Goal: Information Seeking & Learning: Learn about a topic

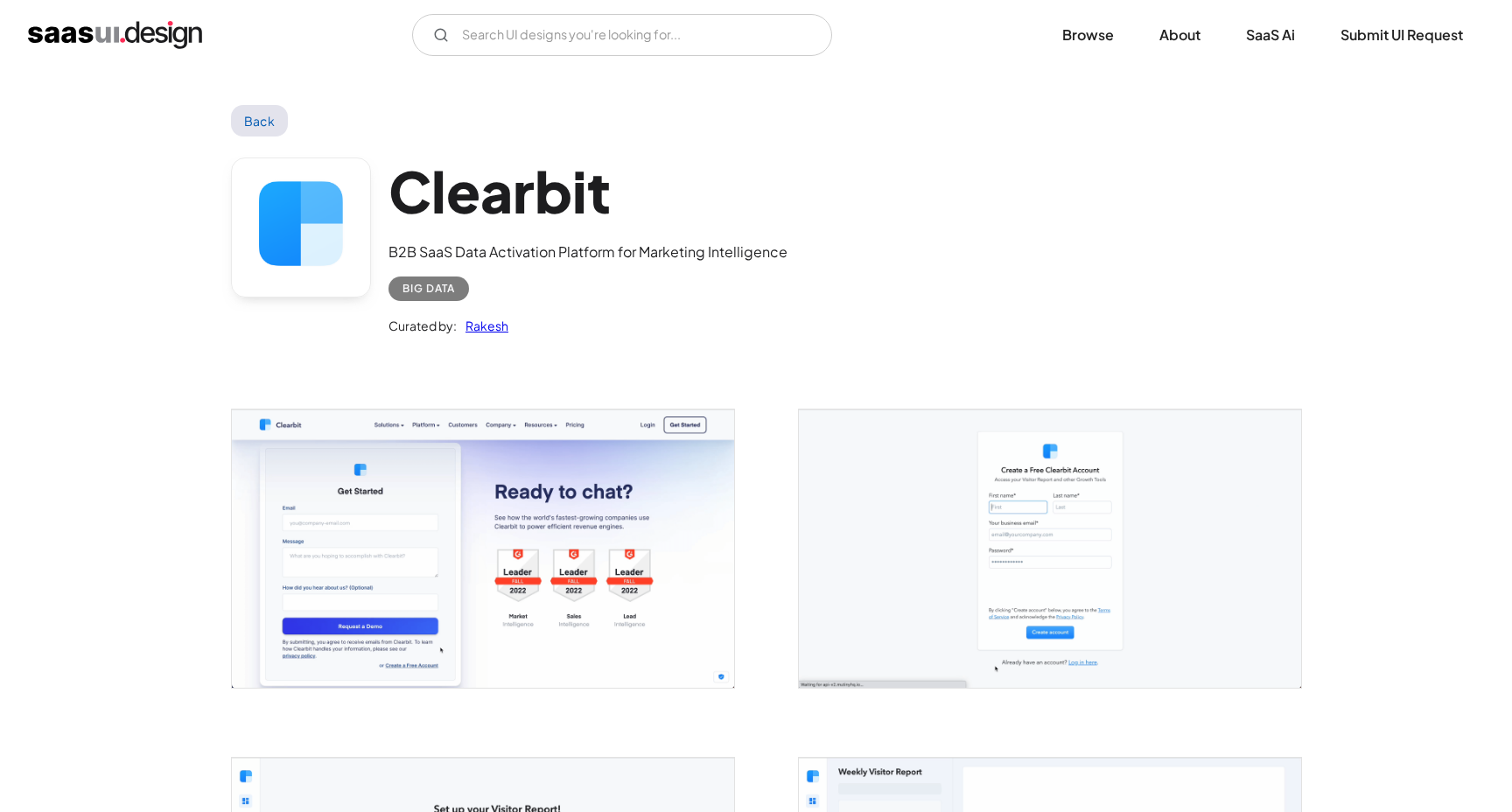
scroll to position [1875, 0]
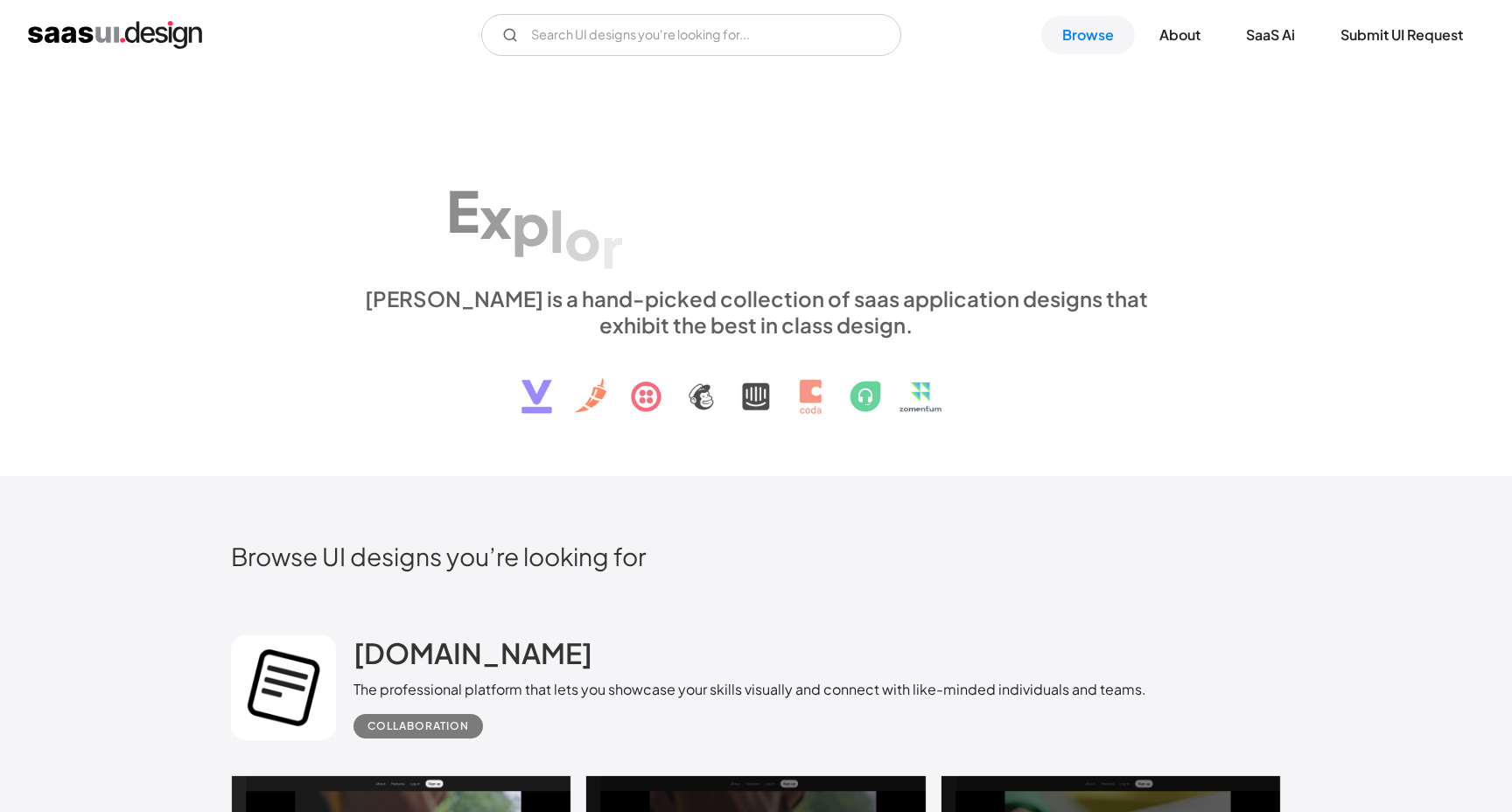
scroll to position [7620, 0]
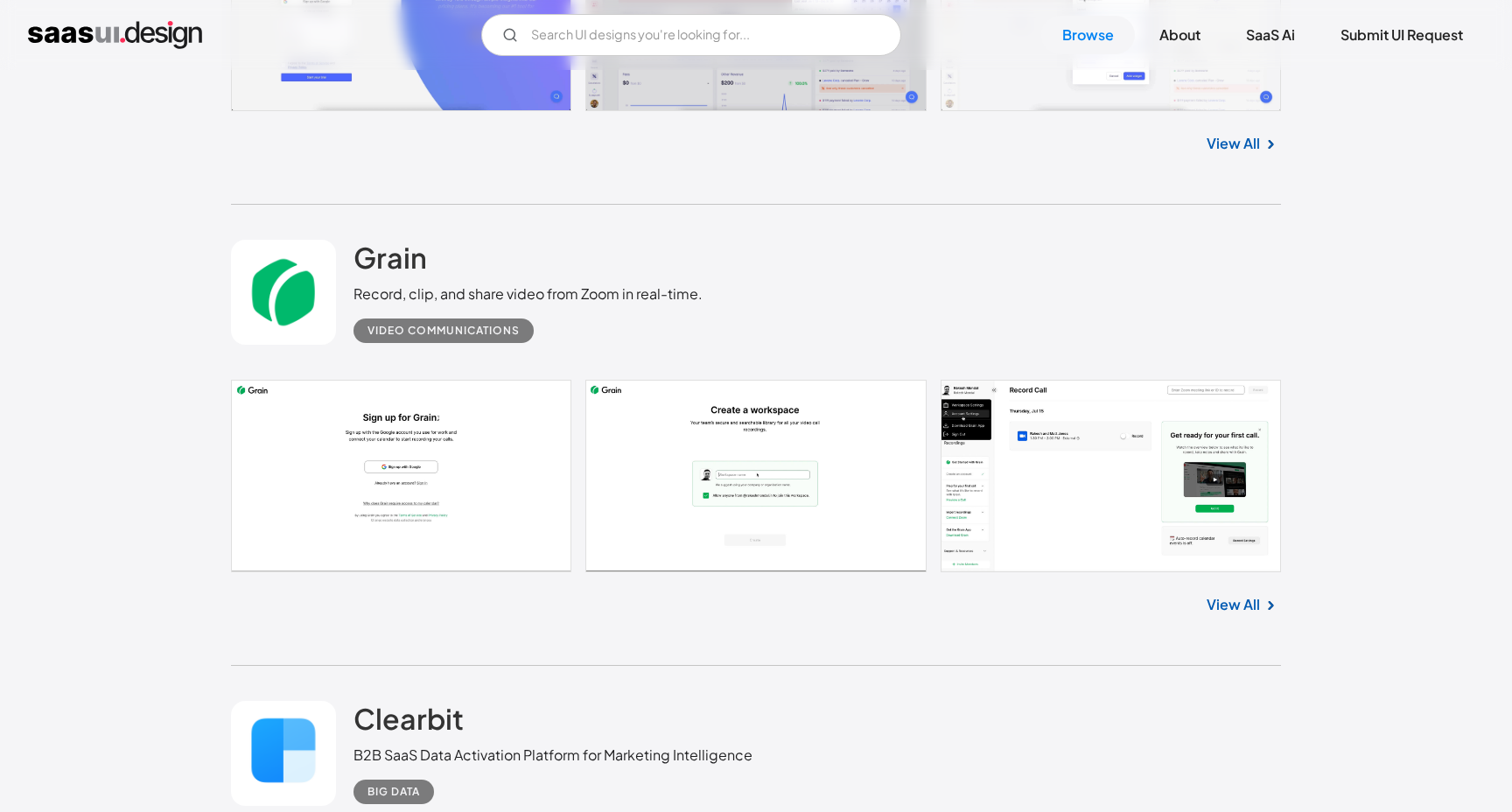
scroll to position [8274, 0]
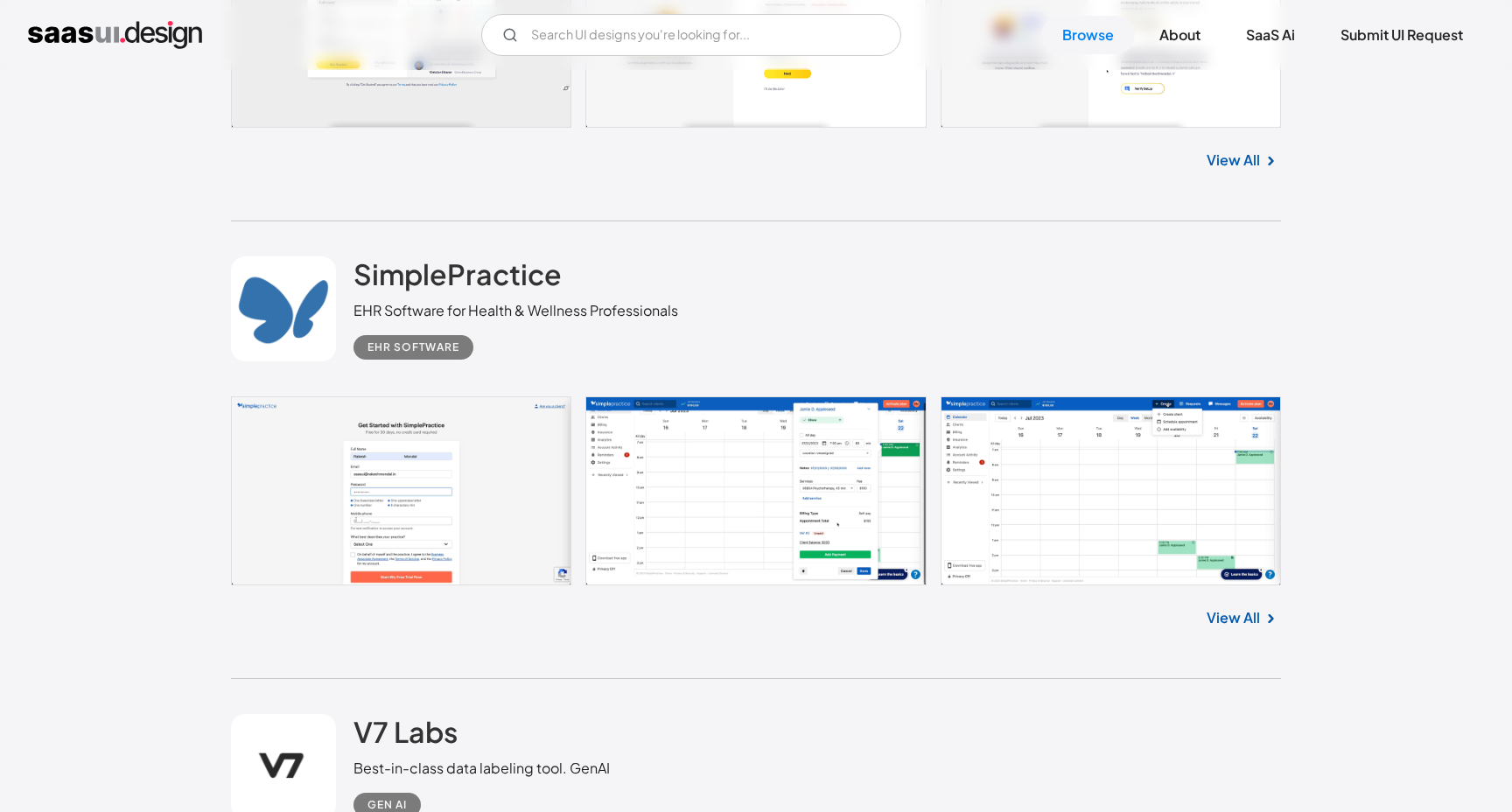
scroll to position [11501, 0]
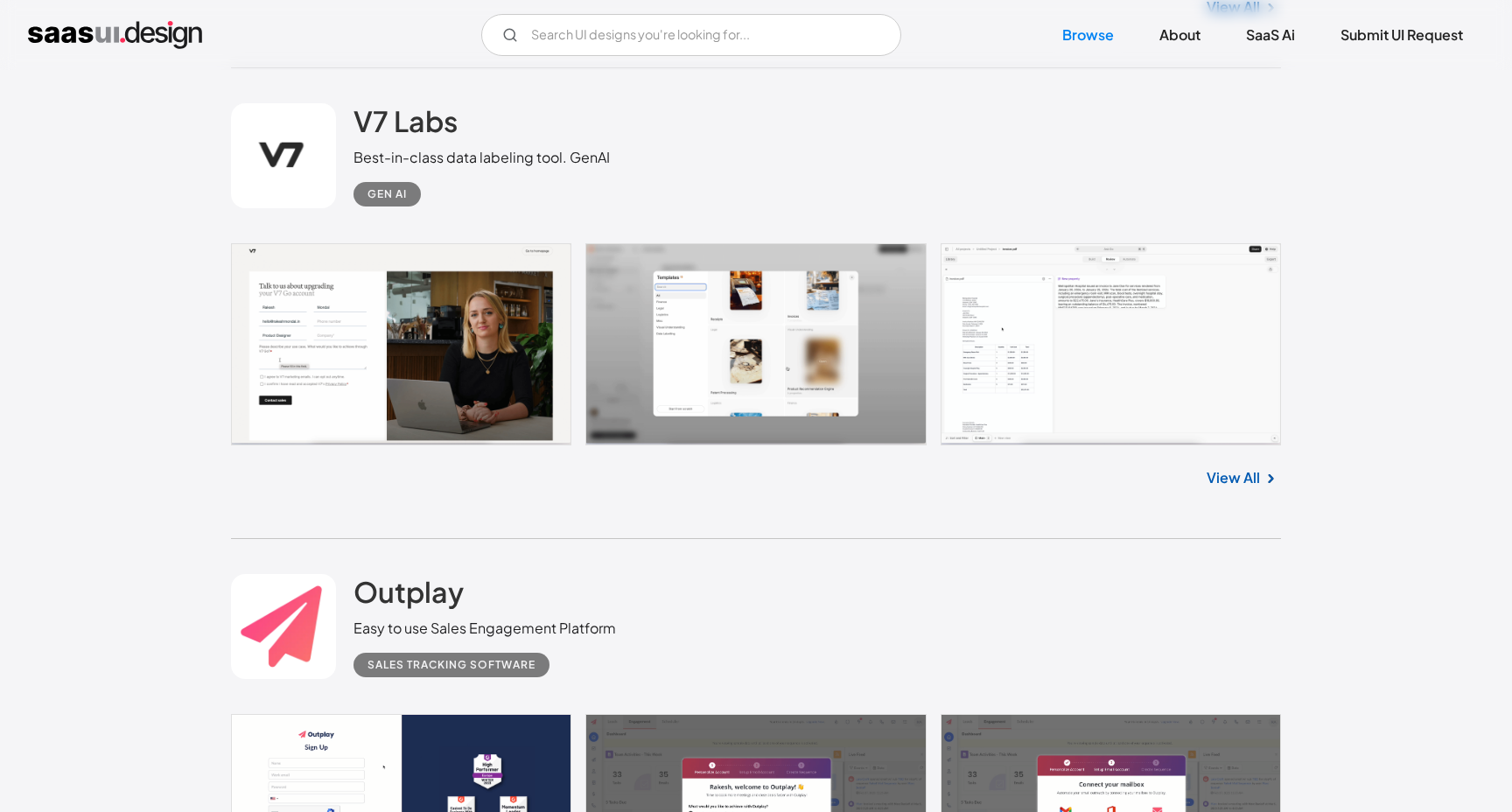
scroll to position [12106, 0]
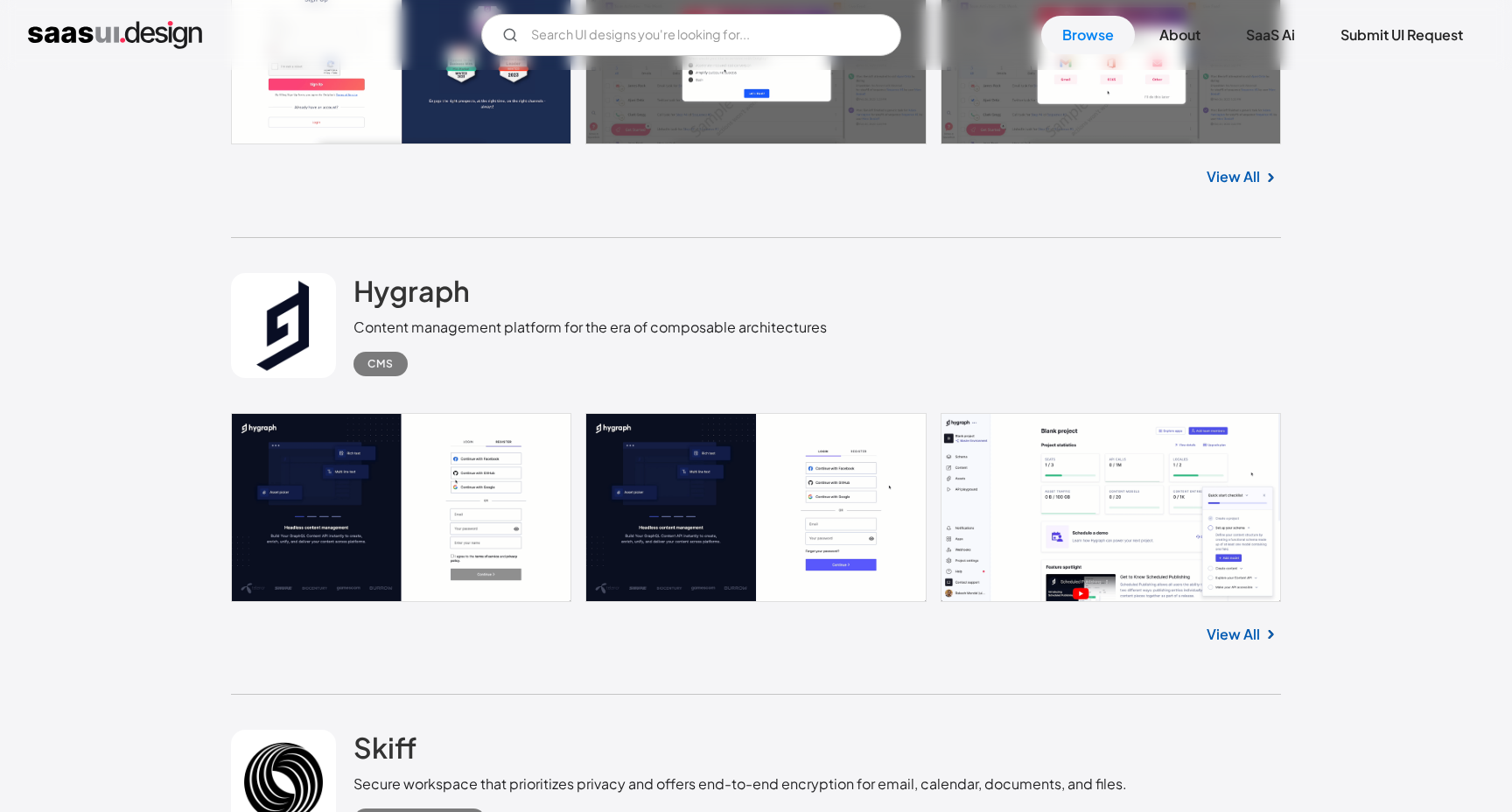
scroll to position [12859, 0]
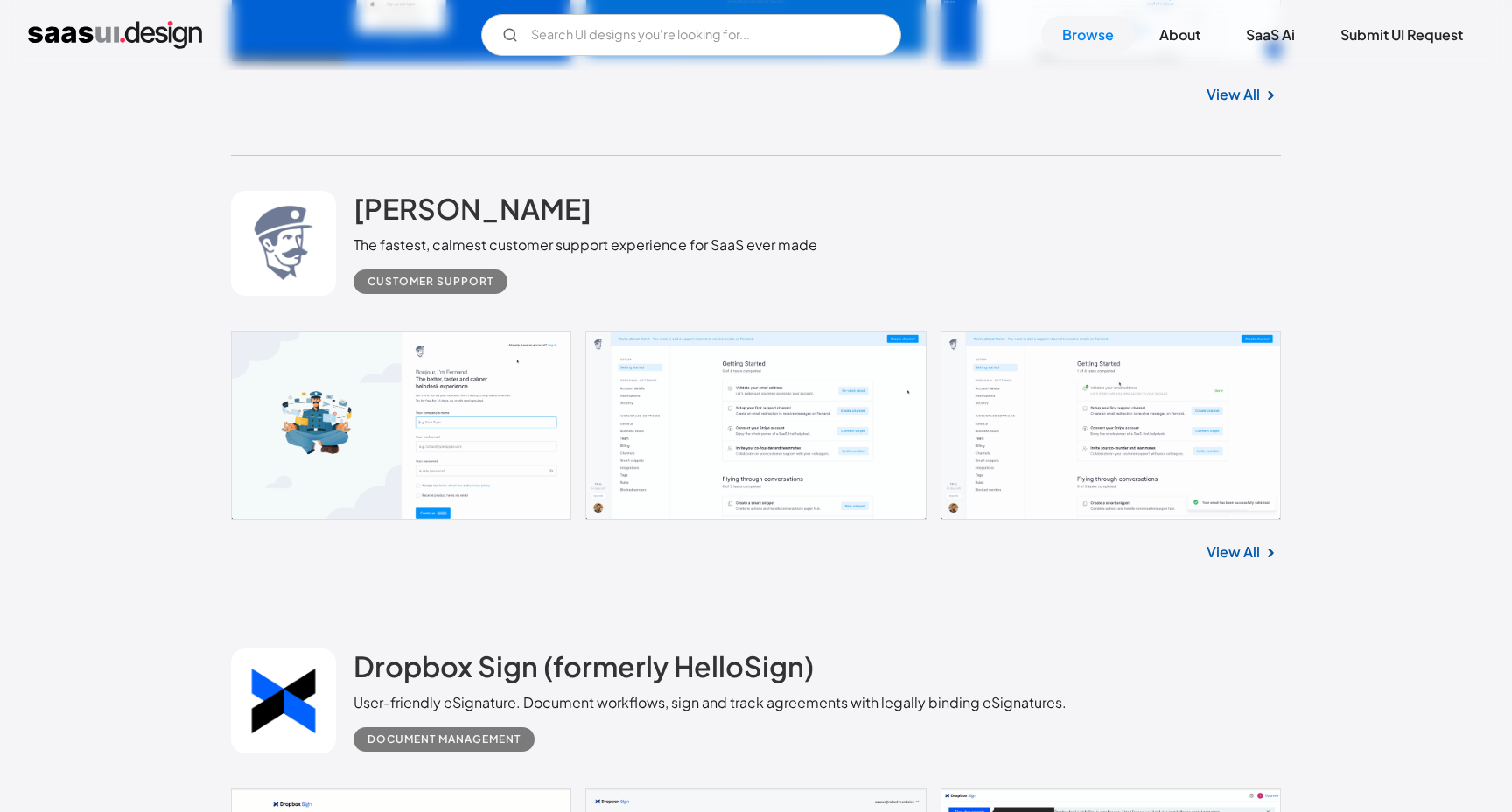
scroll to position [14331, 0]
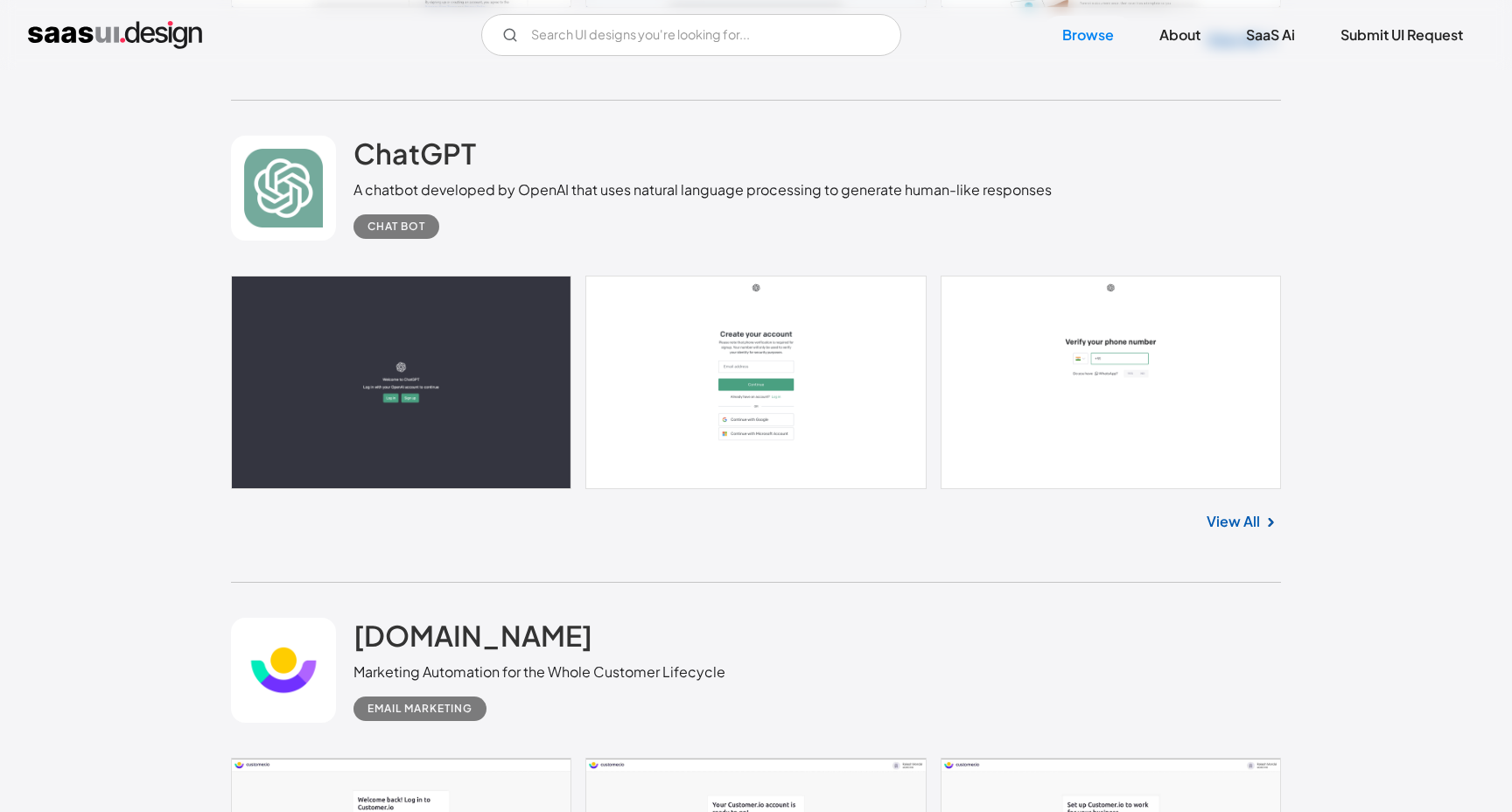
scroll to position [15281, 0]
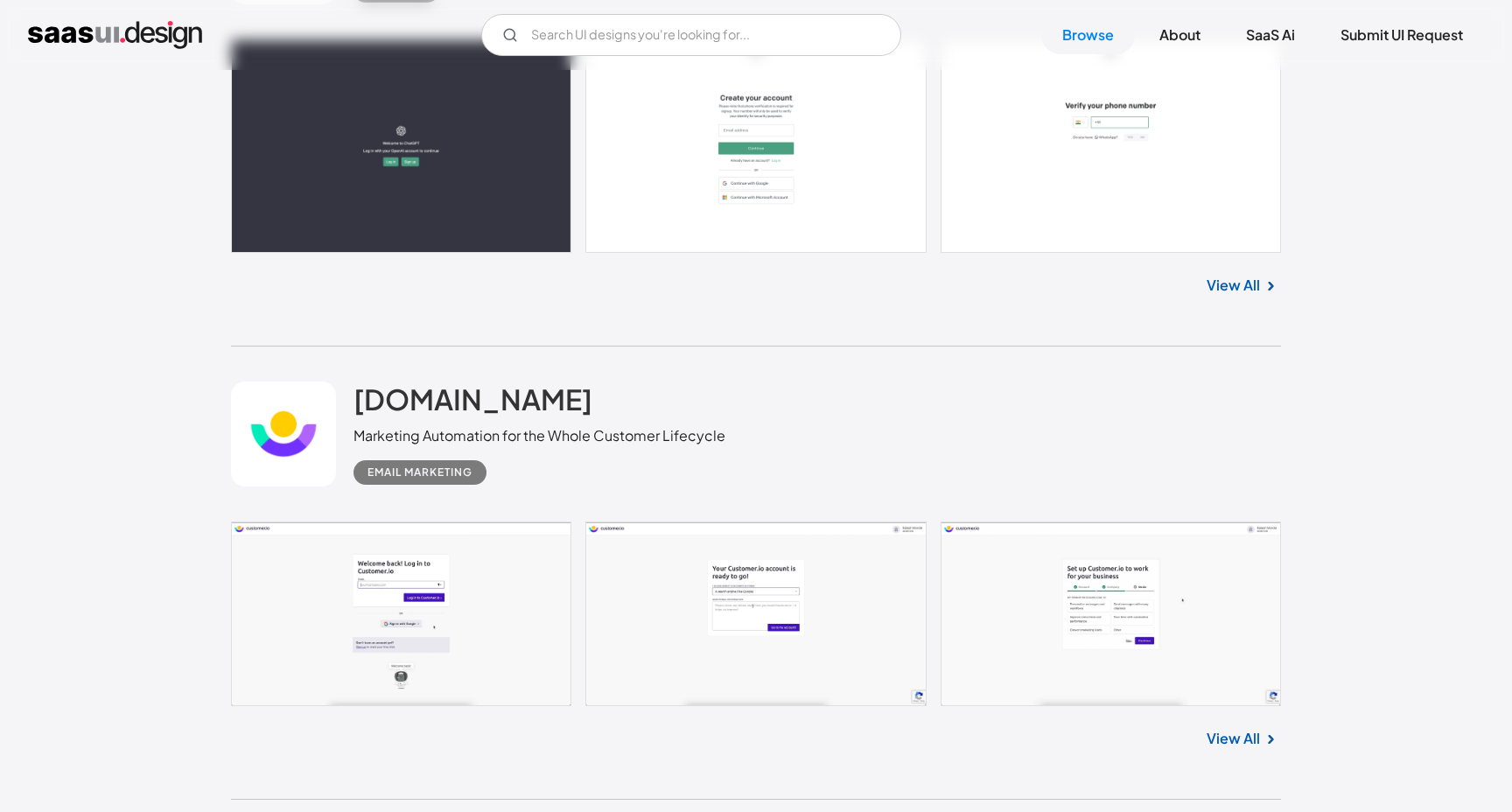
scroll to position [15690, 0]
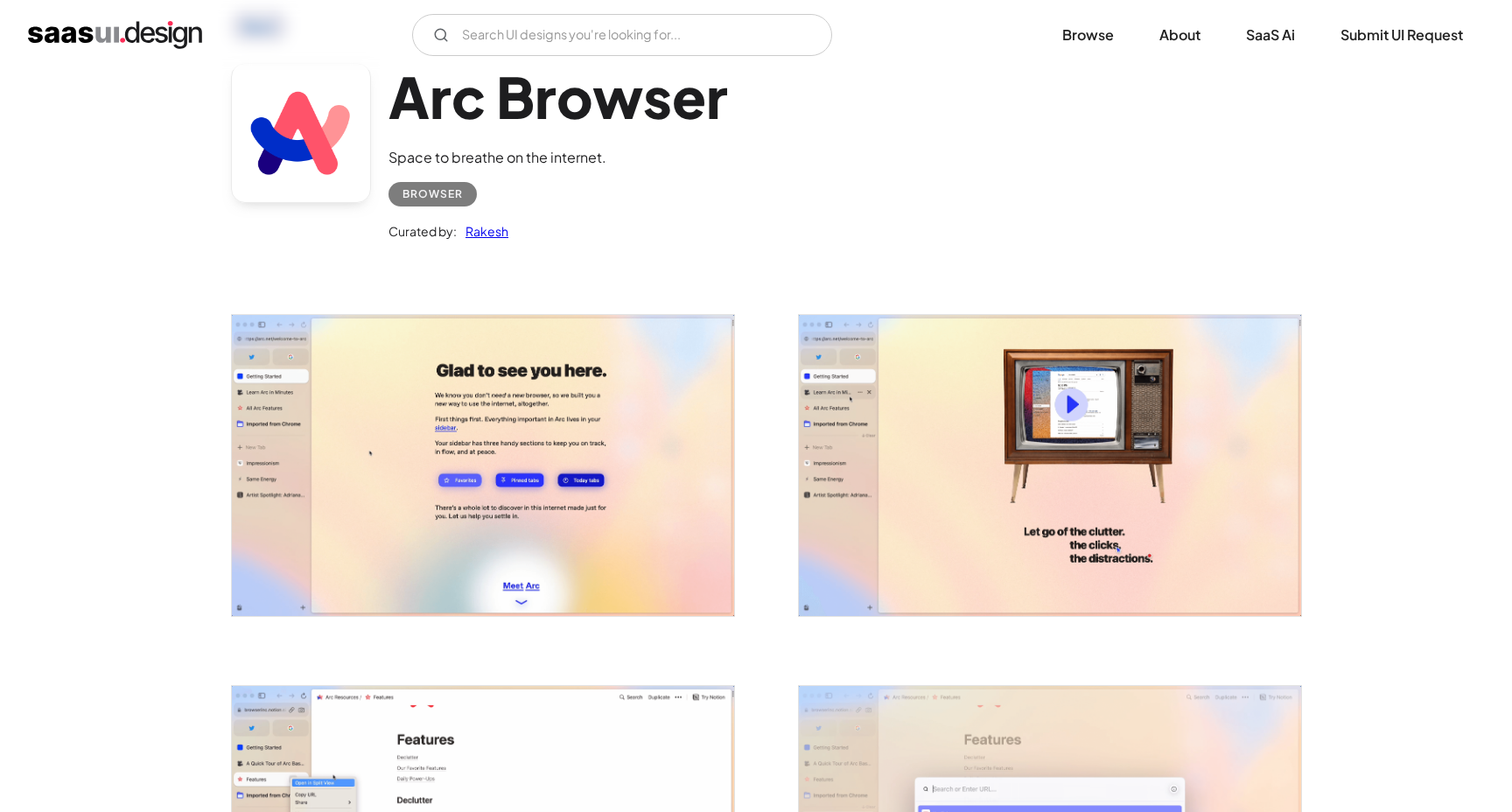
scroll to position [99, 0]
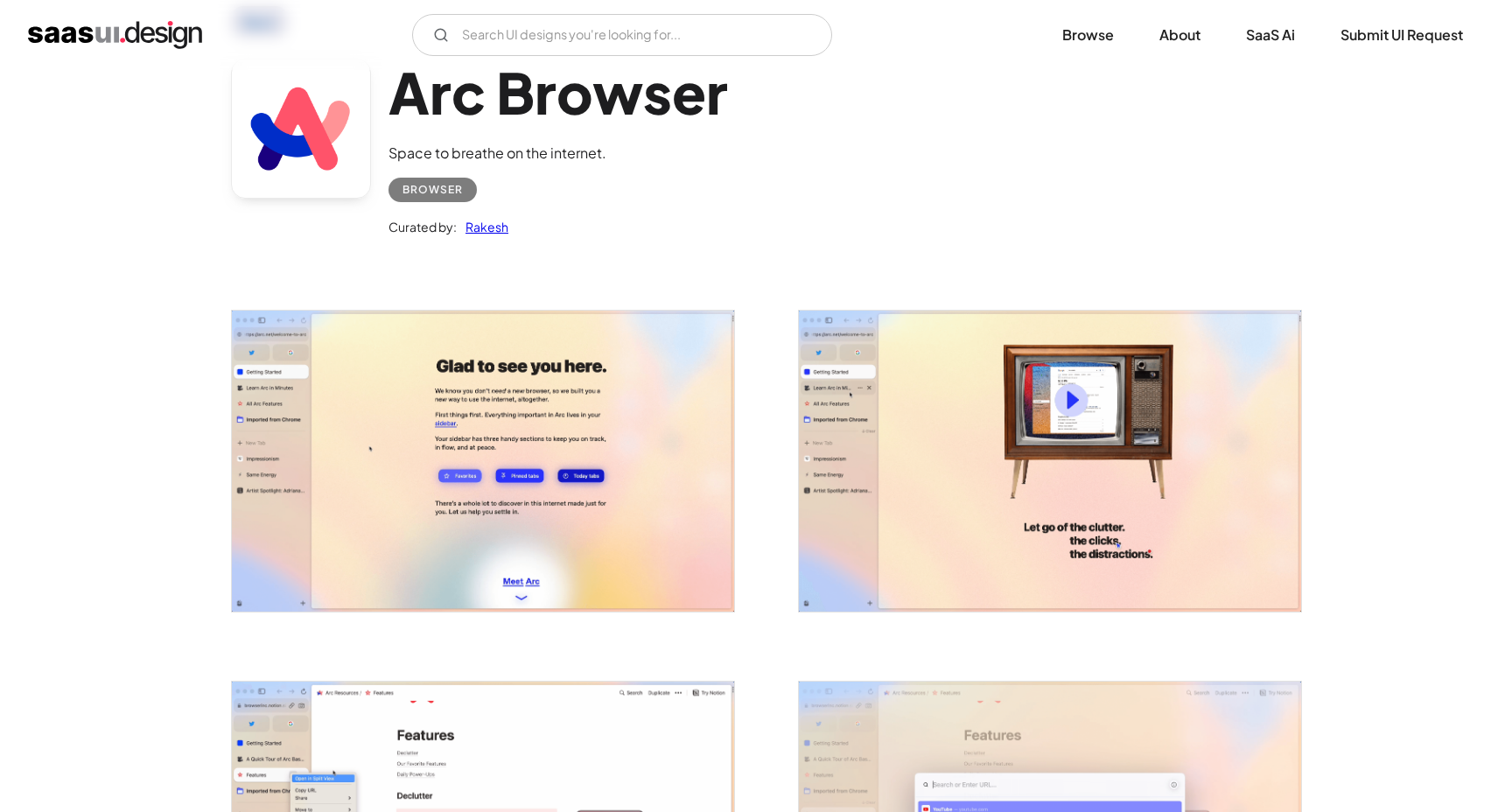
click at [371, 380] on img "open lightbox" at bounding box center [483, 461] width 502 height 301
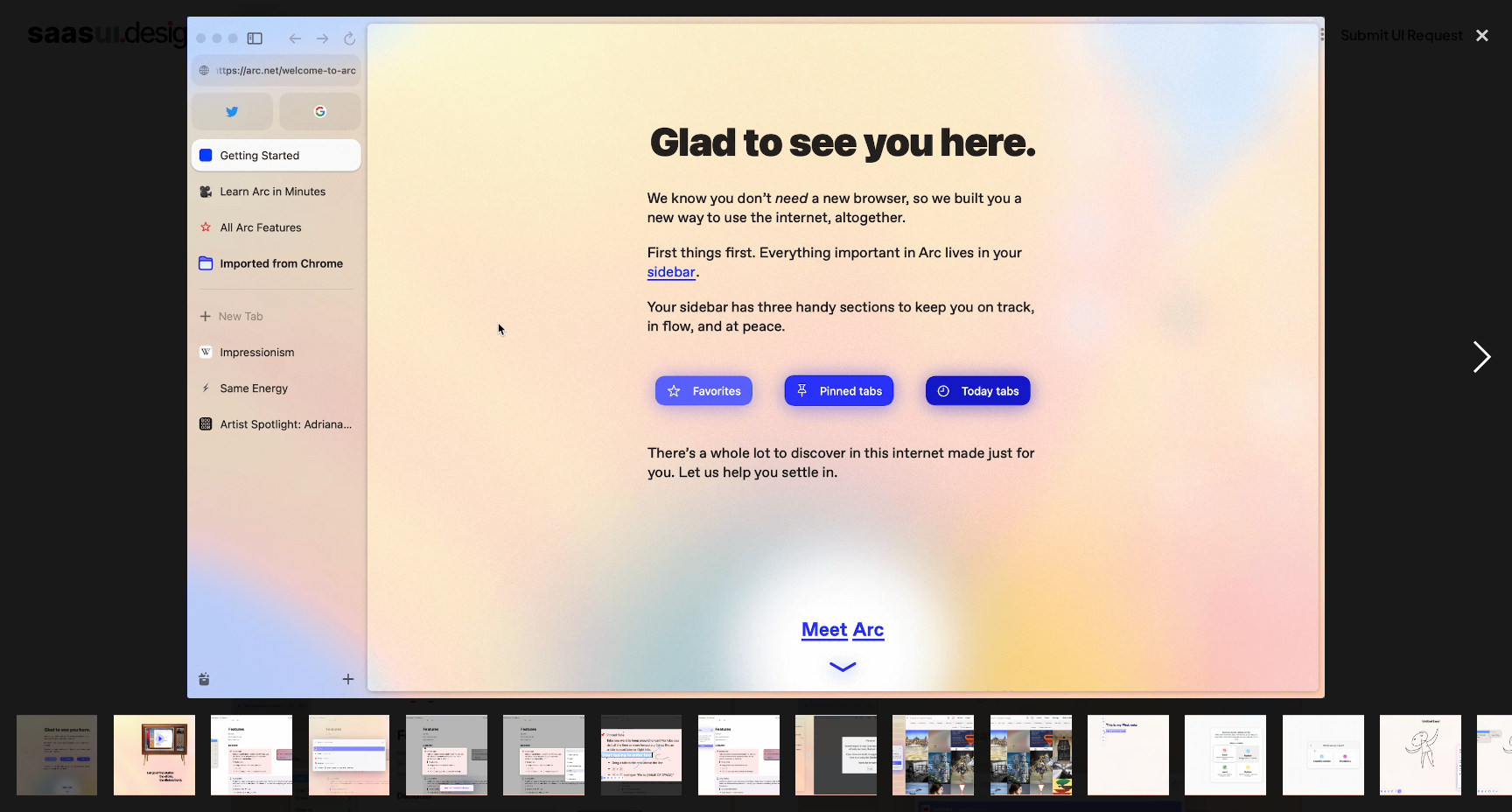
click at [1484, 352] on div "next image" at bounding box center [1482, 358] width 59 height 682
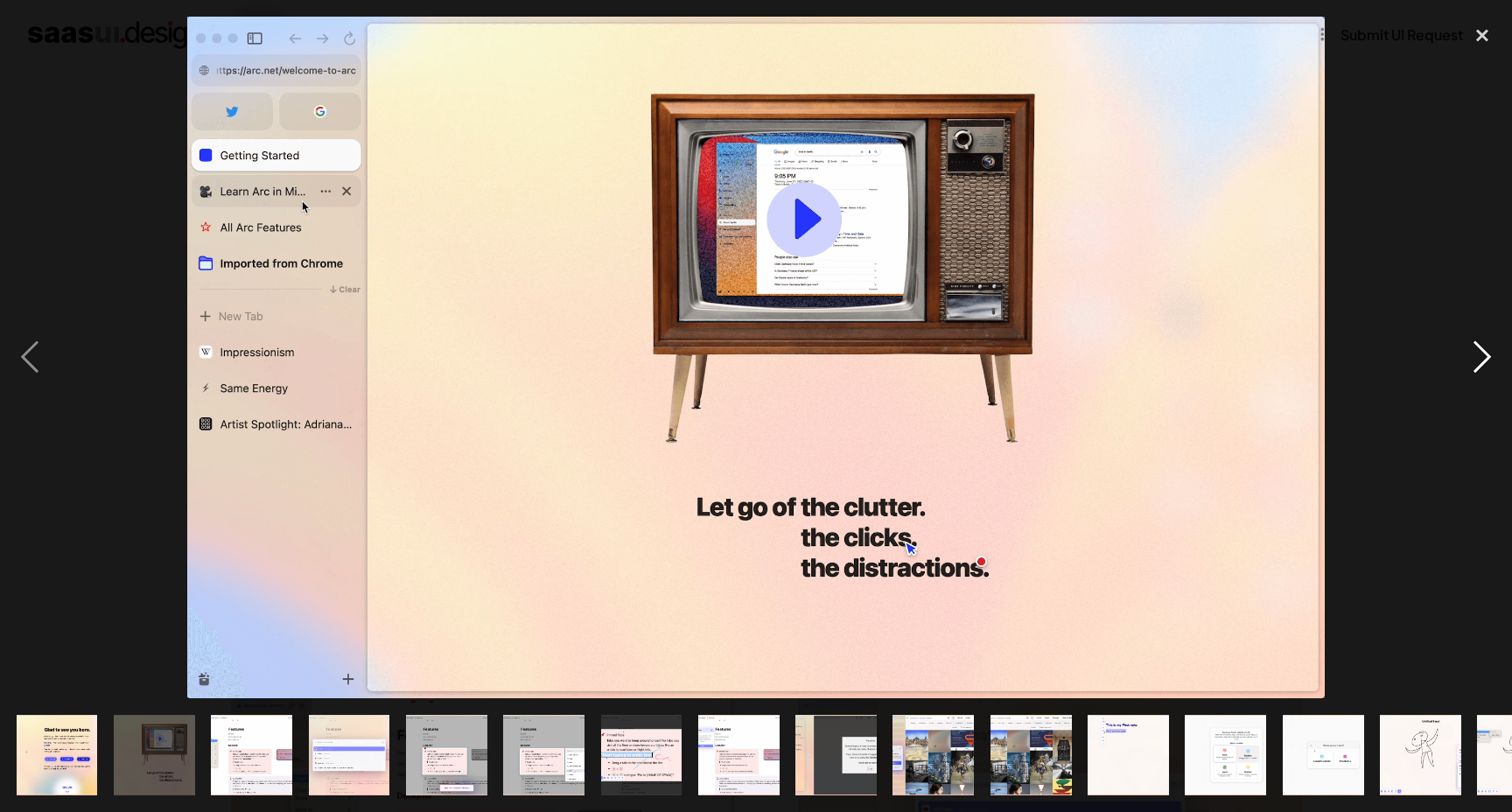
click at [1484, 352] on div "next image" at bounding box center [1482, 358] width 59 height 682
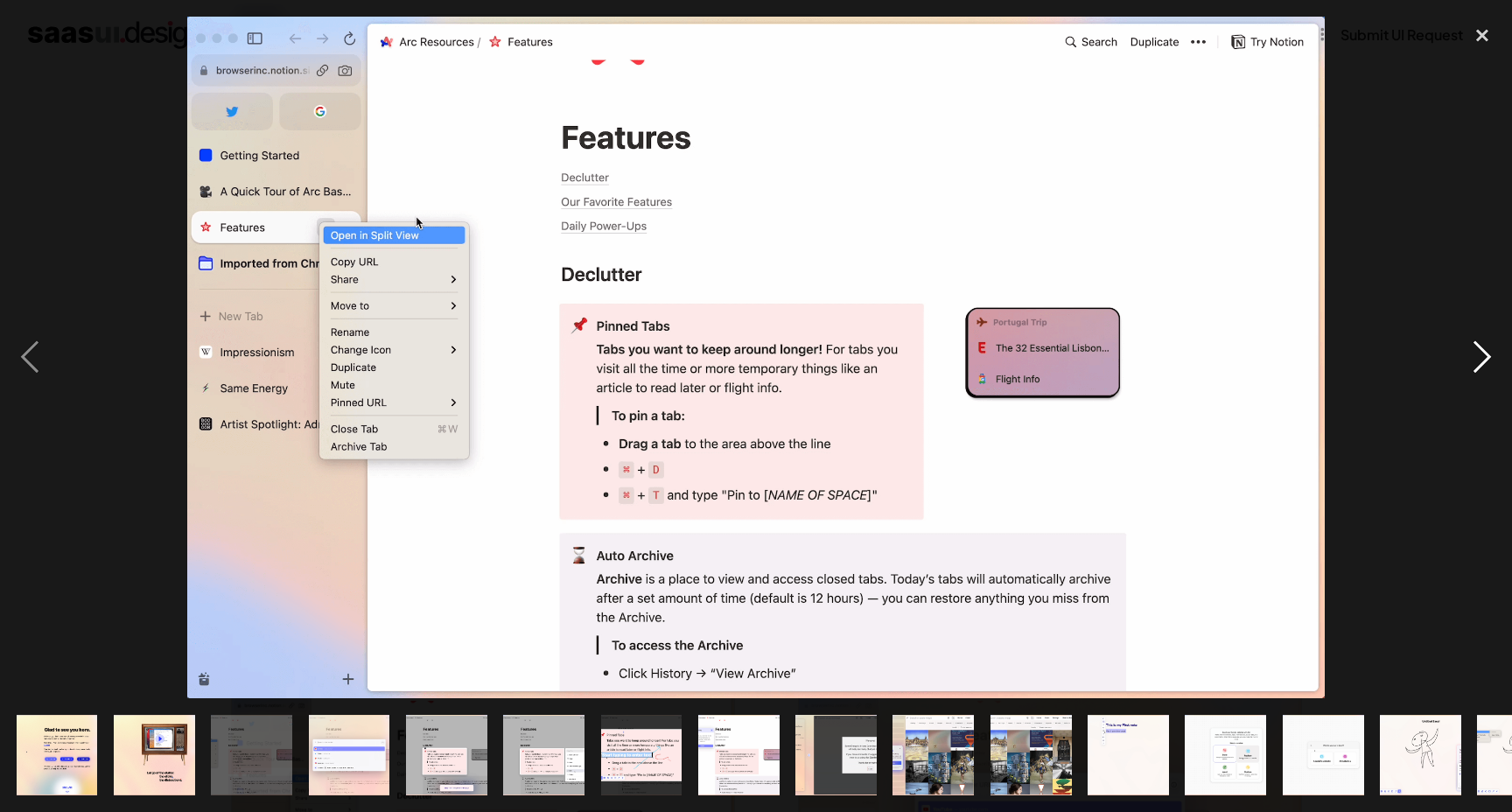
click at [1484, 352] on div "next image" at bounding box center [1482, 358] width 59 height 682
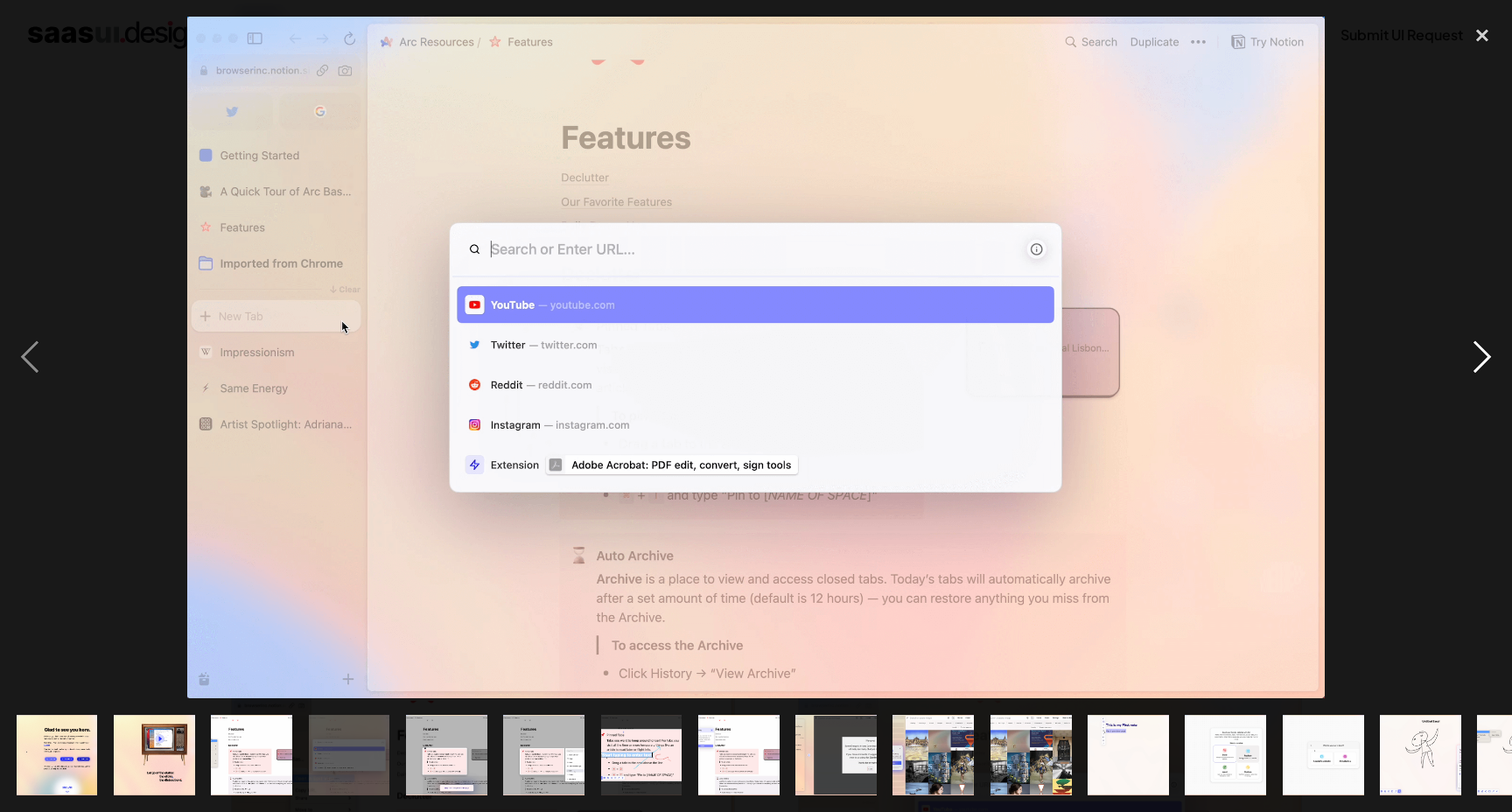
click at [1484, 352] on div "next image" at bounding box center [1482, 358] width 59 height 682
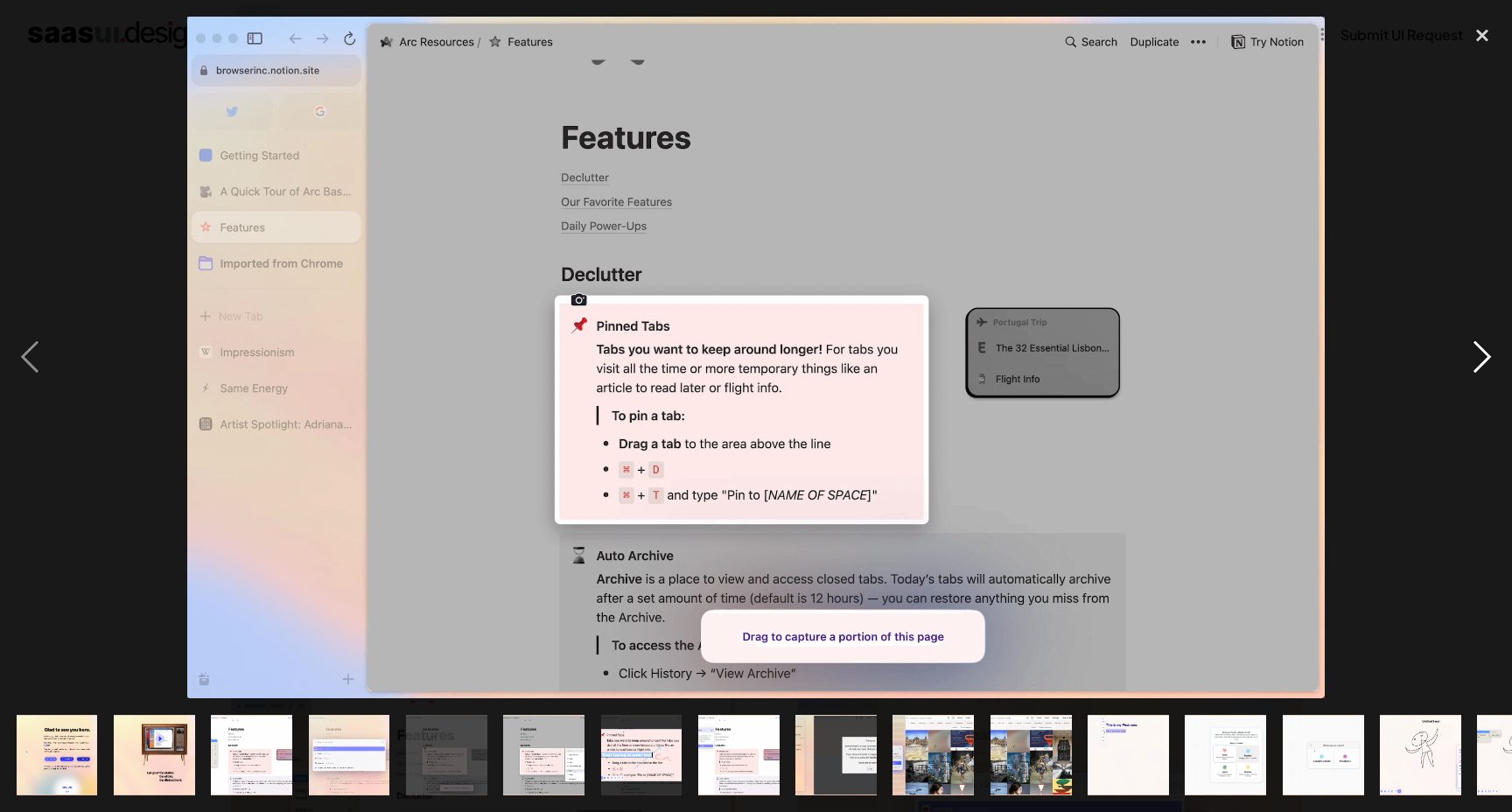
click at [1484, 352] on div "next image" at bounding box center [1482, 358] width 59 height 682
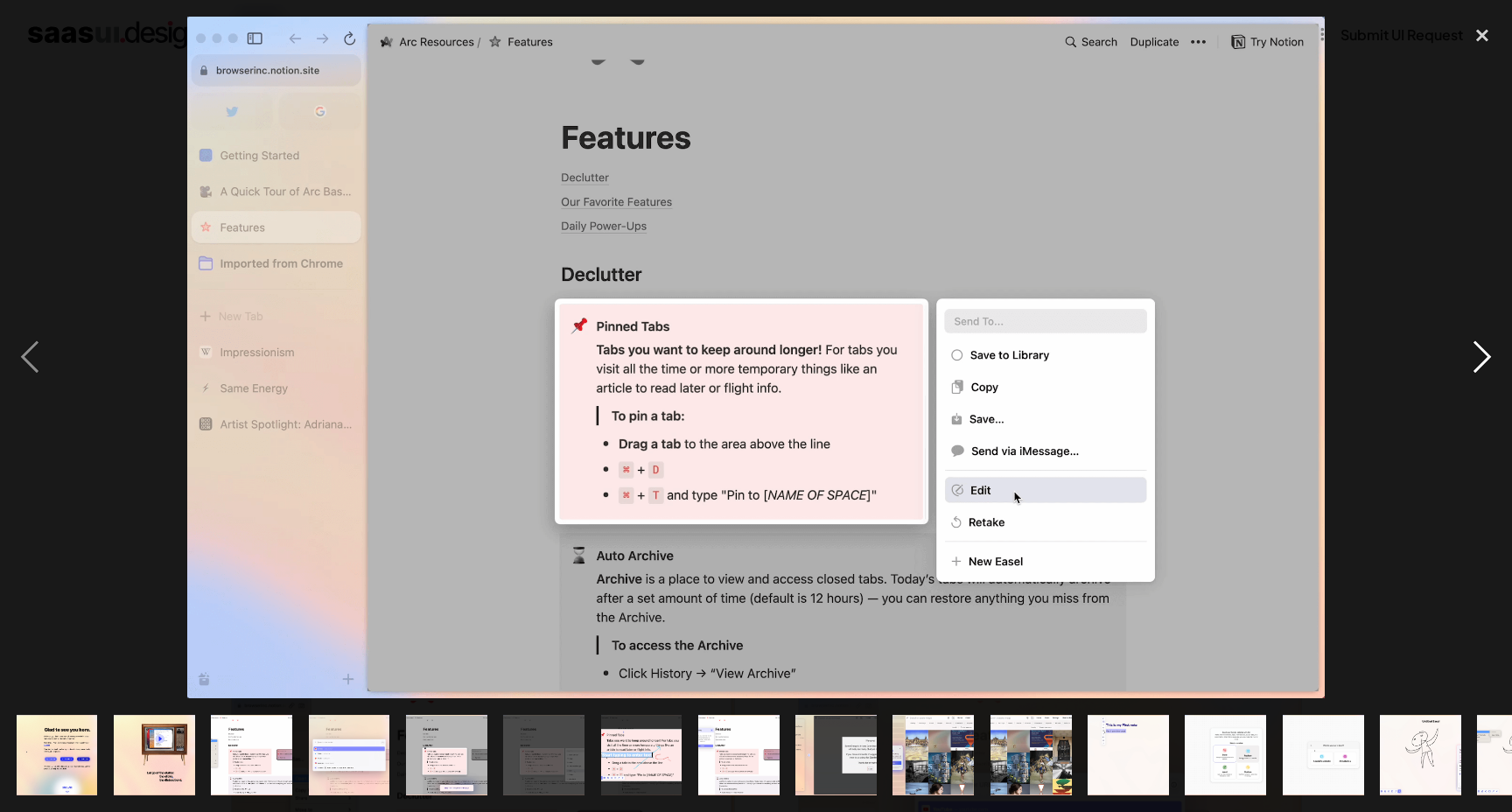
click at [1484, 352] on div "next image" at bounding box center [1482, 358] width 59 height 682
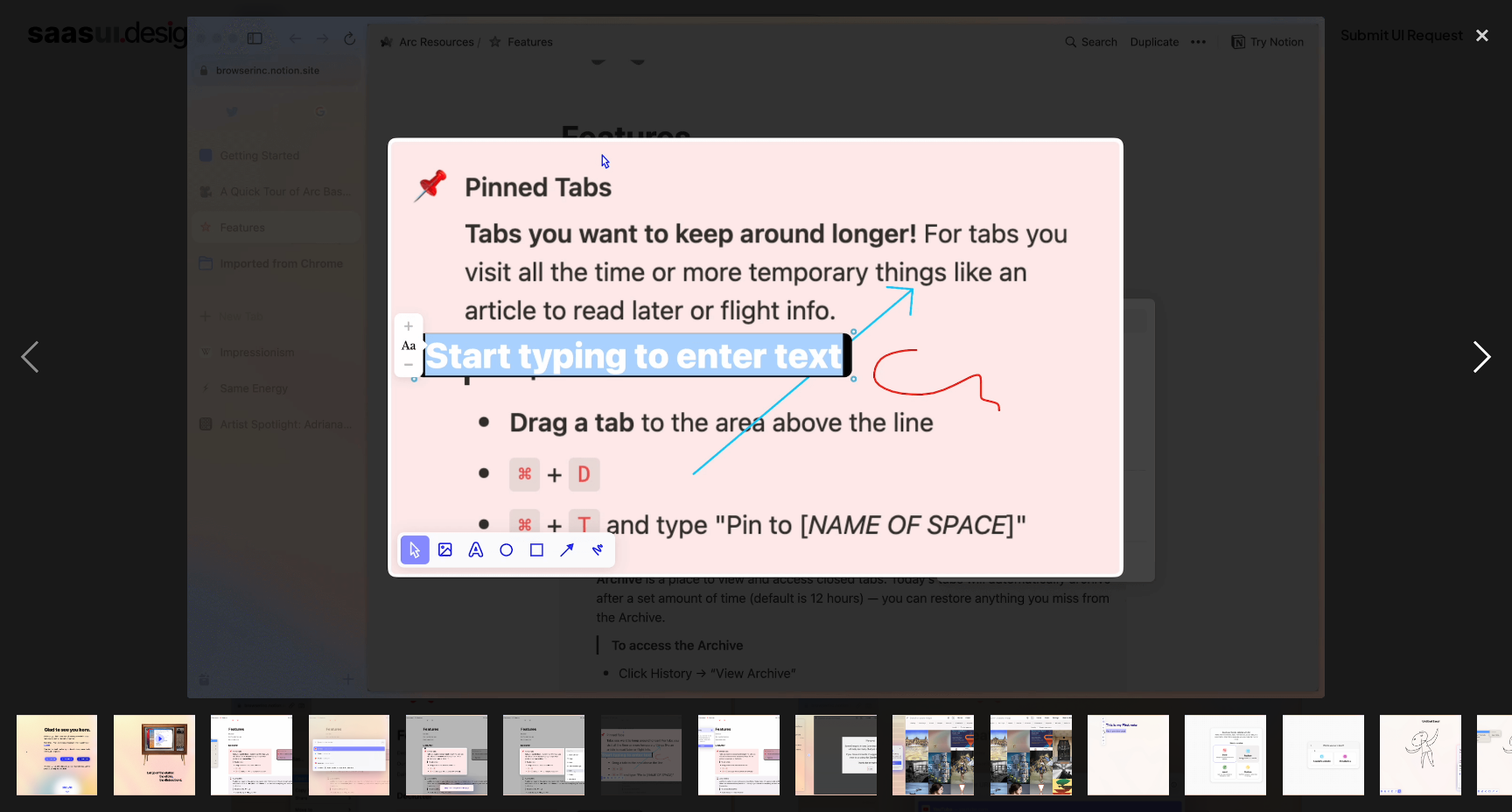
click at [1484, 352] on div "next image" at bounding box center [1482, 358] width 59 height 682
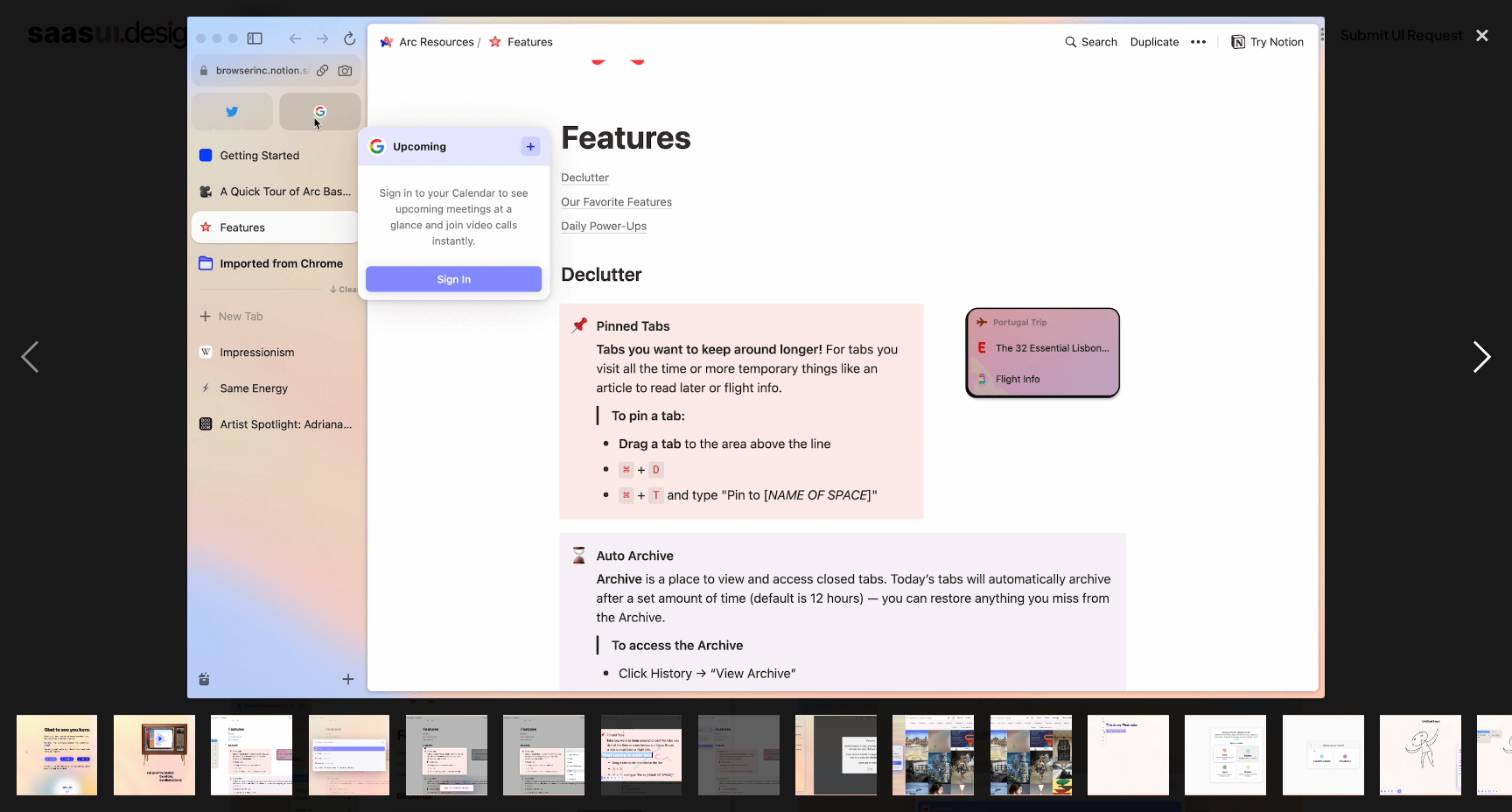
click at [1484, 352] on div "next image" at bounding box center [1482, 358] width 59 height 682
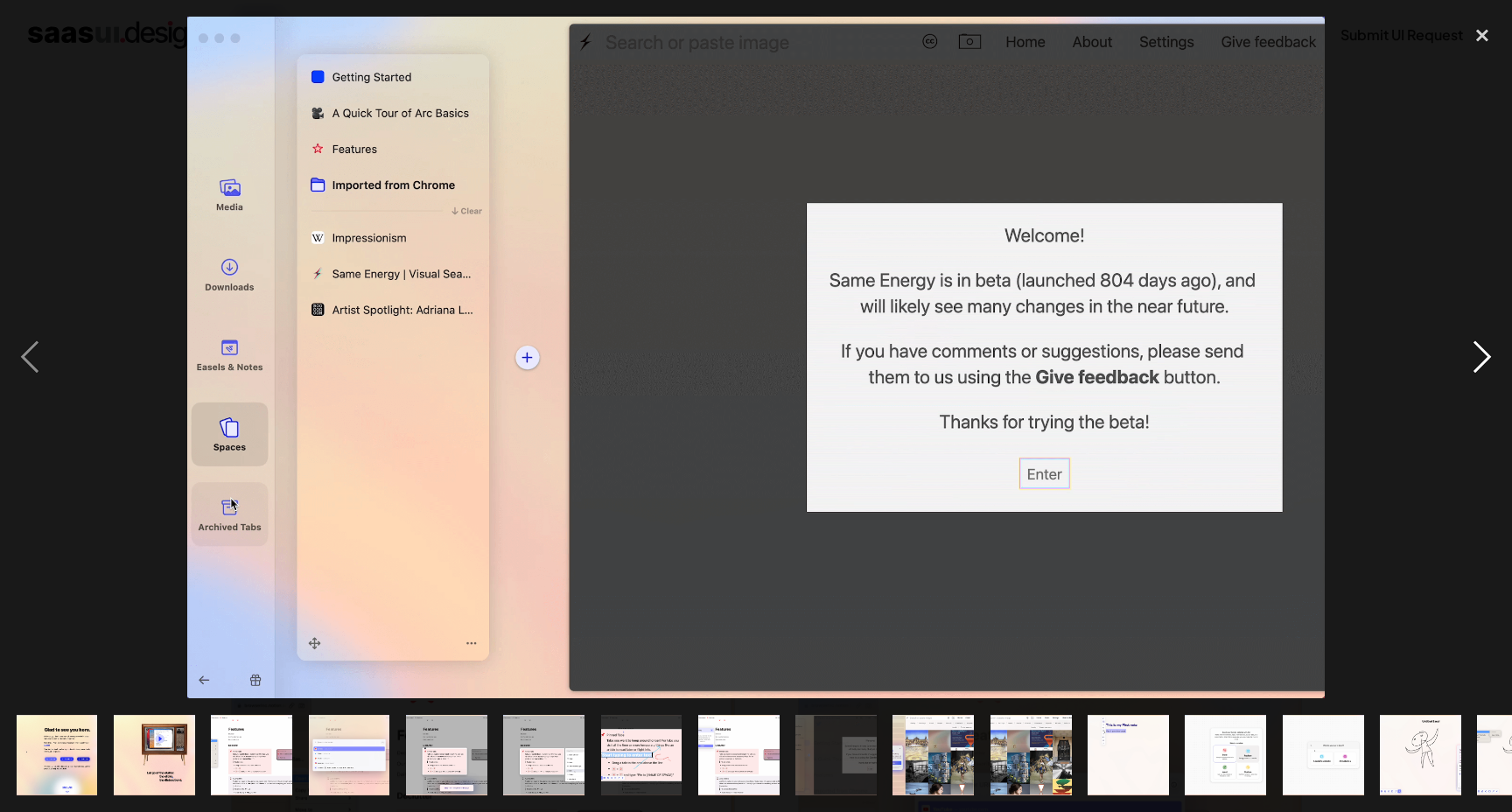
click at [1484, 352] on div "next image" at bounding box center [1482, 358] width 59 height 682
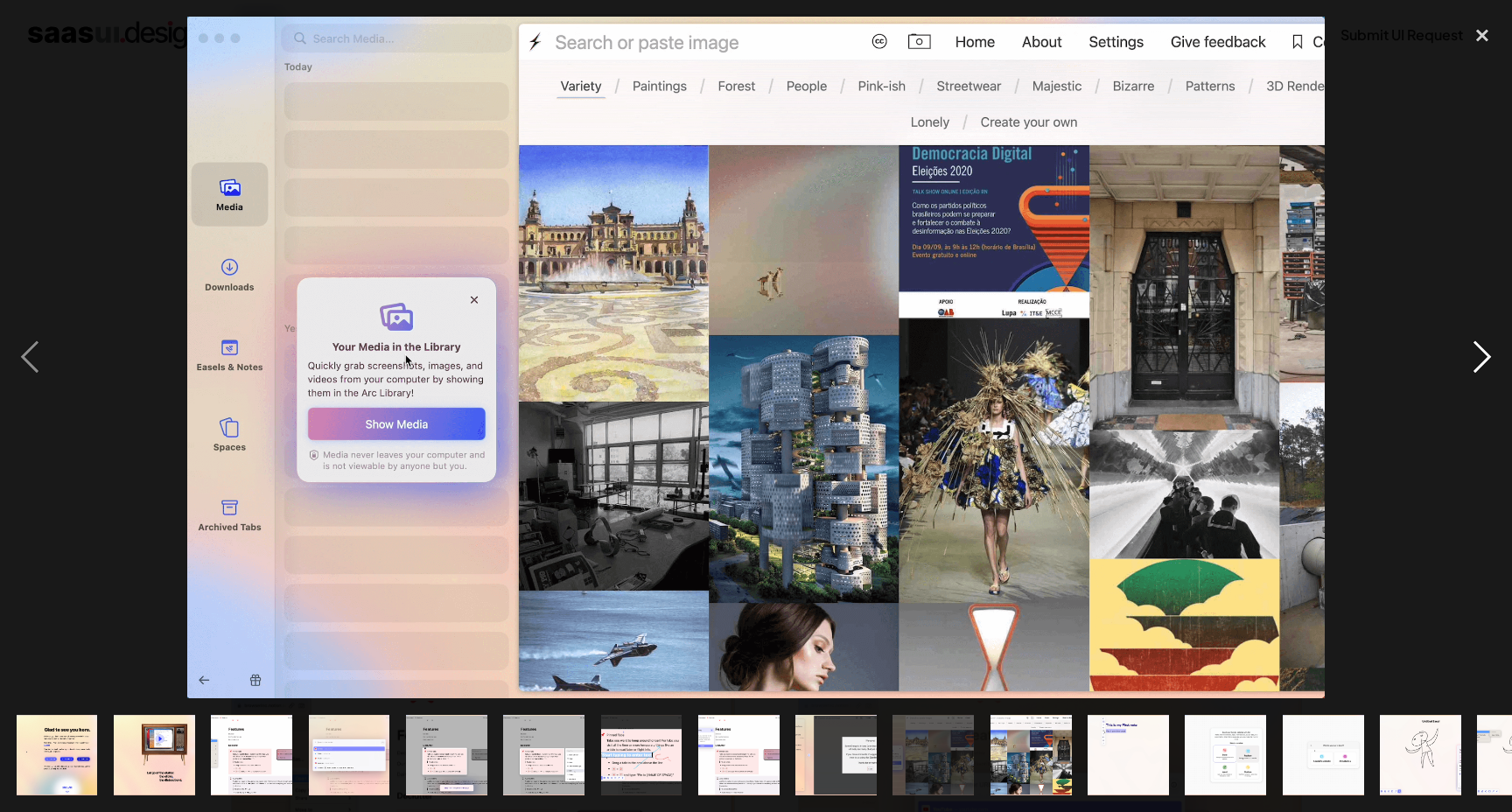
click at [1484, 352] on div "next image" at bounding box center [1482, 358] width 59 height 682
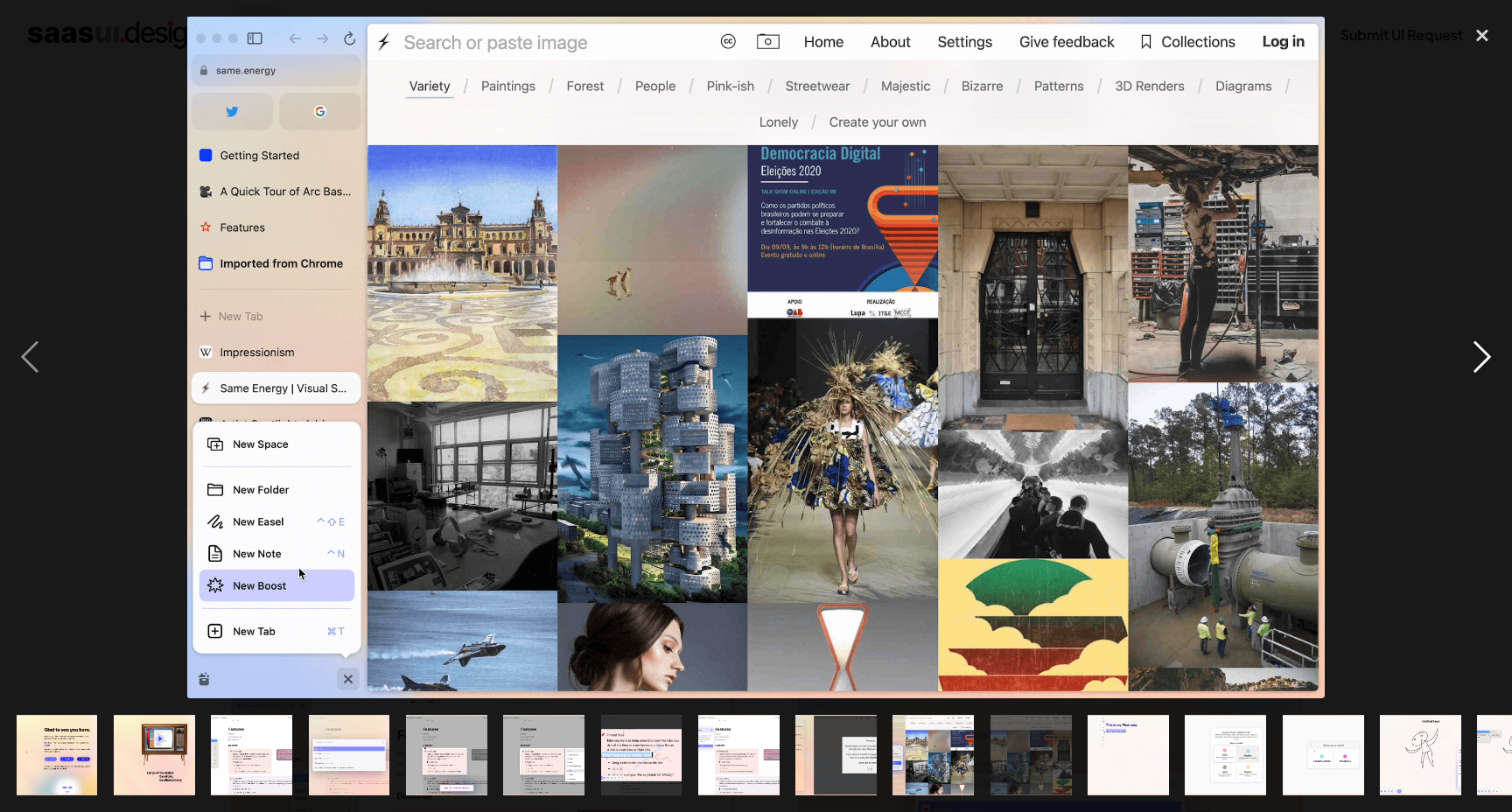
click at [1484, 352] on div "next image" at bounding box center [1482, 358] width 59 height 682
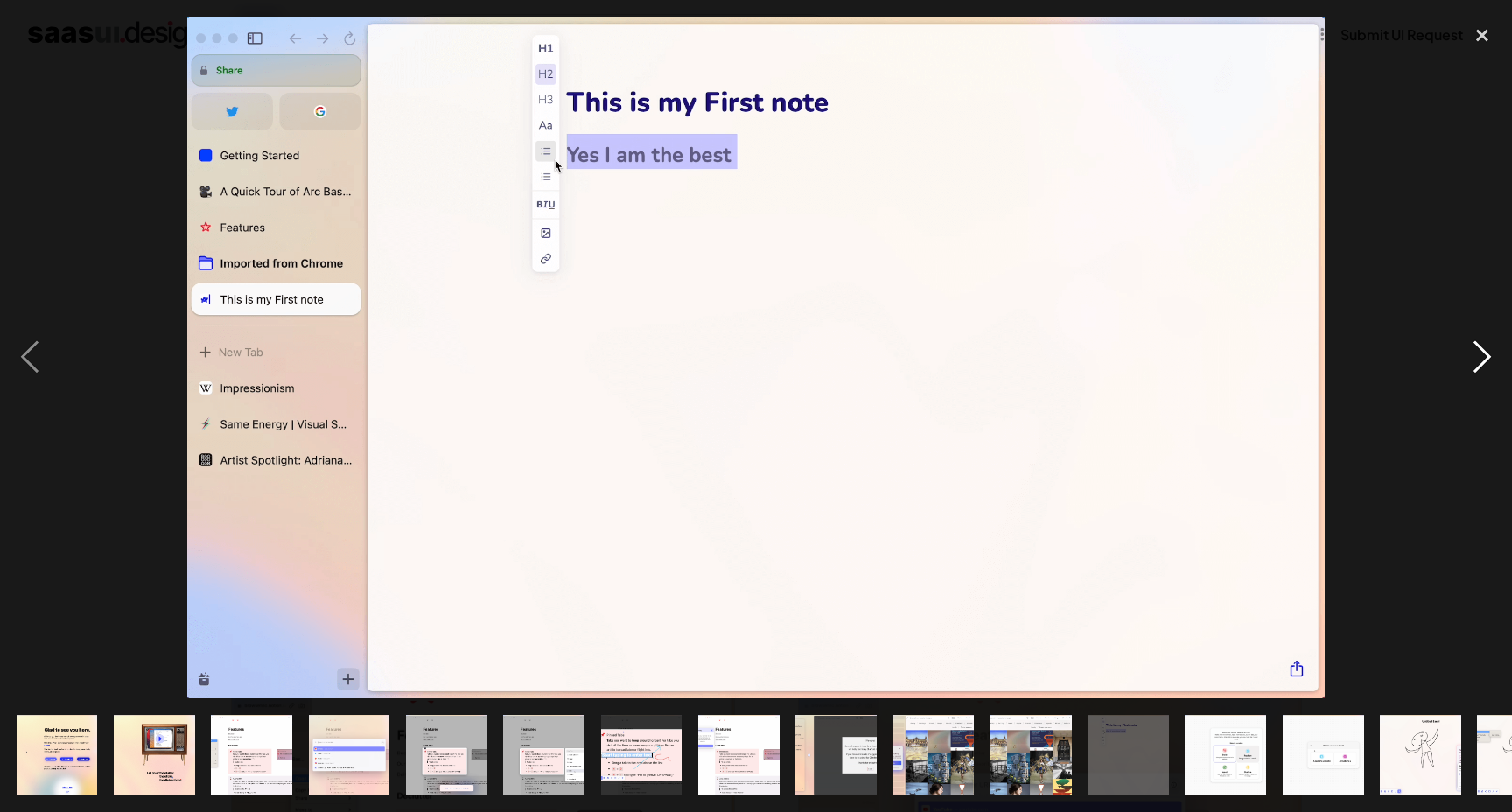
click at [1484, 352] on div "next image" at bounding box center [1482, 358] width 59 height 682
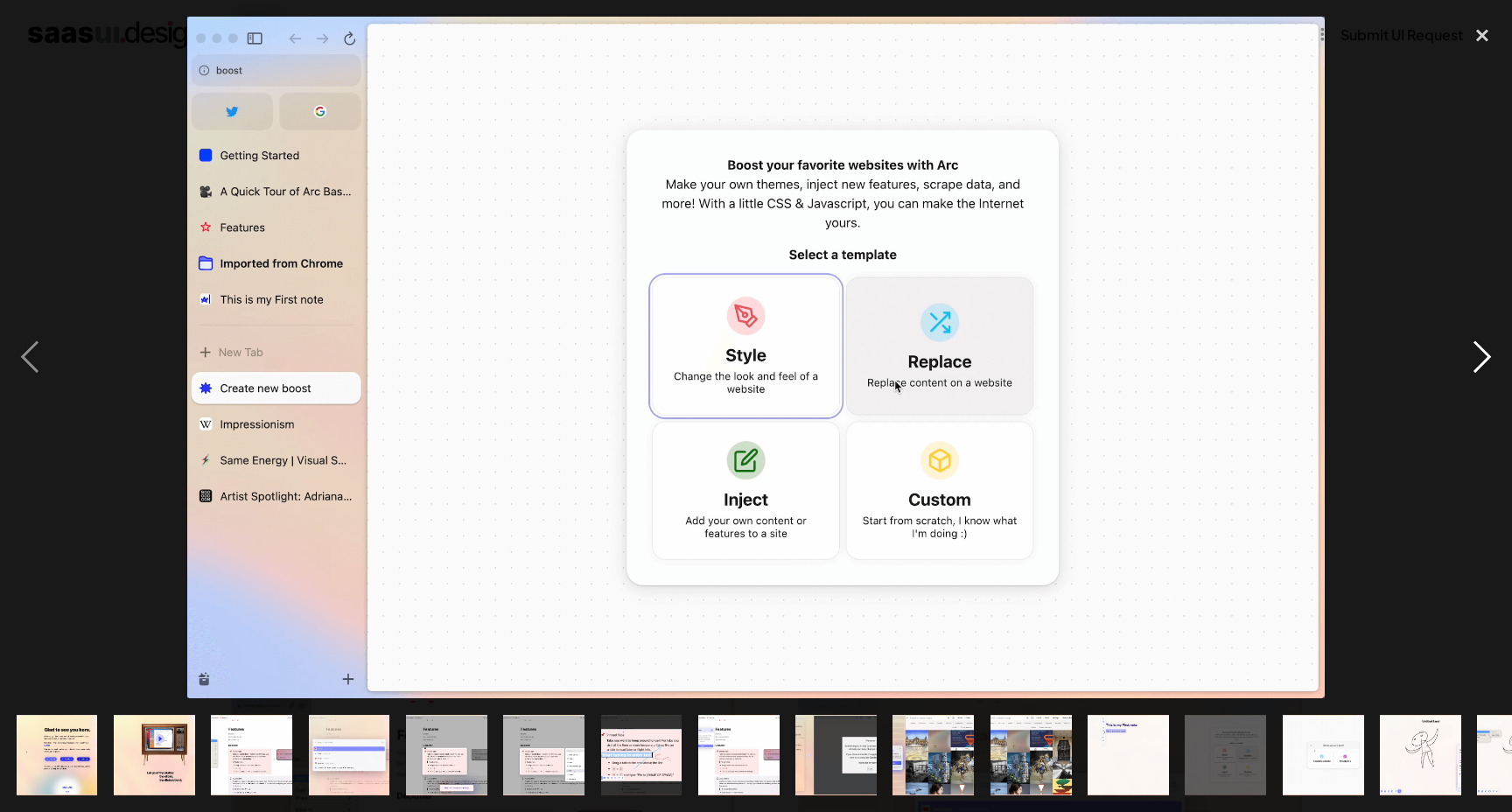
click at [1484, 352] on div "next image" at bounding box center [1482, 358] width 59 height 682
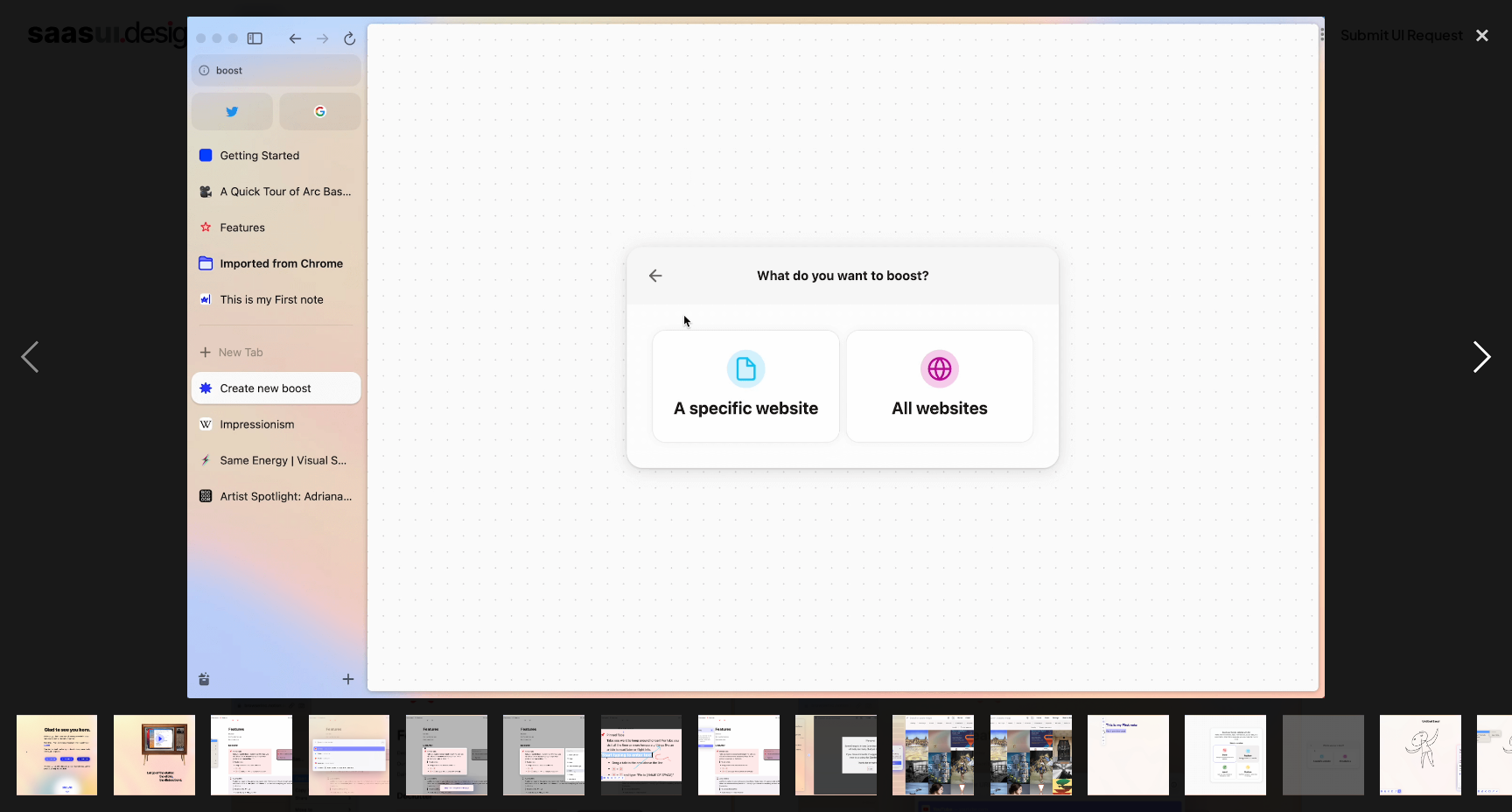
click at [1484, 352] on div "next image" at bounding box center [1482, 358] width 59 height 682
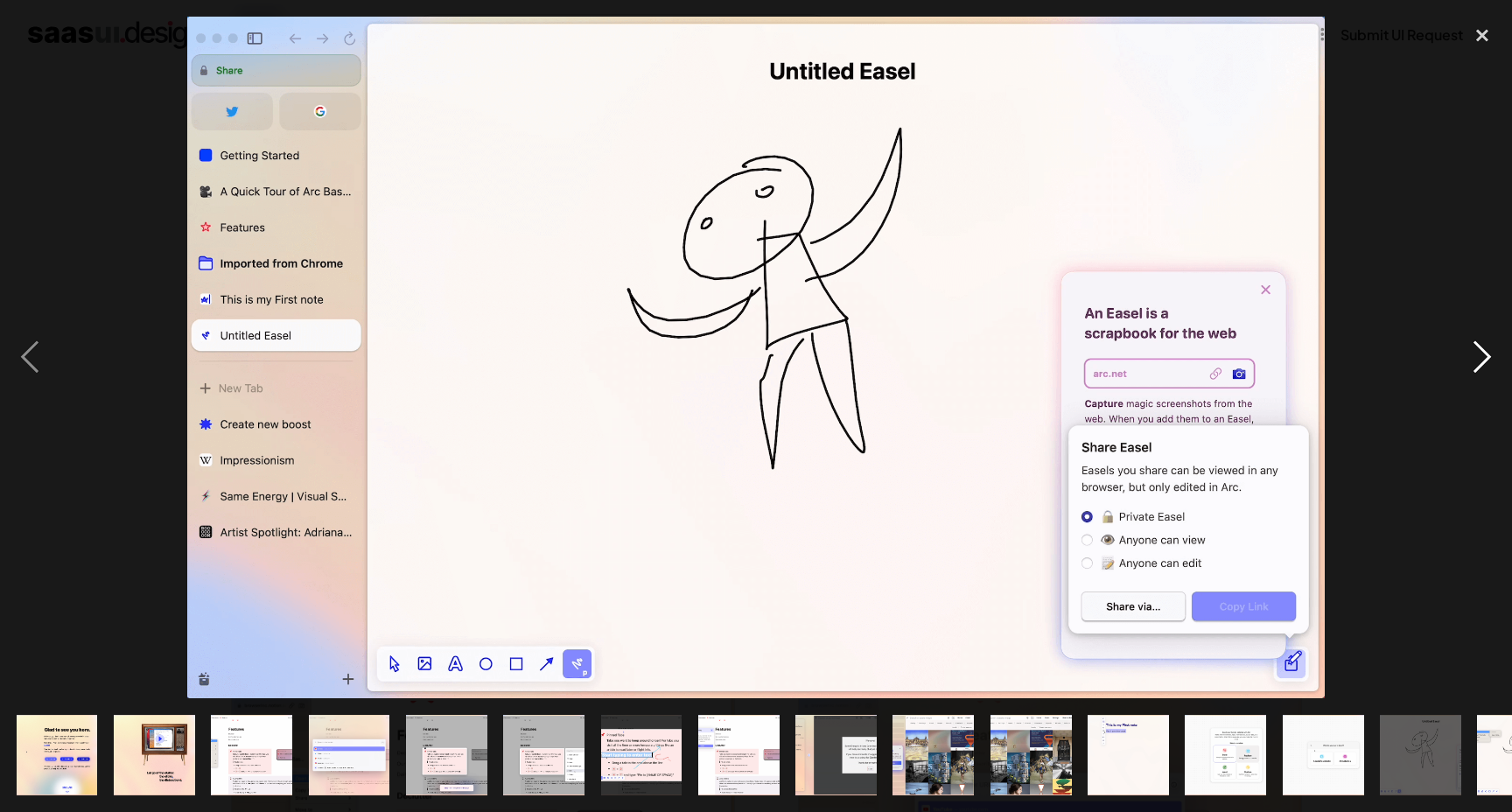
click at [1484, 352] on div "next image" at bounding box center [1482, 358] width 59 height 682
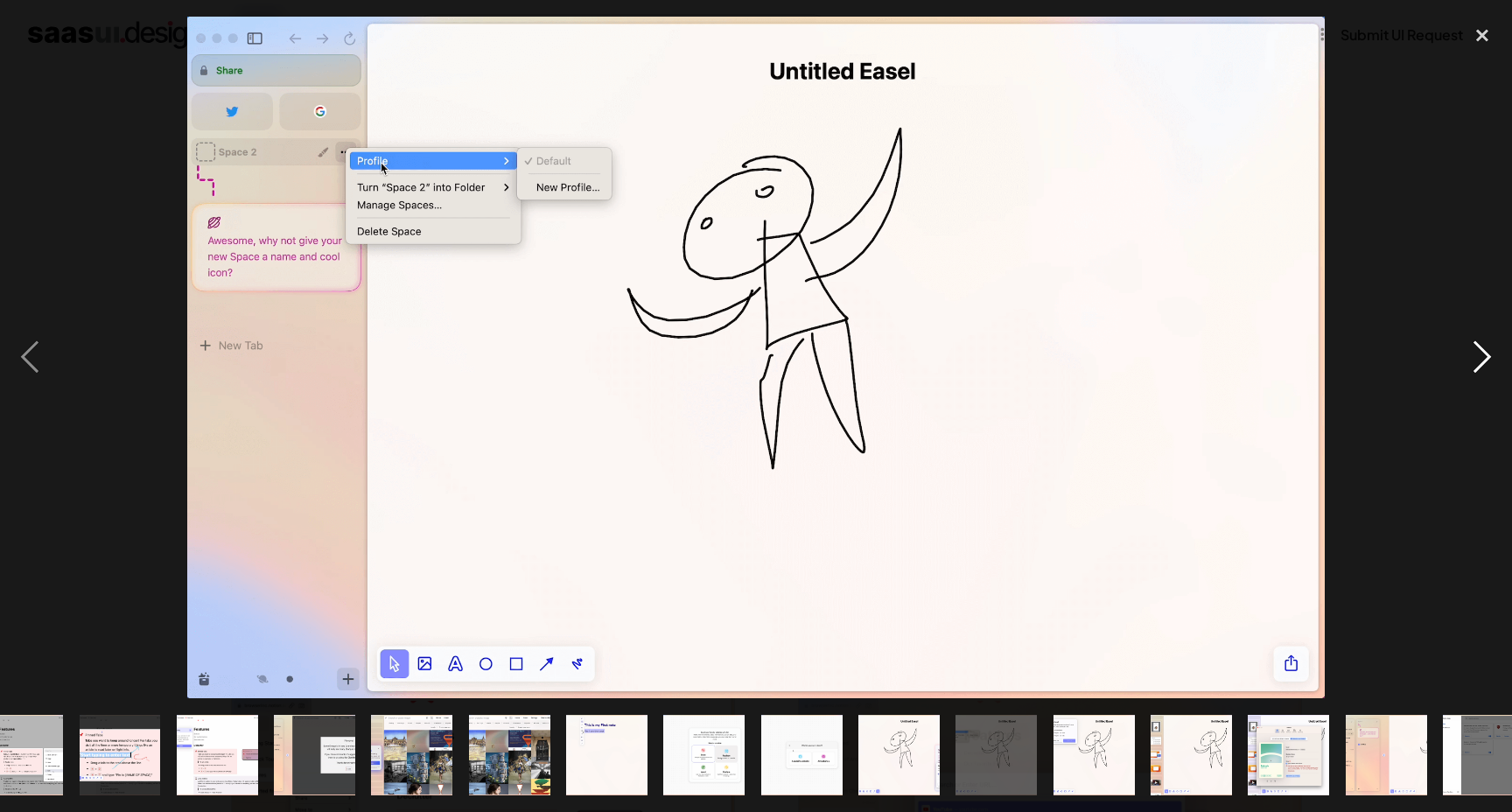
scroll to position [0, 551]
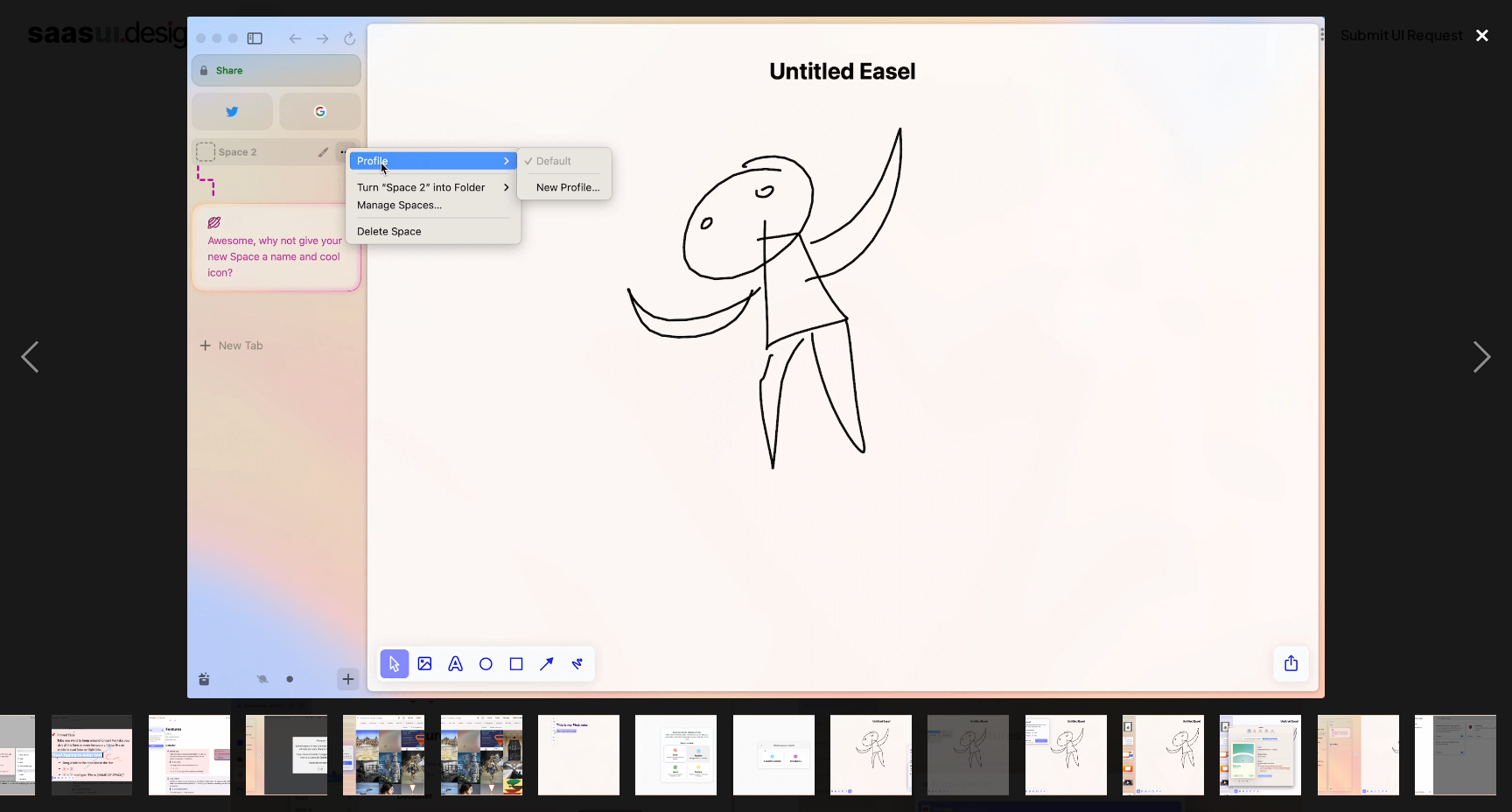
click at [1484, 35] on div "close lightbox" at bounding box center [1482, 36] width 59 height 39
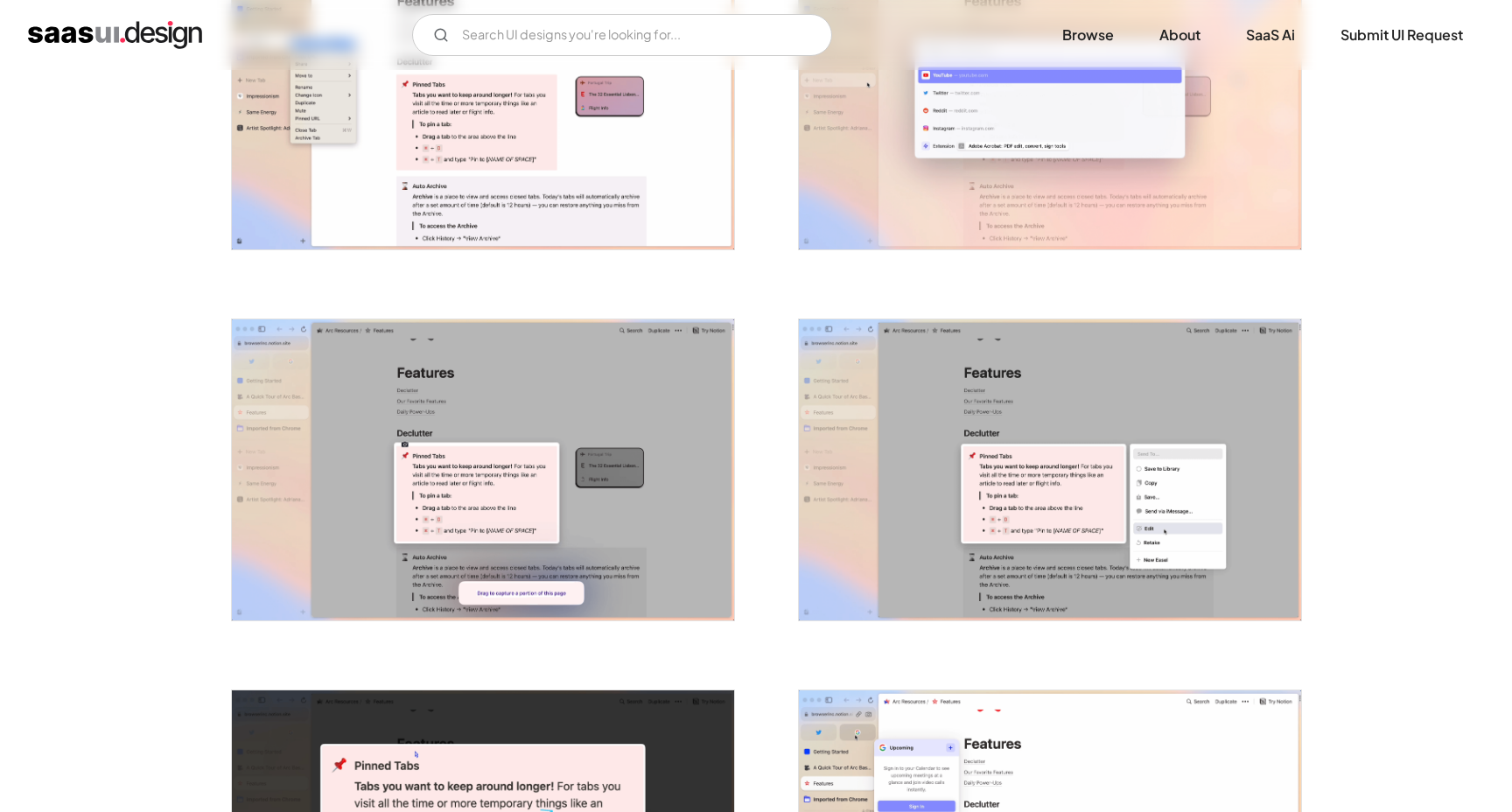
scroll to position [0, 0]
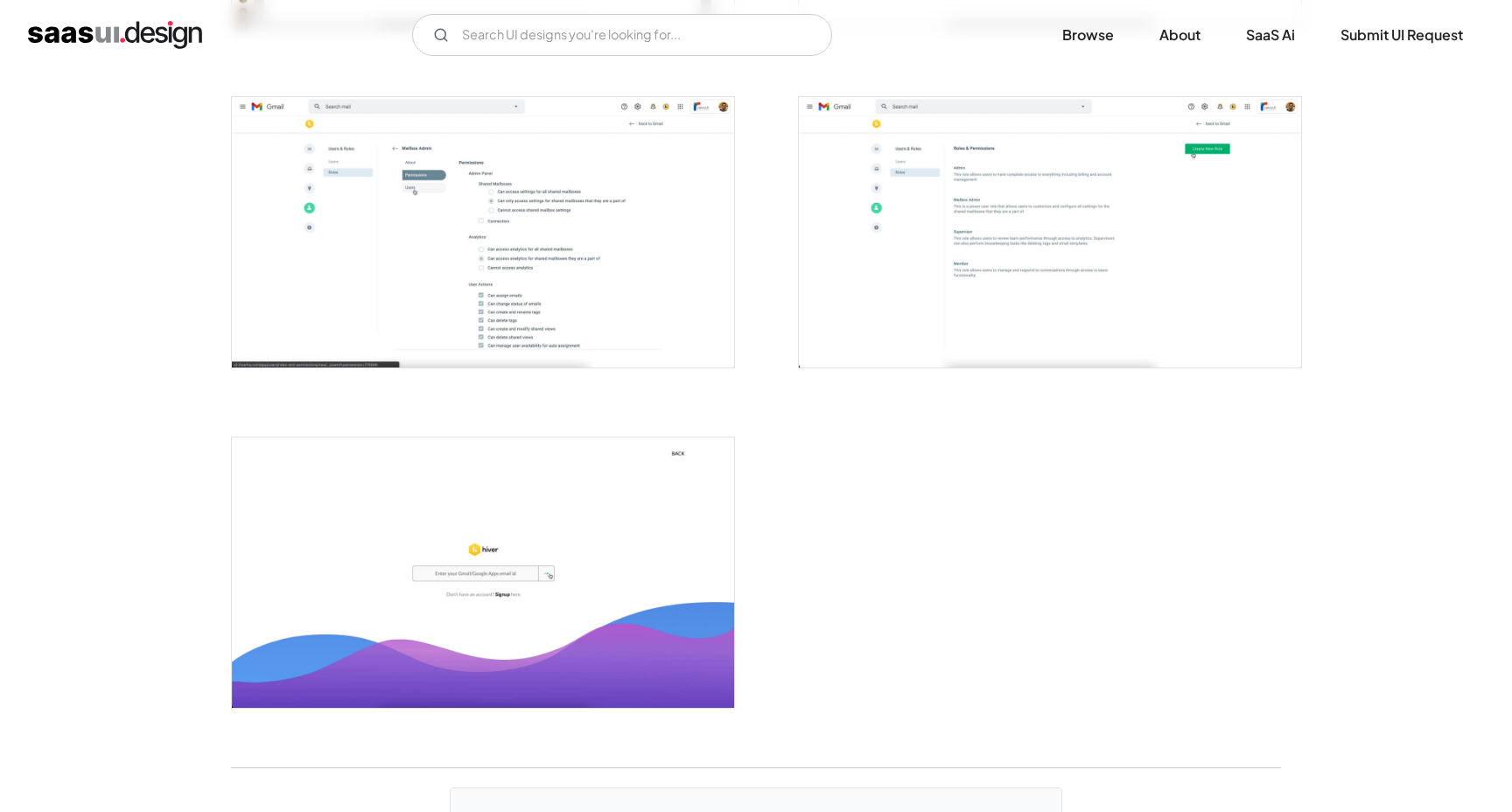
scroll to position [3653, 0]
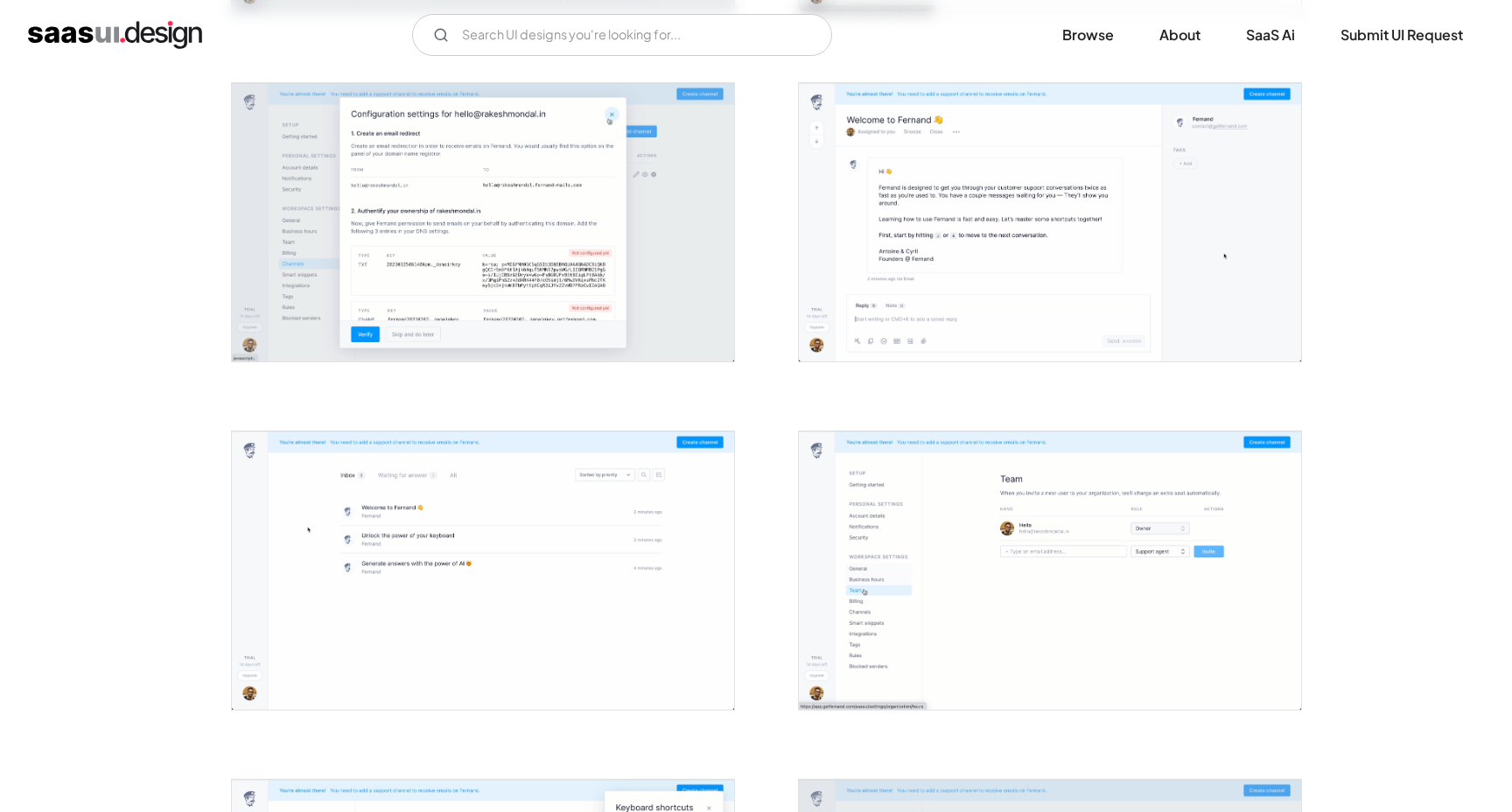
scroll to position [2401, 0]
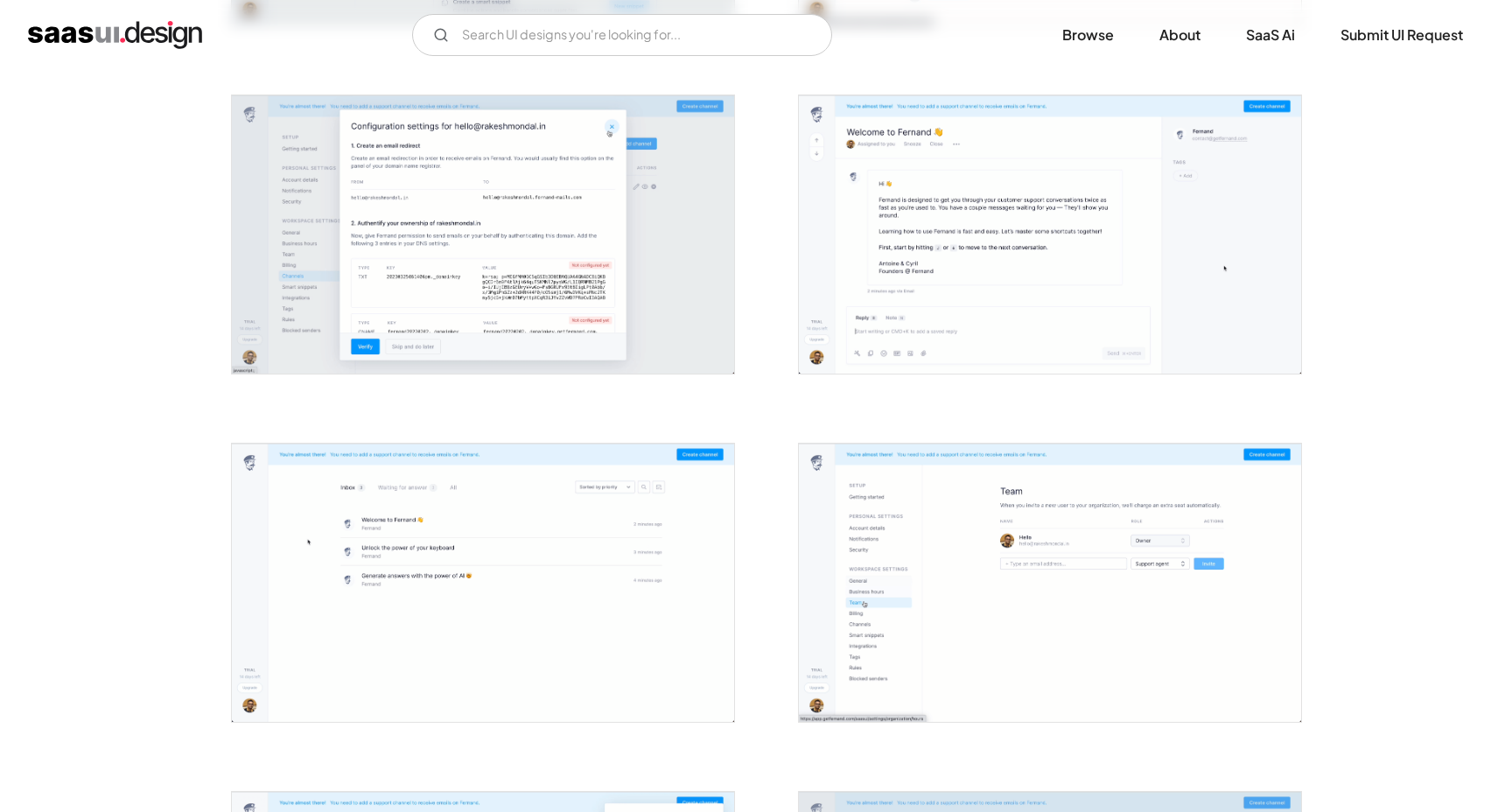
click at [958, 213] on img "open lightbox" at bounding box center [1050, 234] width 502 height 278
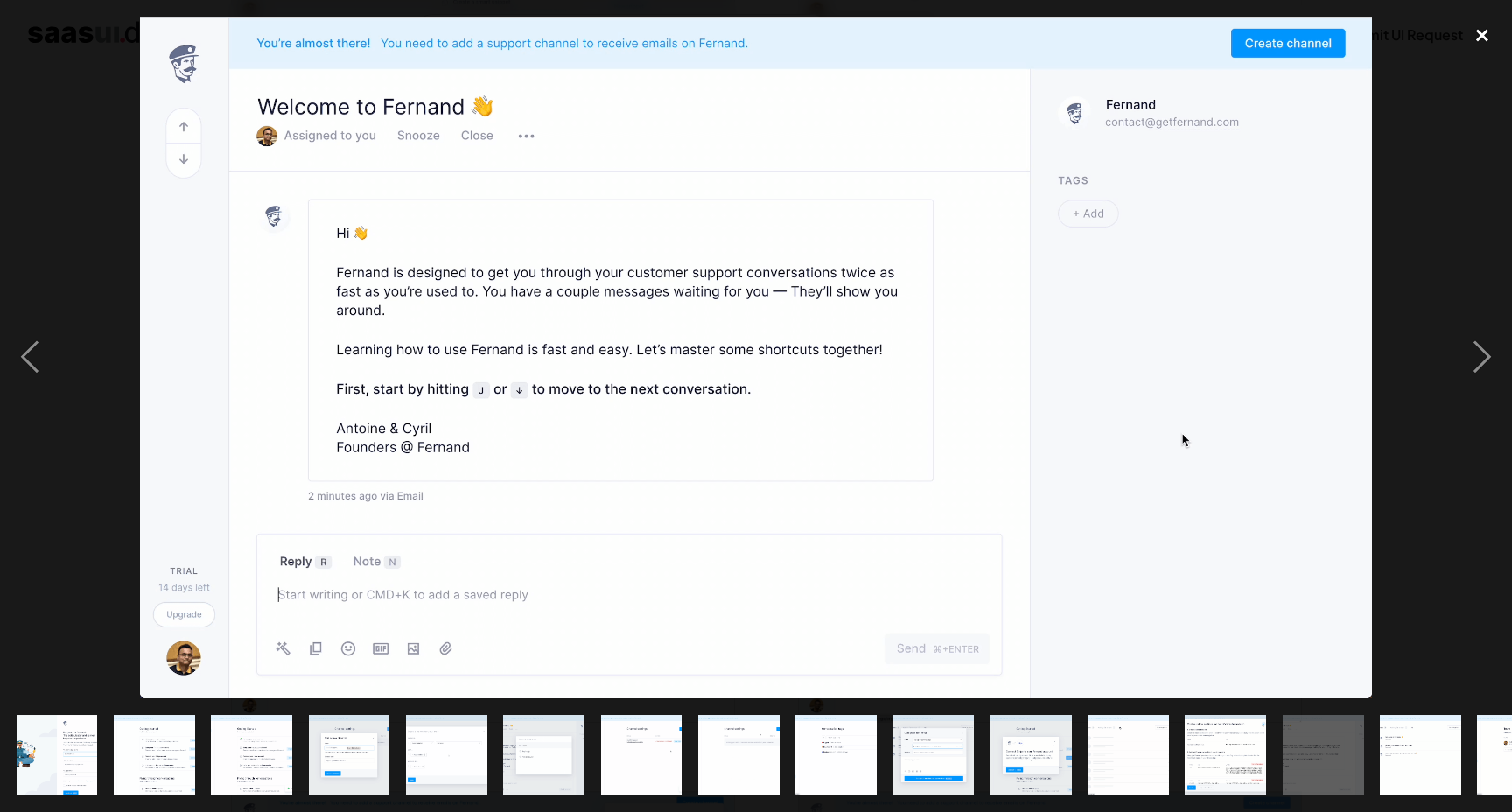
click at [1486, 31] on div "close lightbox" at bounding box center [1482, 36] width 59 height 39
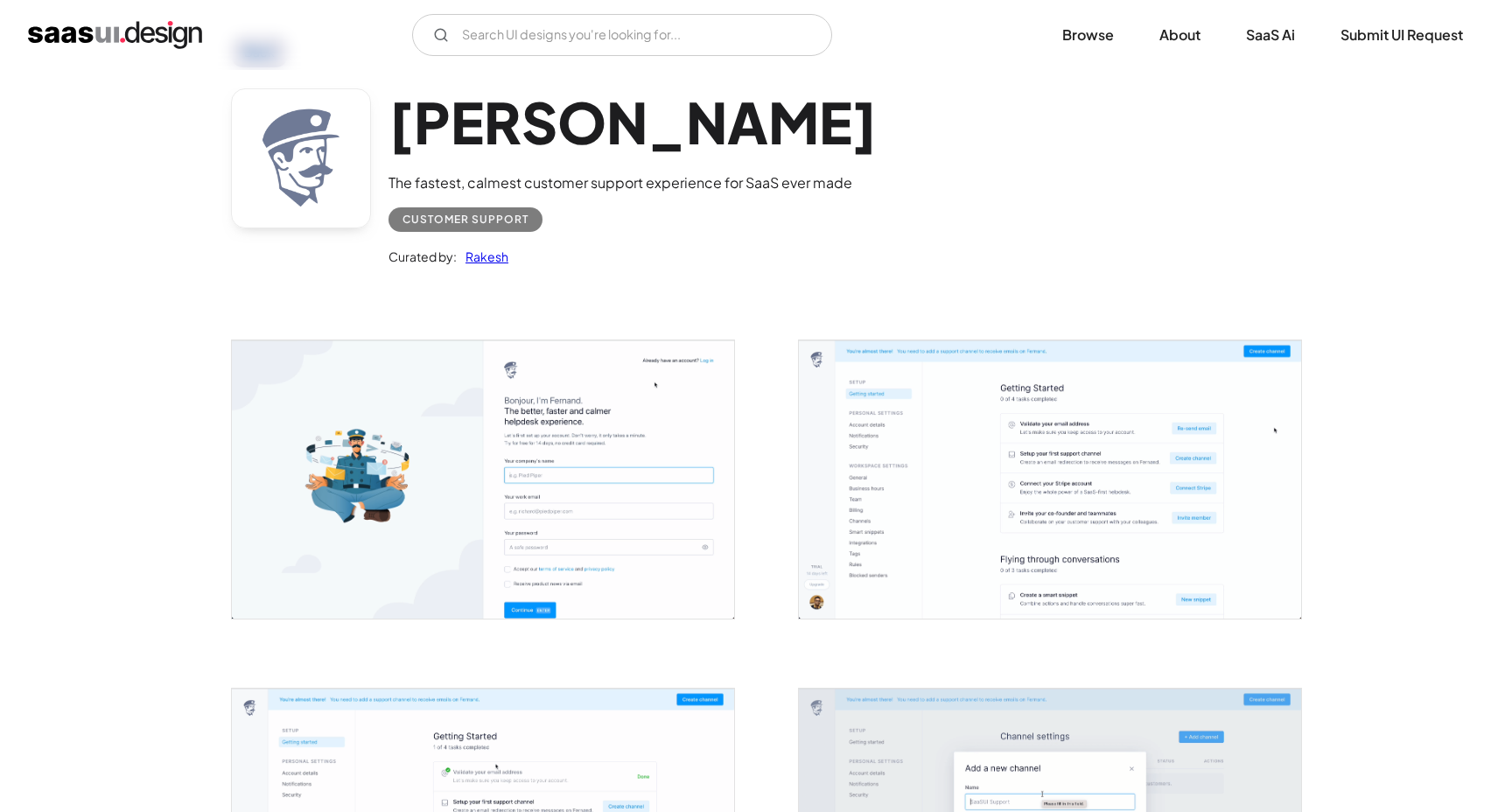
scroll to position [0, 0]
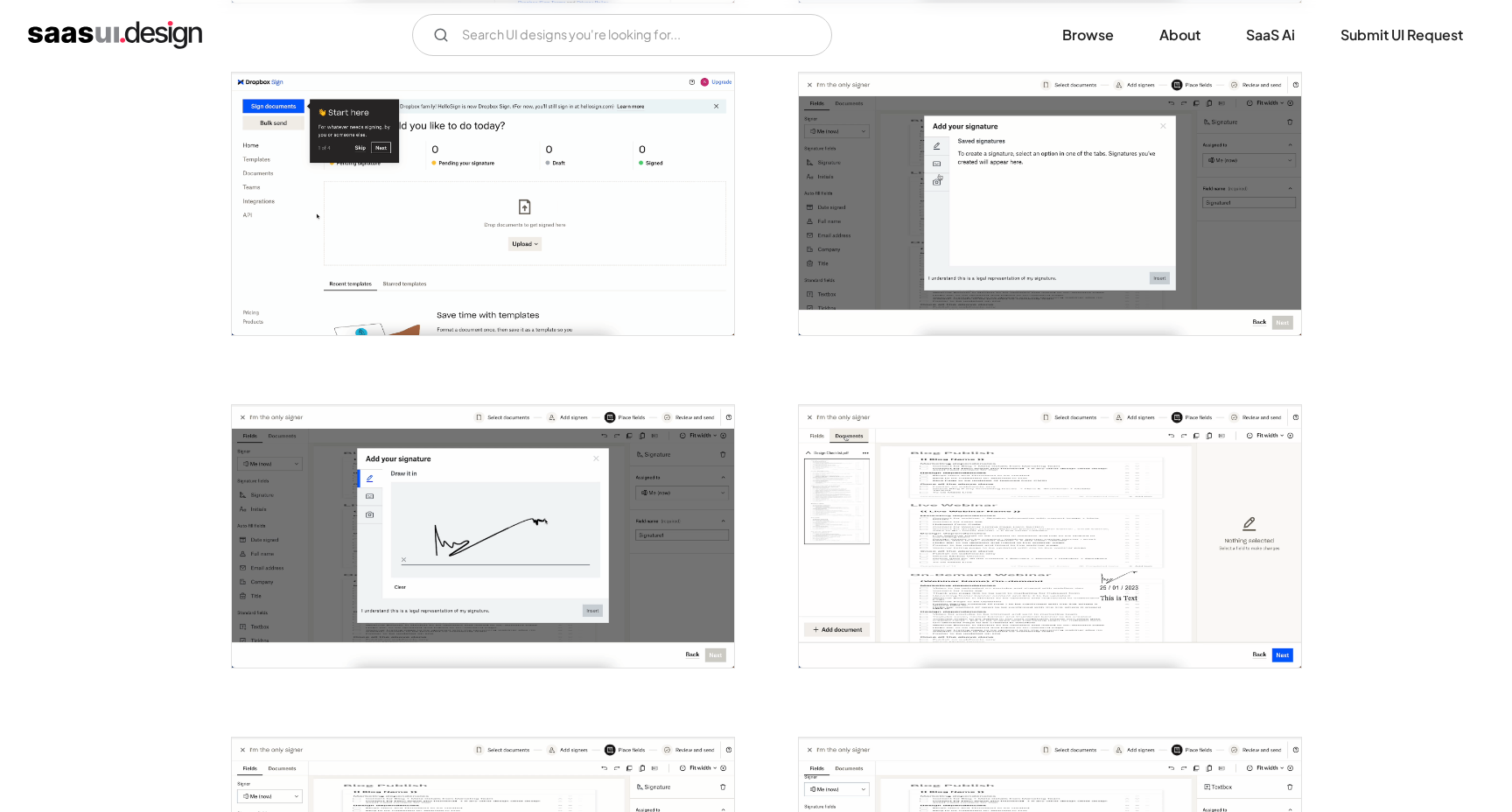
scroll to position [735, 0]
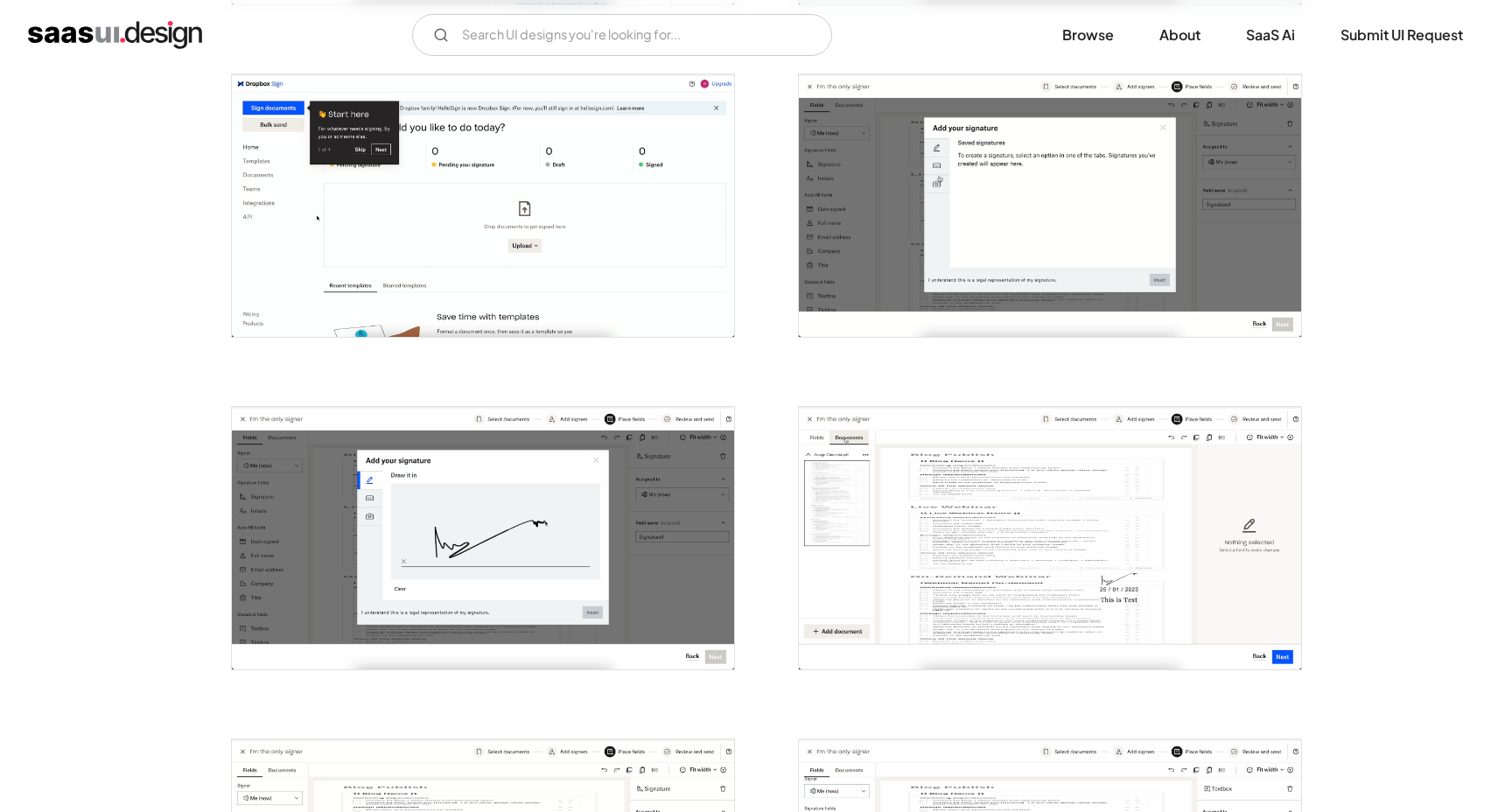
click at [490, 222] on img "open lightbox" at bounding box center [483, 205] width 502 height 263
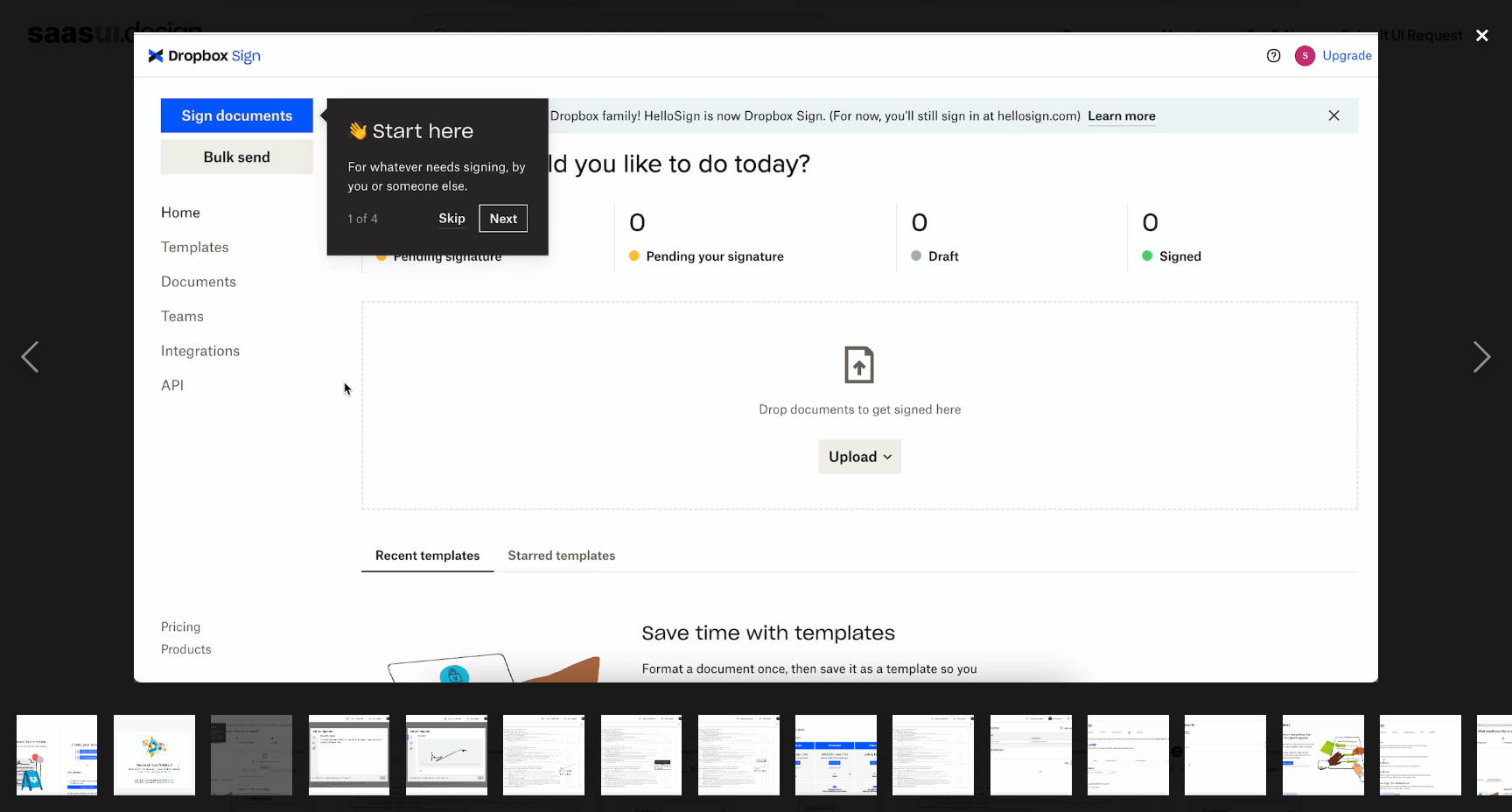
click at [1486, 33] on div "close lightbox" at bounding box center [1482, 36] width 59 height 39
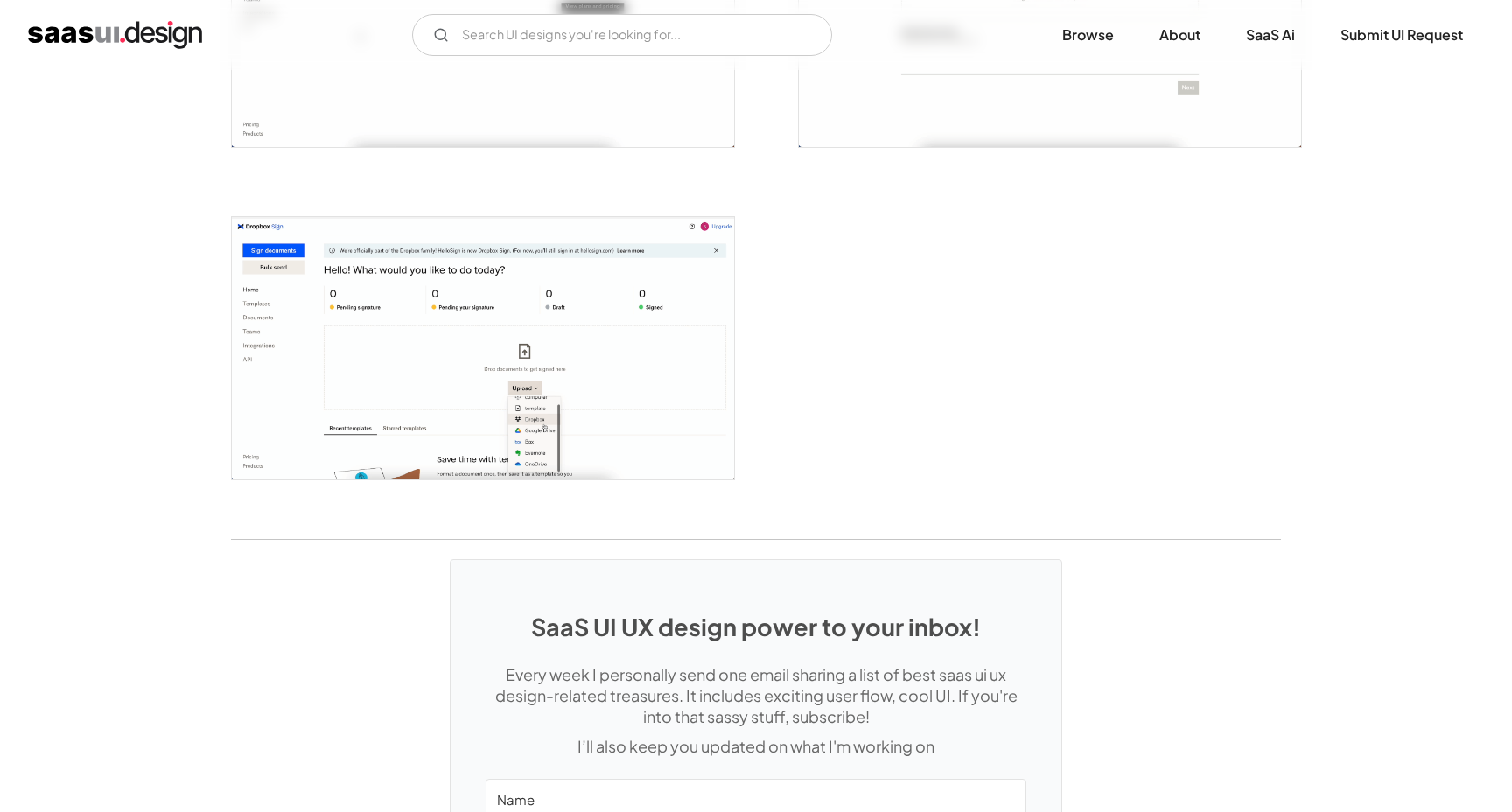
scroll to position [3582, 0]
click at [575, 313] on img "open lightbox" at bounding box center [483, 350] width 502 height 263
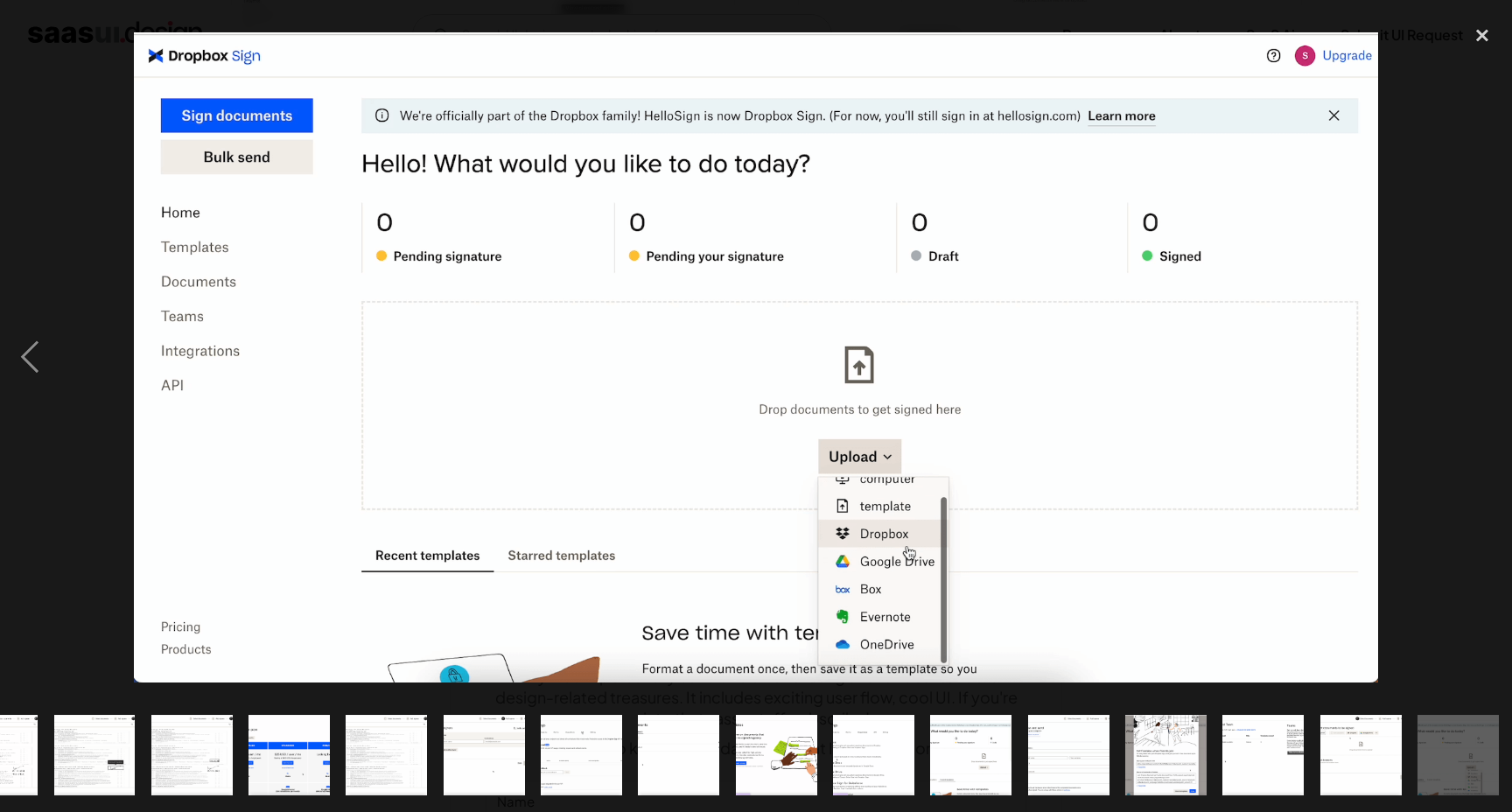
scroll to position [0, 551]
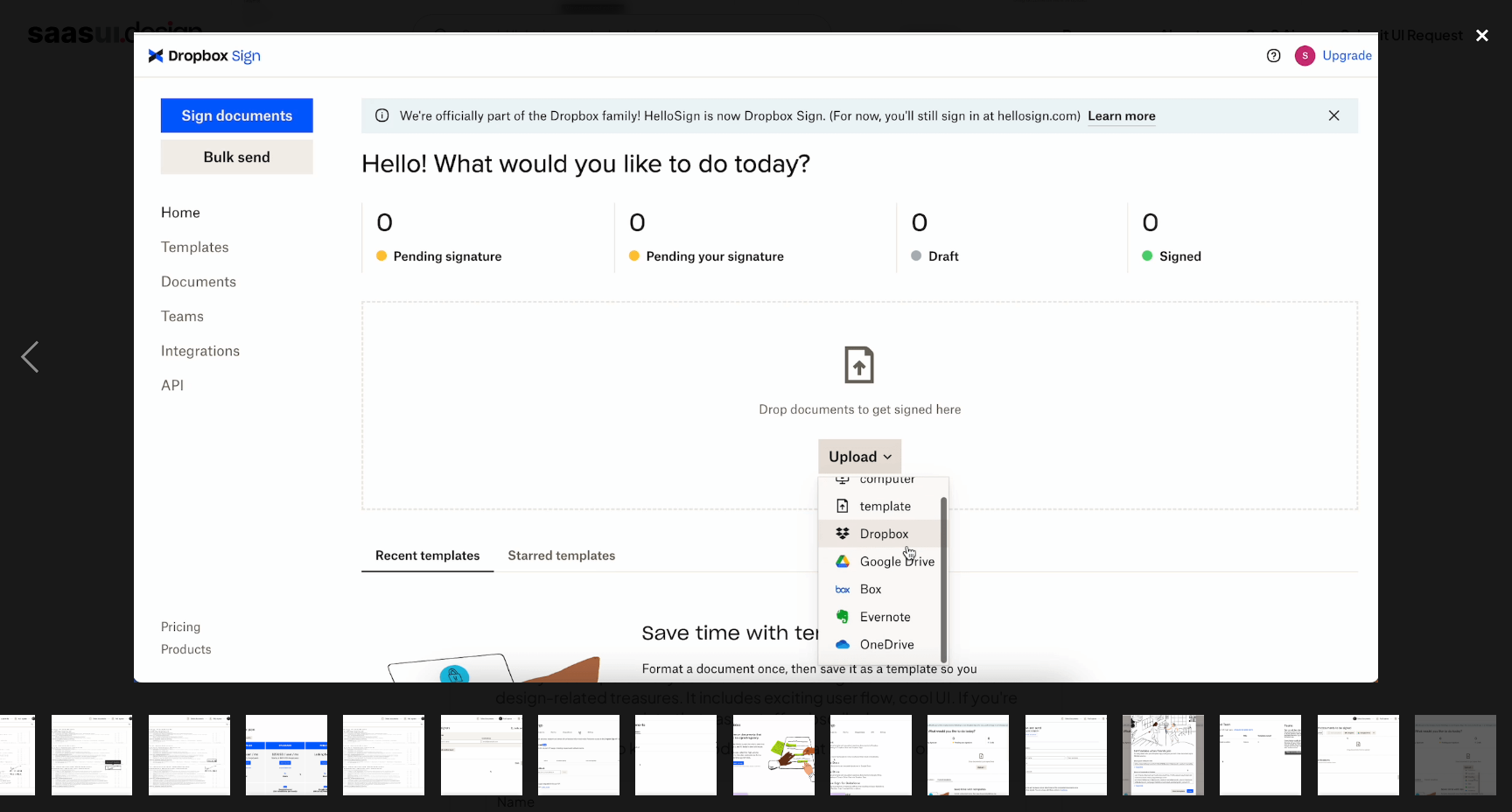
click at [1484, 38] on div "close lightbox" at bounding box center [1482, 36] width 59 height 39
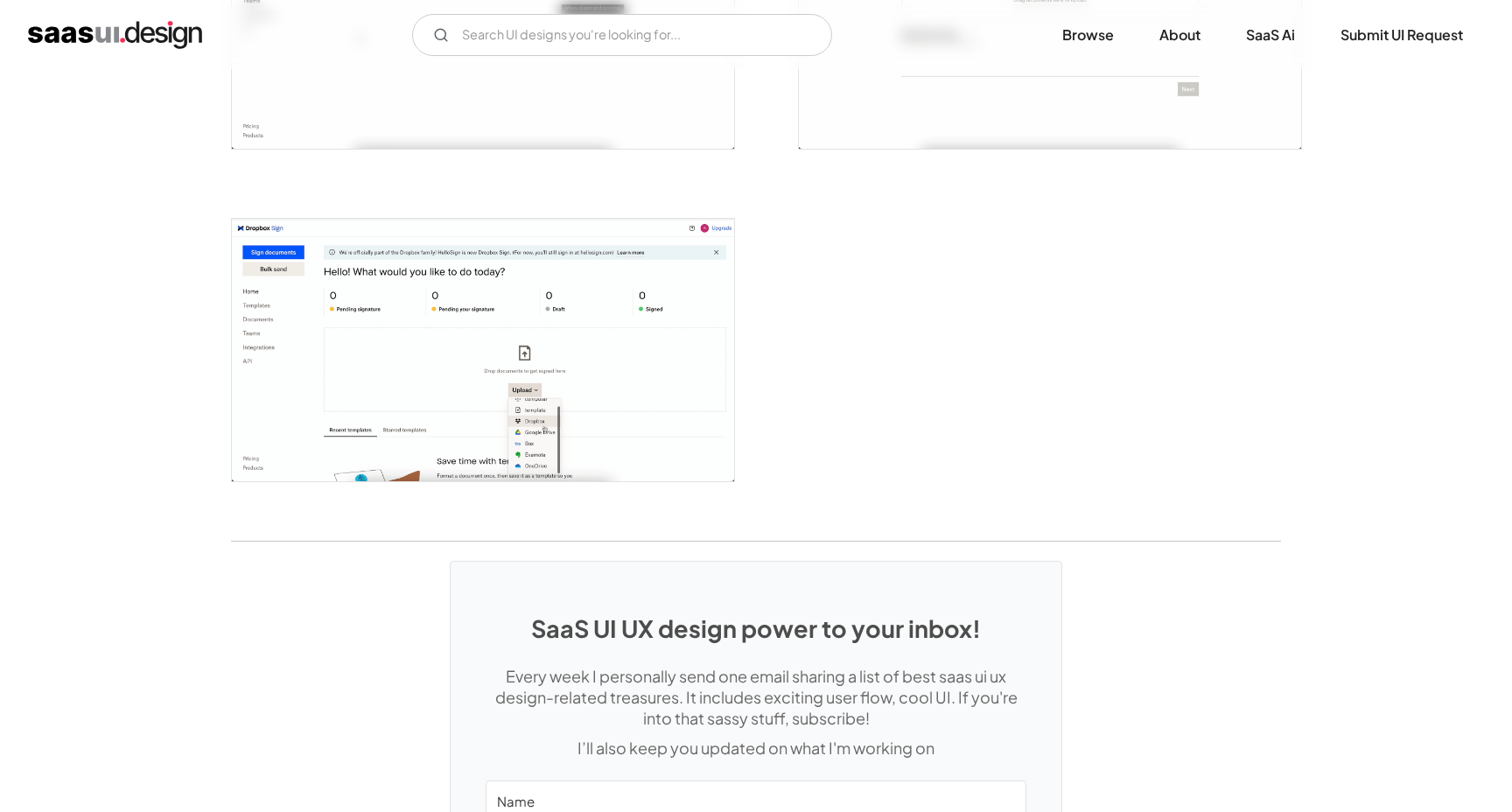
scroll to position [0, 0]
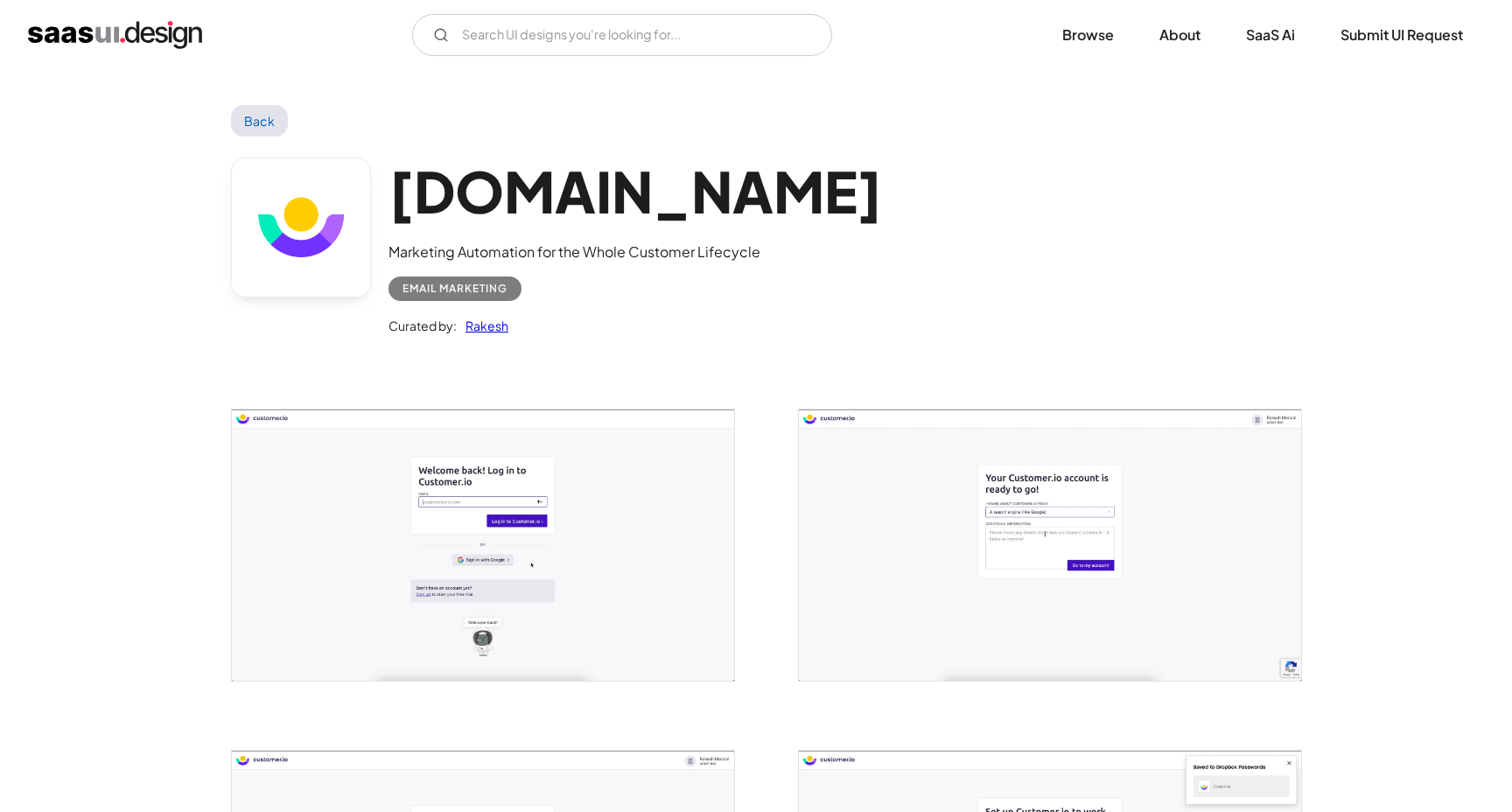
click at [1221, 521] on img "open lightbox" at bounding box center [1050, 545] width 502 height 271
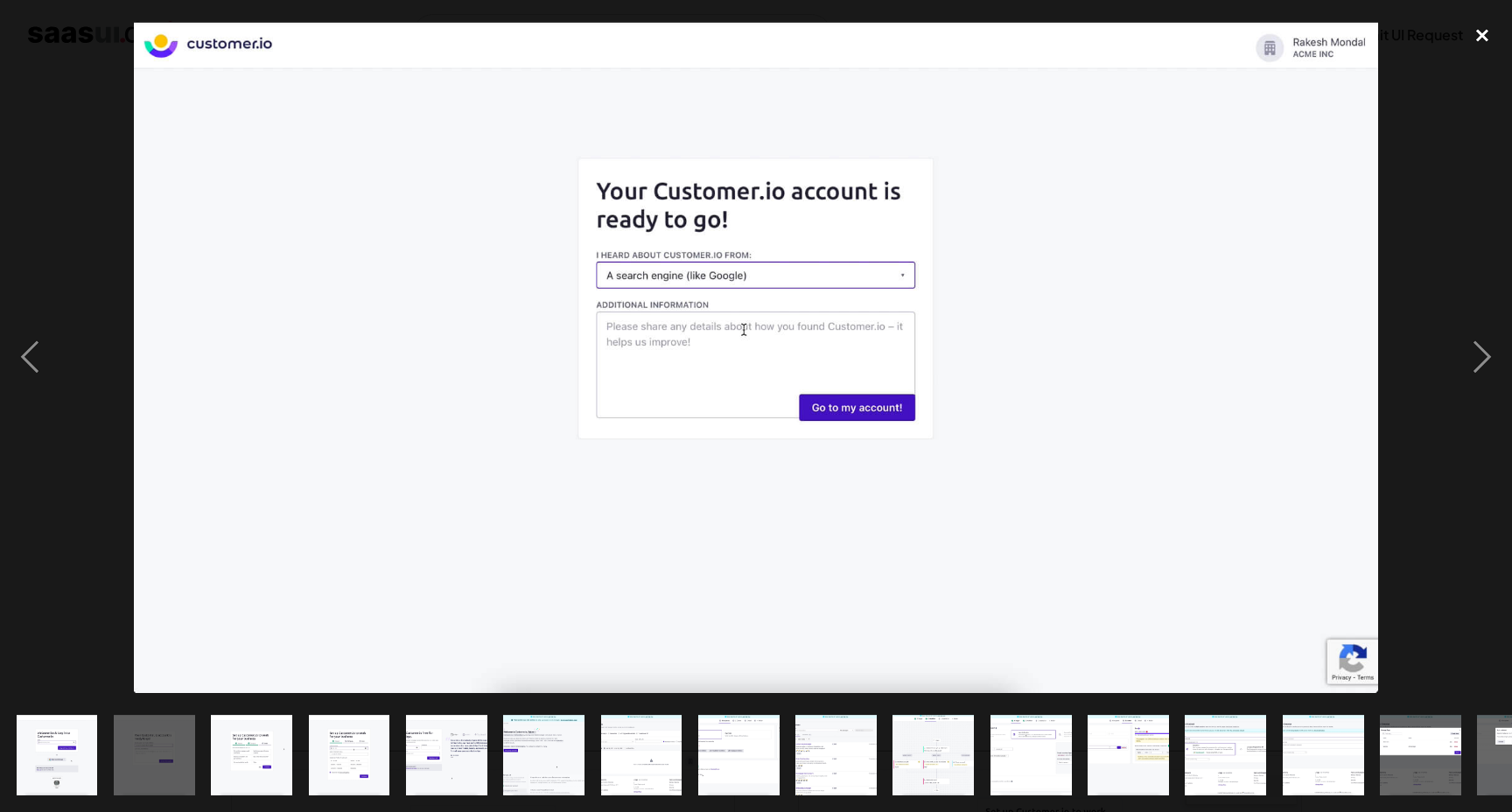
click at [1480, 37] on div "close lightbox" at bounding box center [1482, 36] width 59 height 39
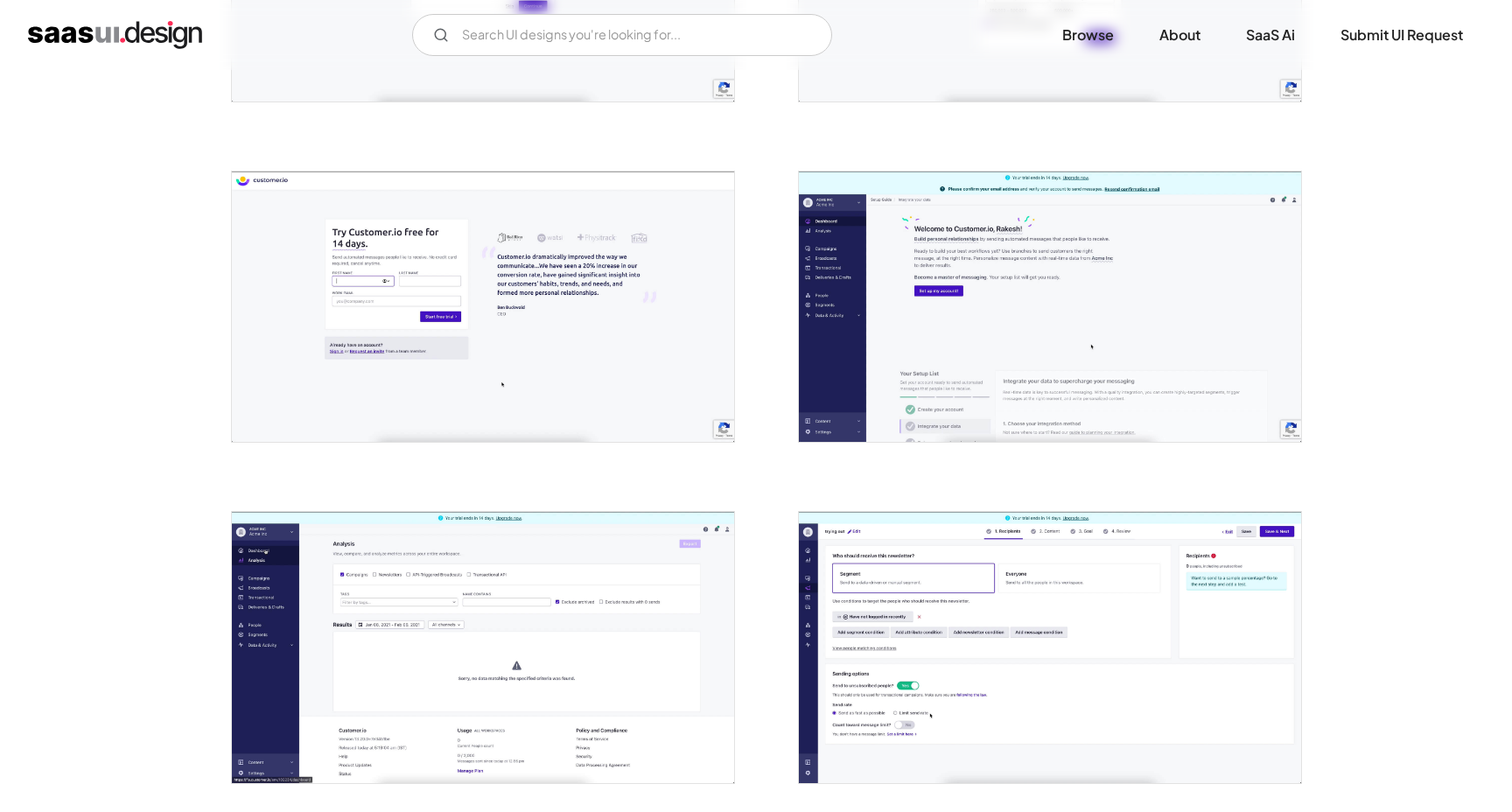
scroll to position [921, 0]
click at [1067, 249] on img "open lightbox" at bounding box center [1050, 305] width 502 height 271
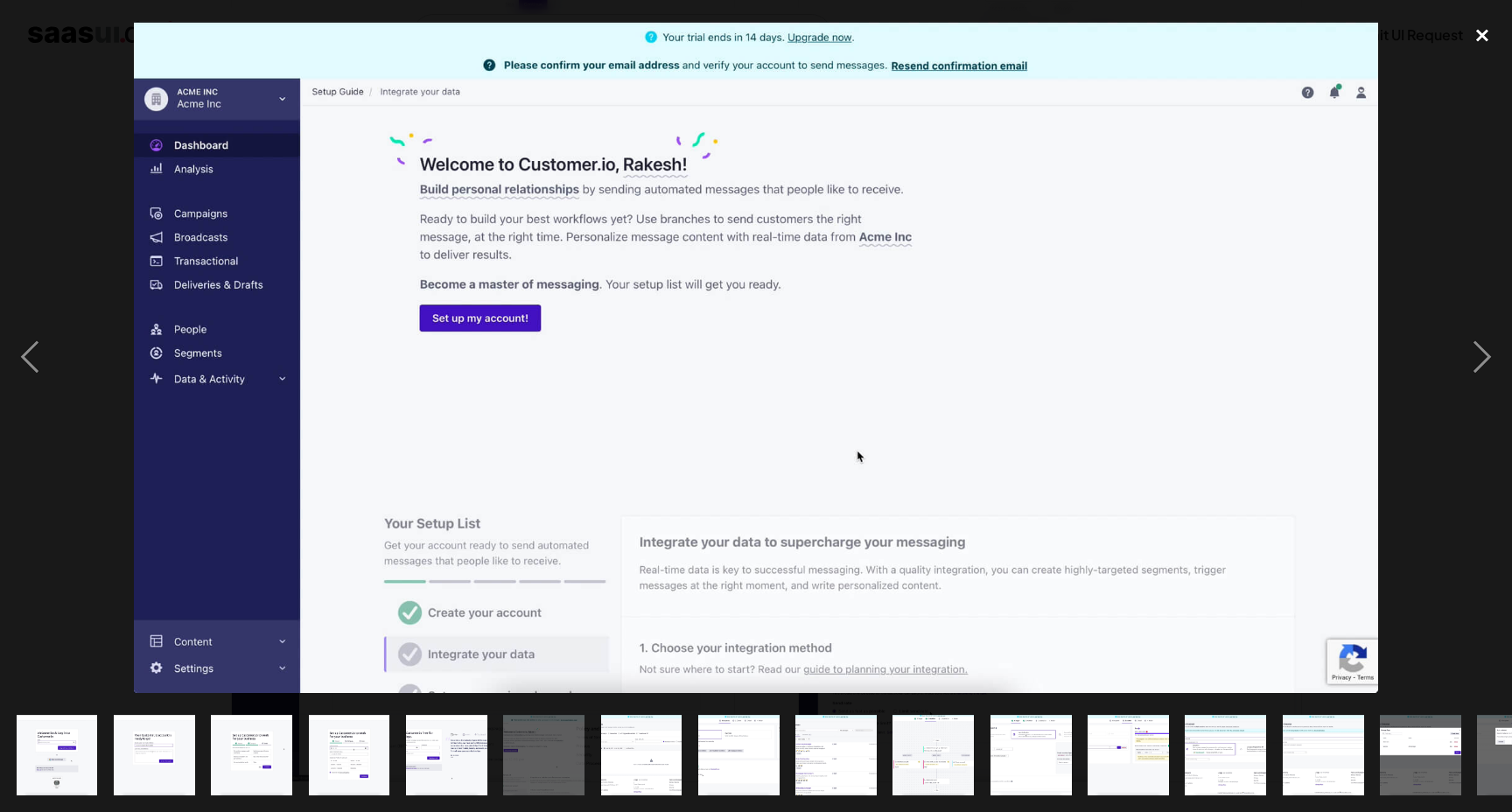
click at [1481, 36] on div "close lightbox" at bounding box center [1482, 36] width 59 height 39
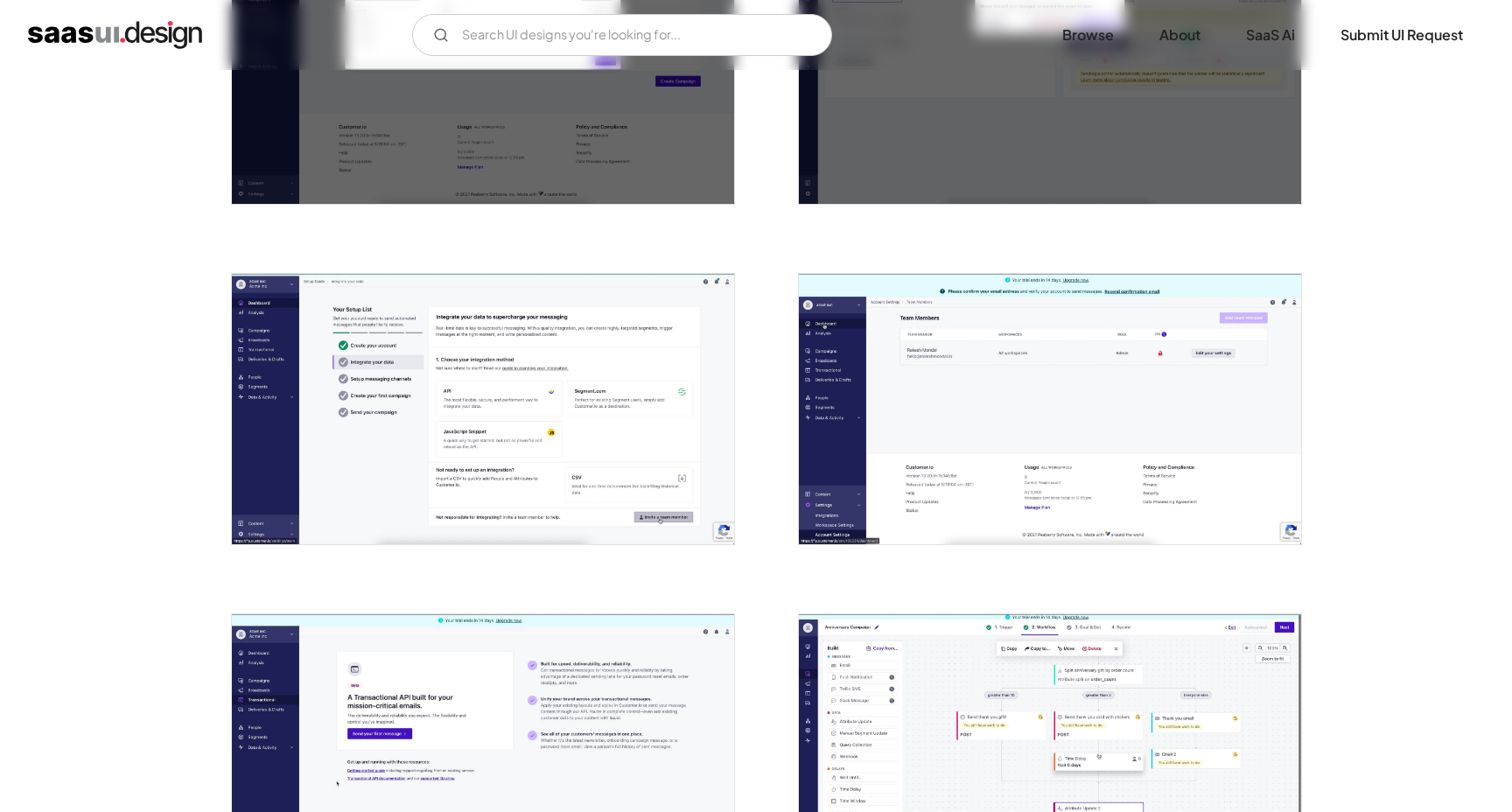
scroll to position [2831, 0]
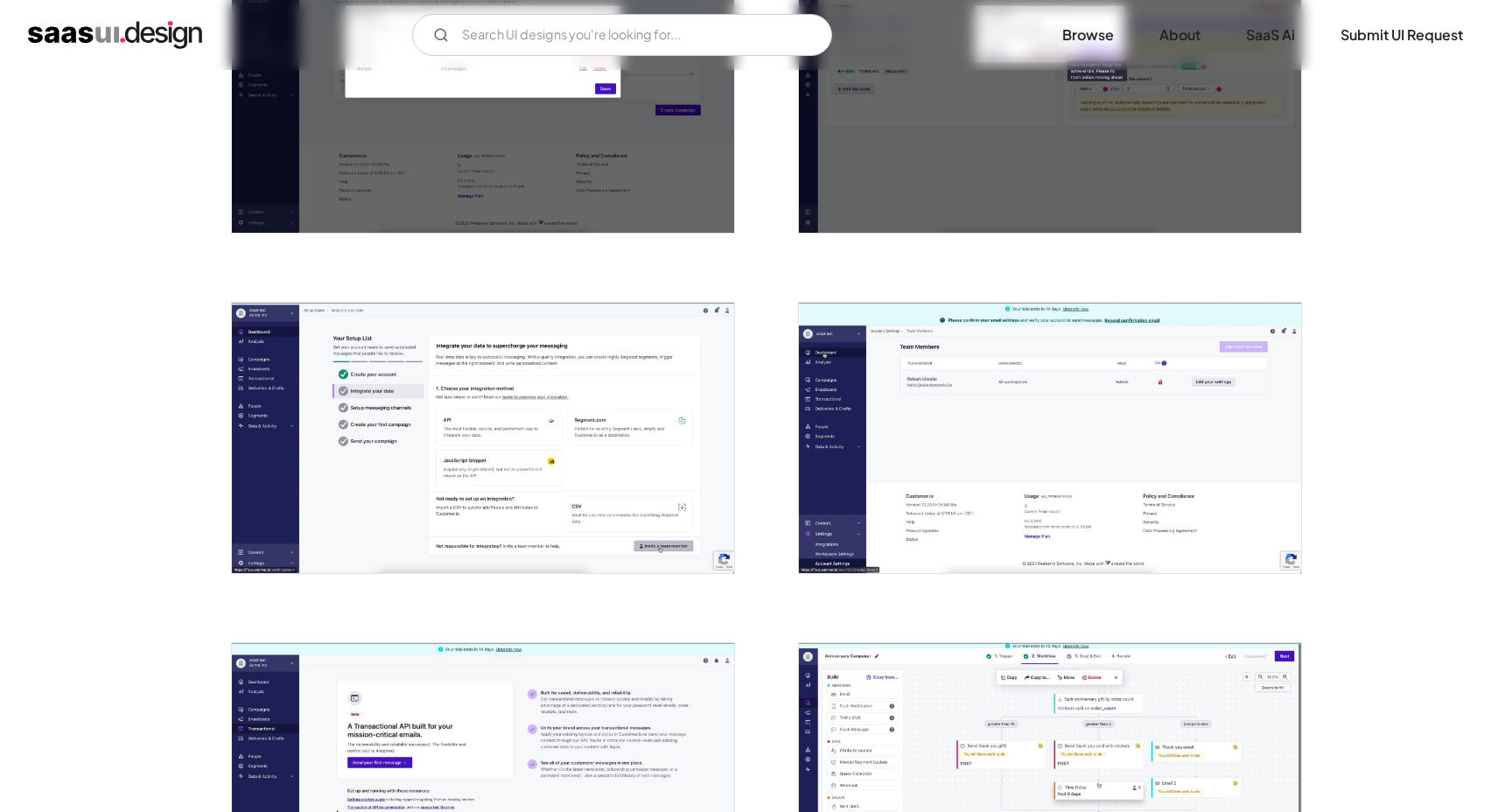
click at [942, 387] on img "open lightbox" at bounding box center [1050, 438] width 502 height 271
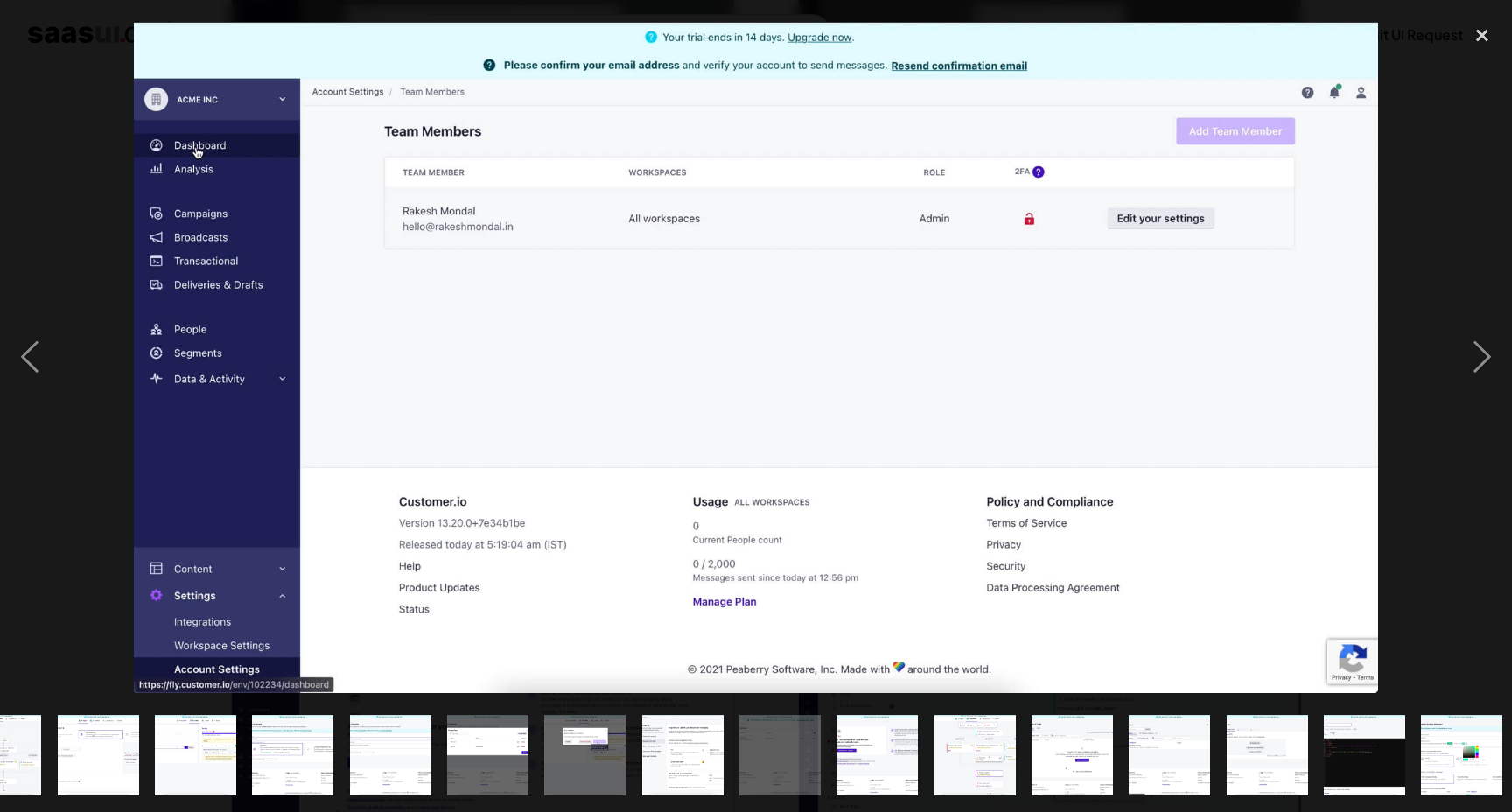
scroll to position [0, 940]
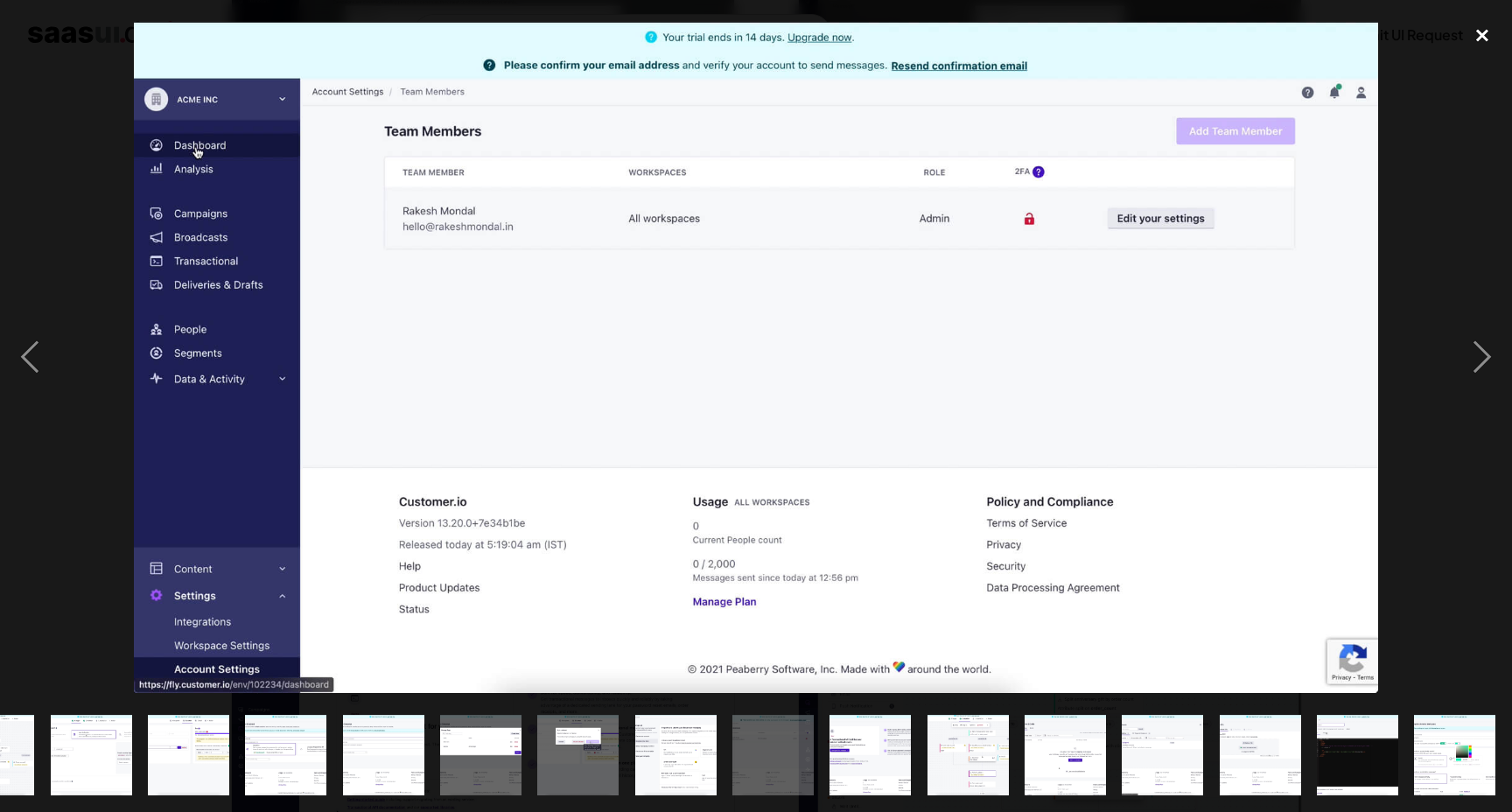
click at [1489, 34] on div "close lightbox" at bounding box center [1482, 36] width 59 height 39
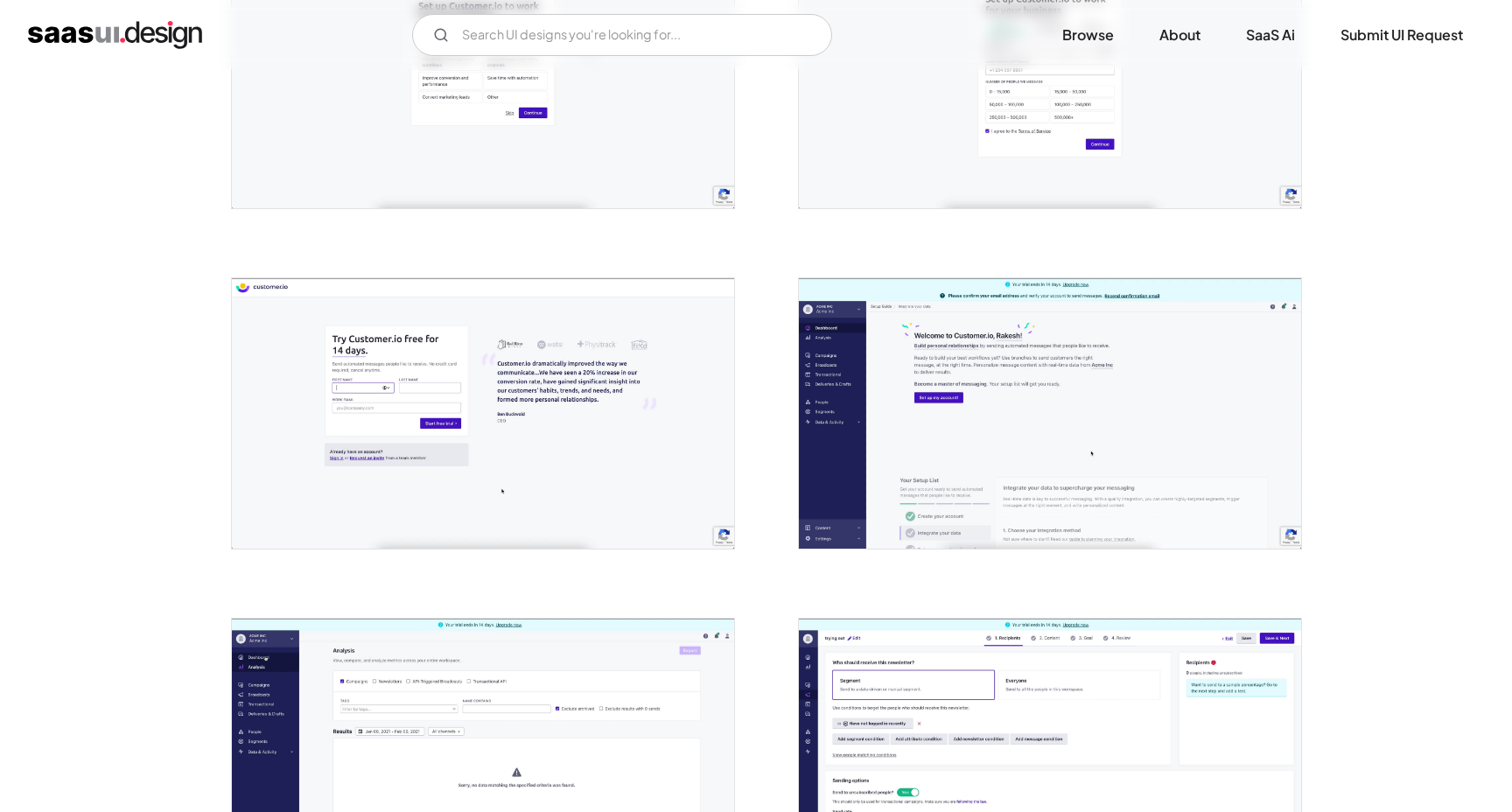
scroll to position [661, 0]
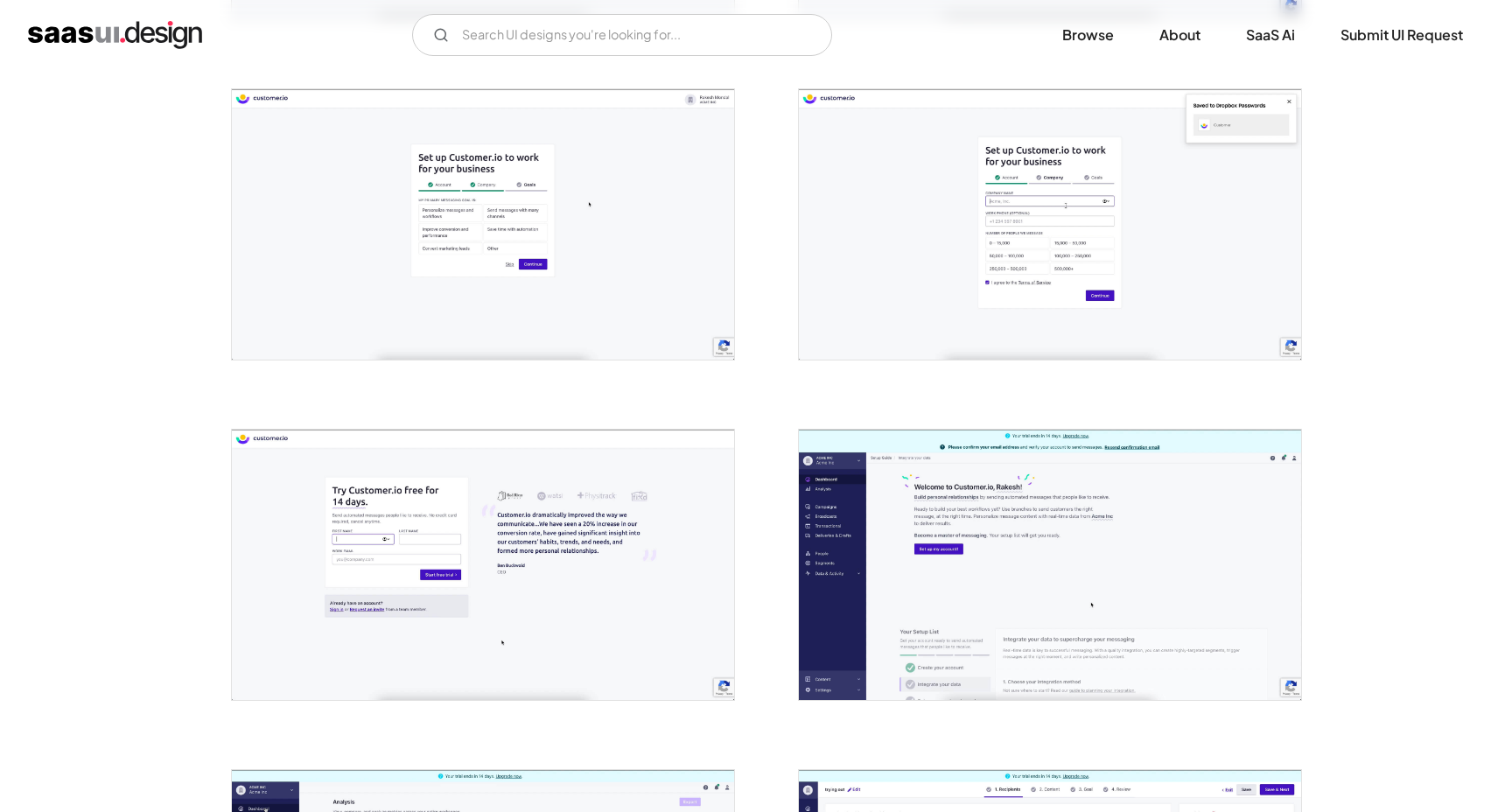
click at [928, 555] on img "open lightbox" at bounding box center [1050, 565] width 502 height 271
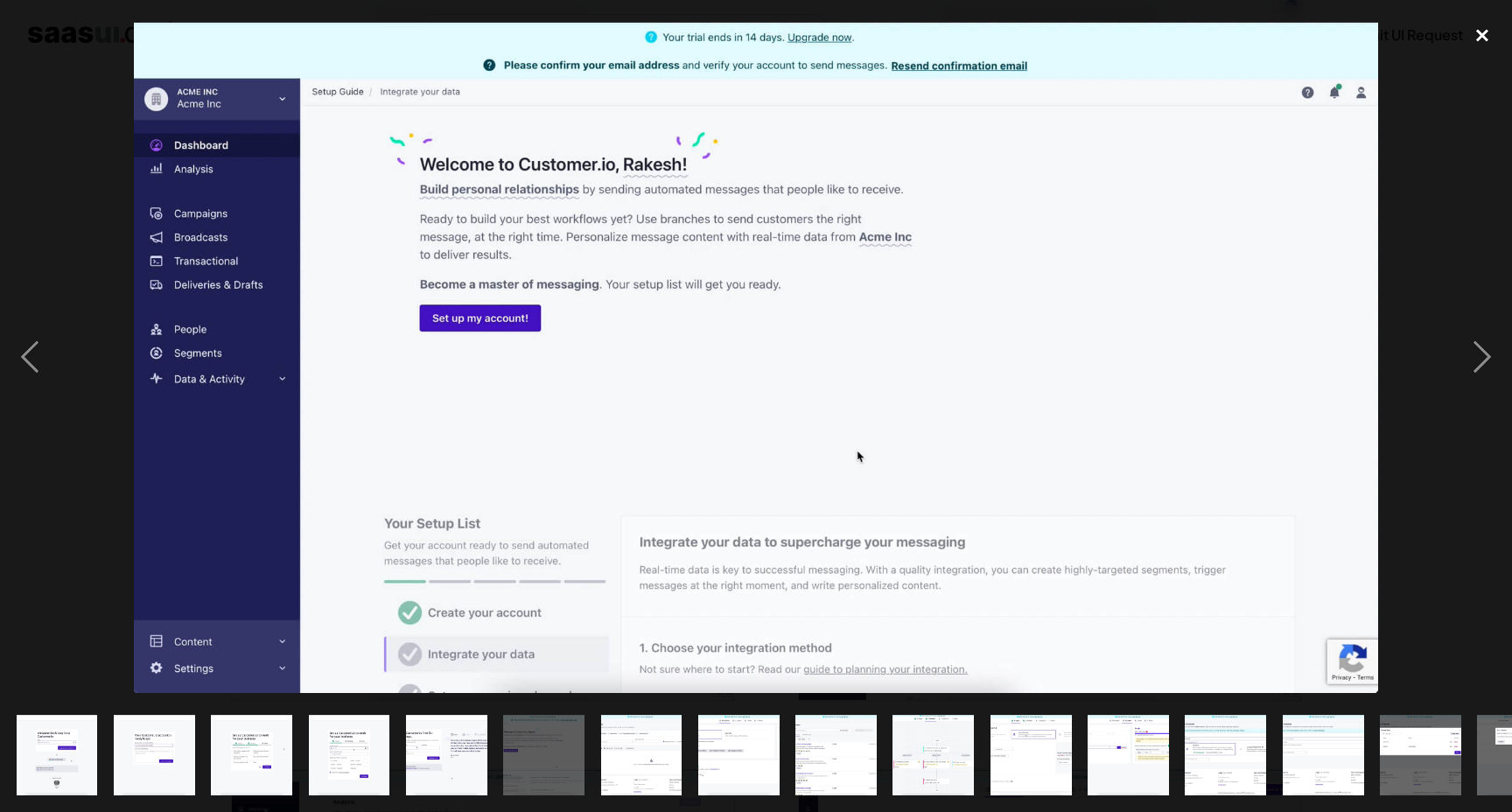
click at [1488, 45] on div "close lightbox" at bounding box center [1482, 36] width 59 height 39
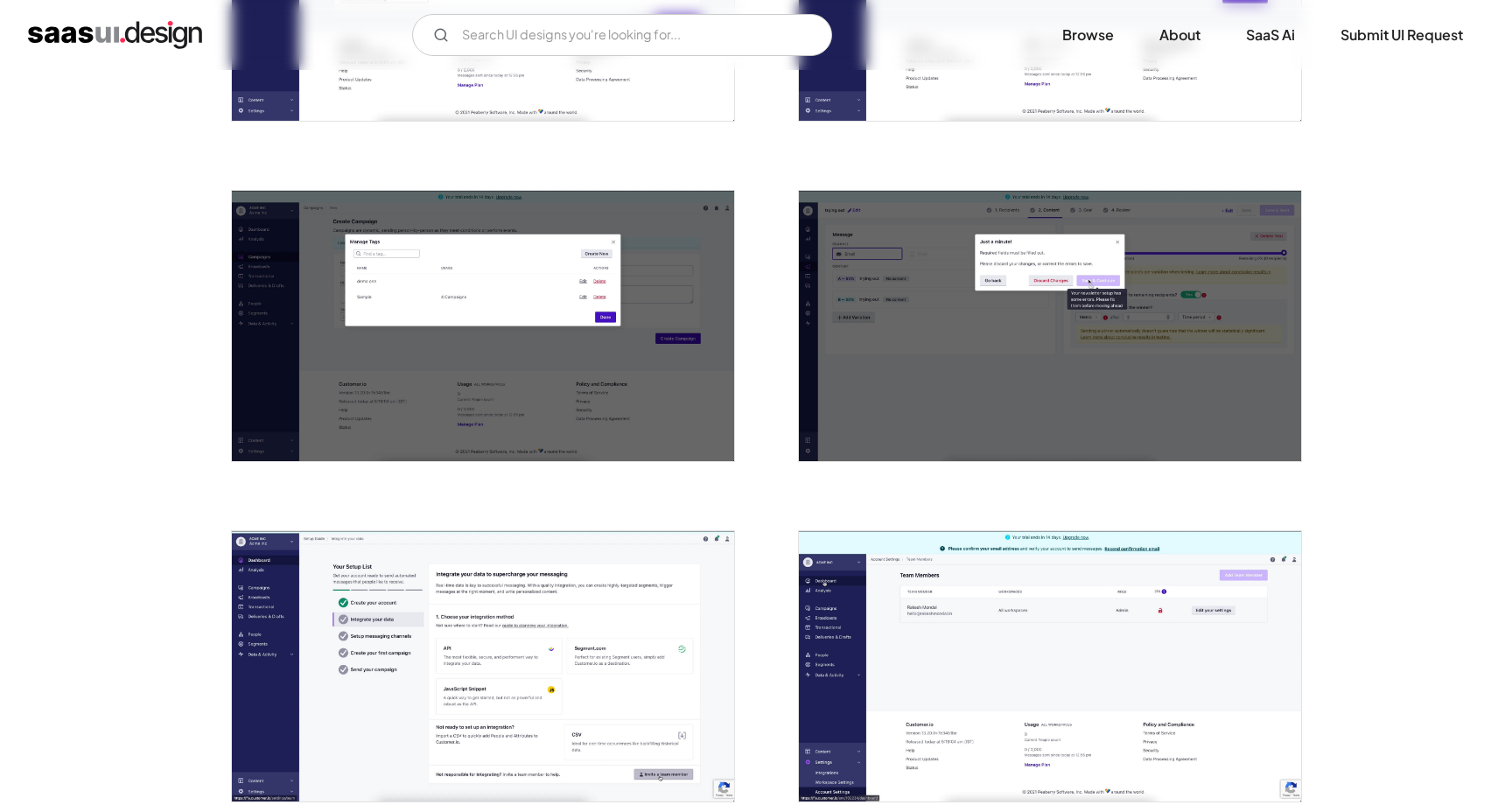
scroll to position [2621, 0]
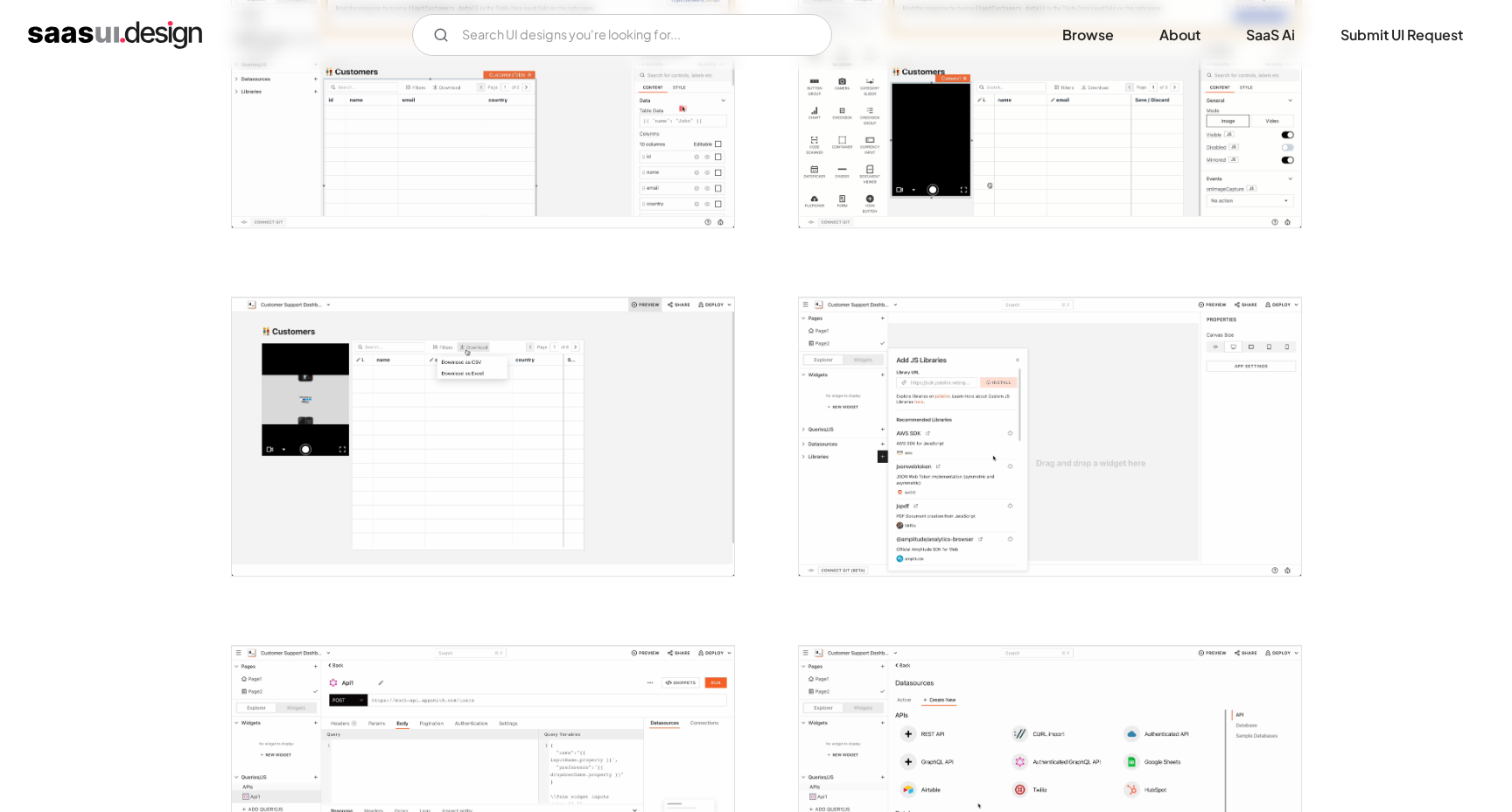
scroll to position [1334, 0]
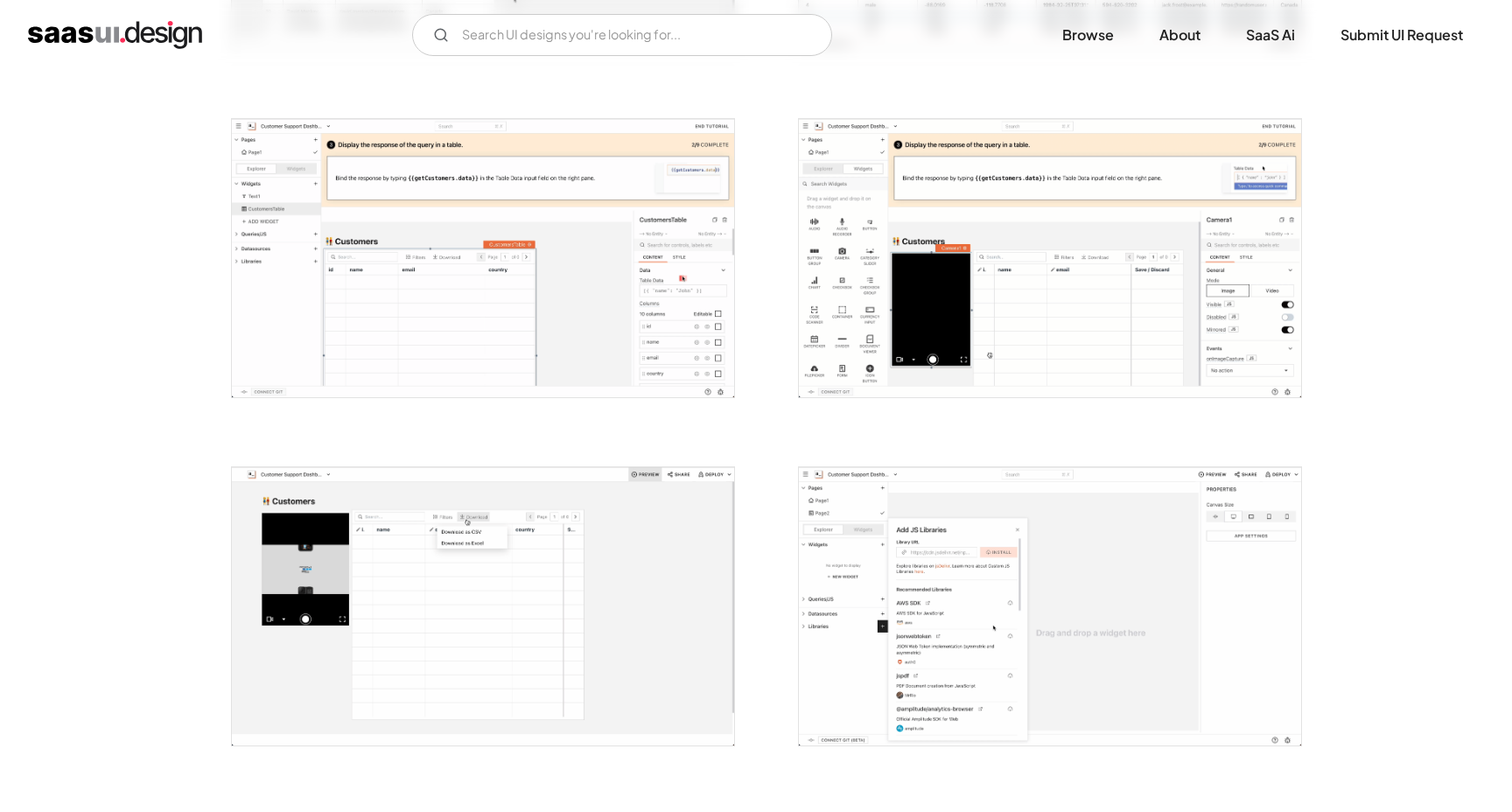
click at [1081, 268] on img "open lightbox" at bounding box center [1050, 258] width 502 height 278
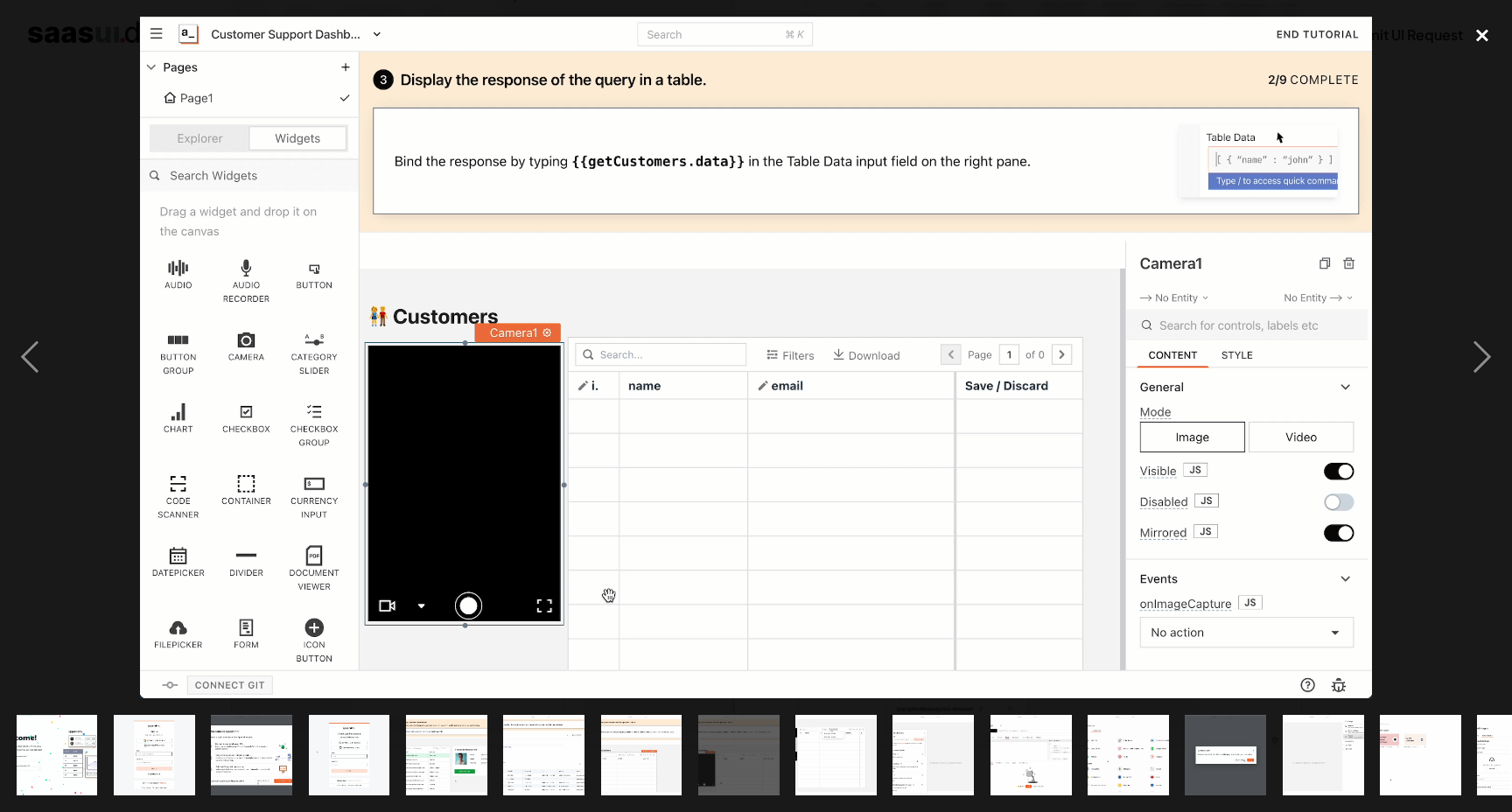
click at [1484, 30] on div "close lightbox" at bounding box center [1482, 36] width 59 height 39
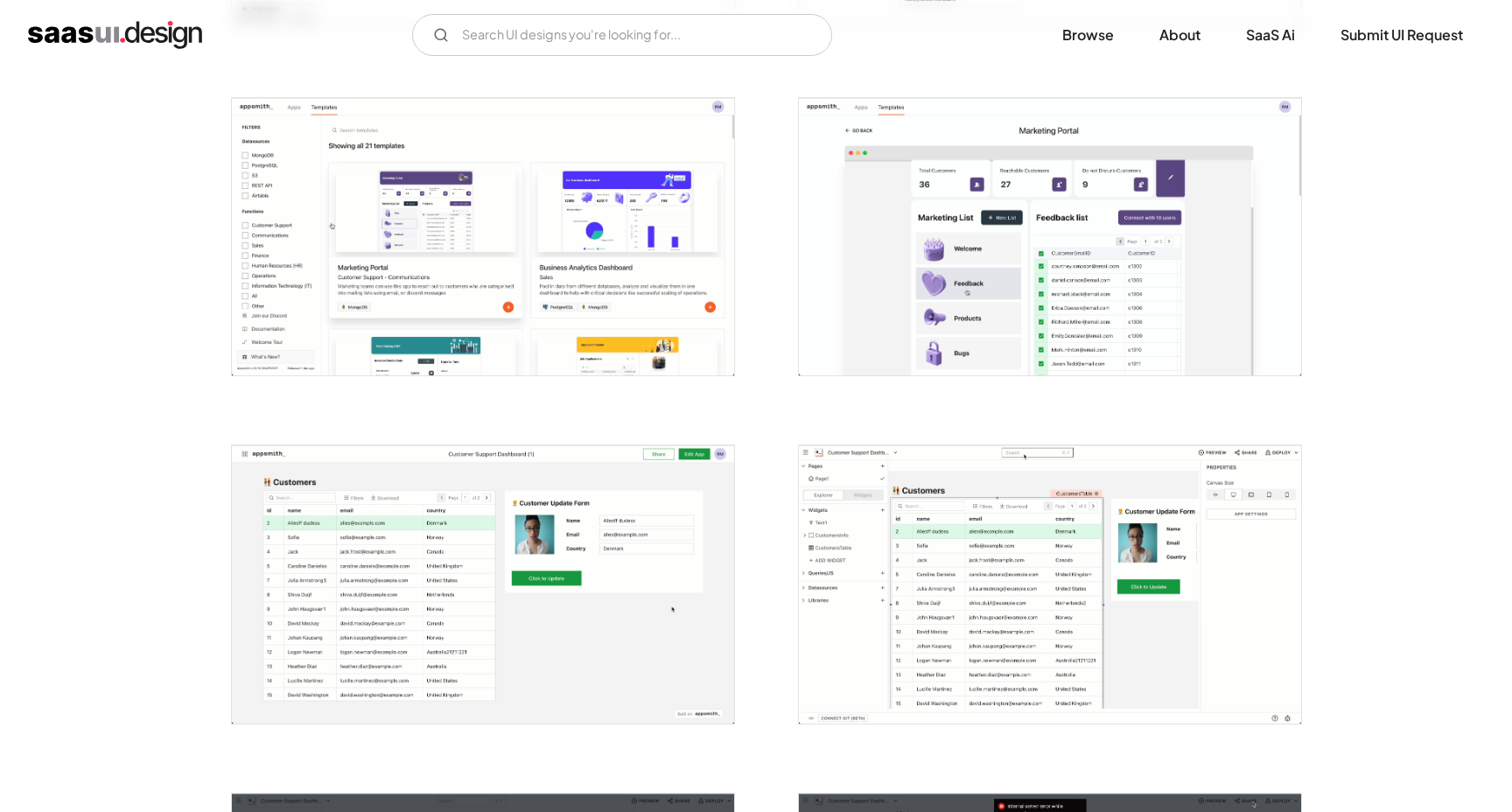
scroll to position [3084, 0]
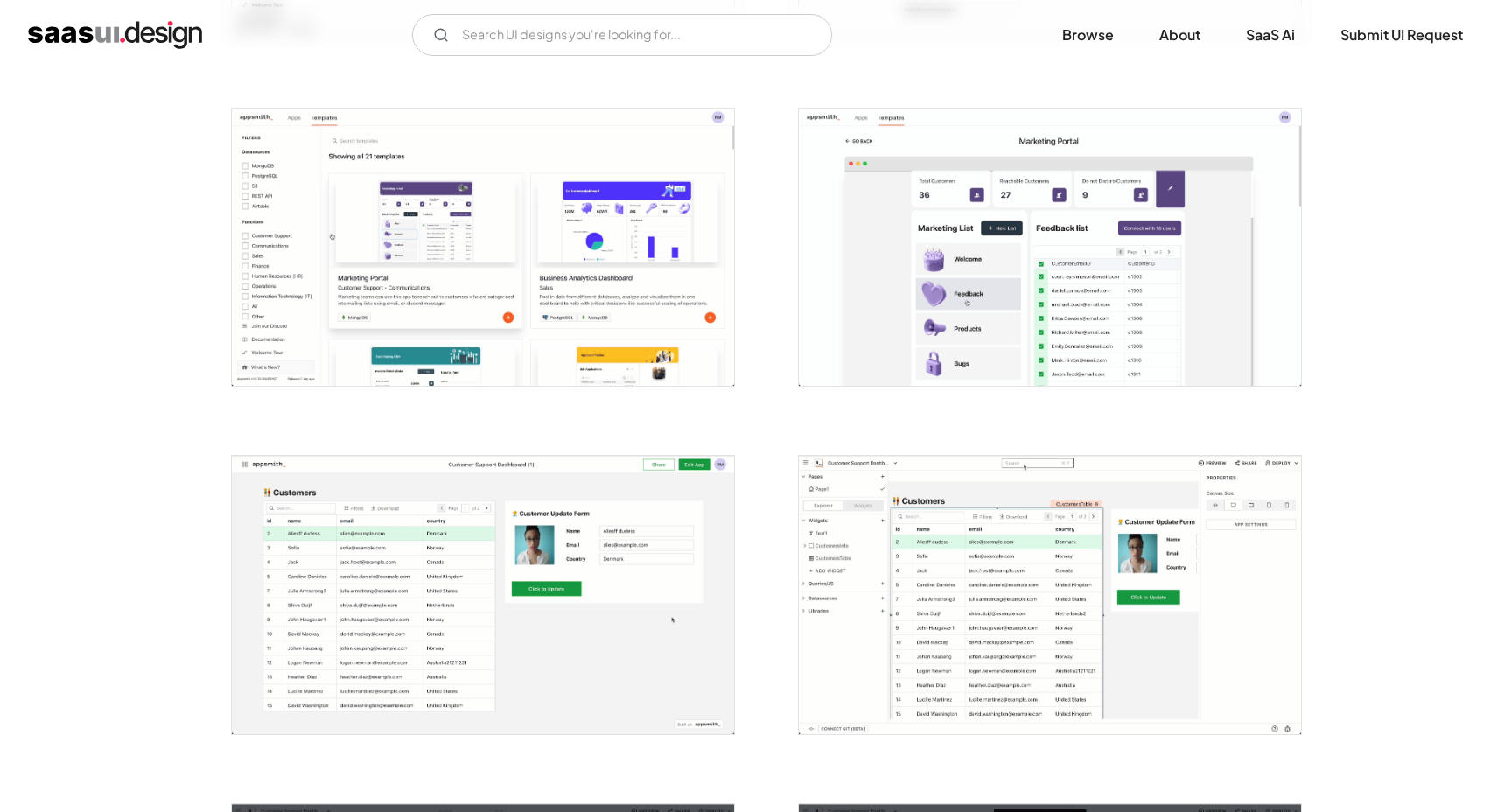
click at [944, 277] on img "open lightbox" at bounding box center [1050, 247] width 502 height 278
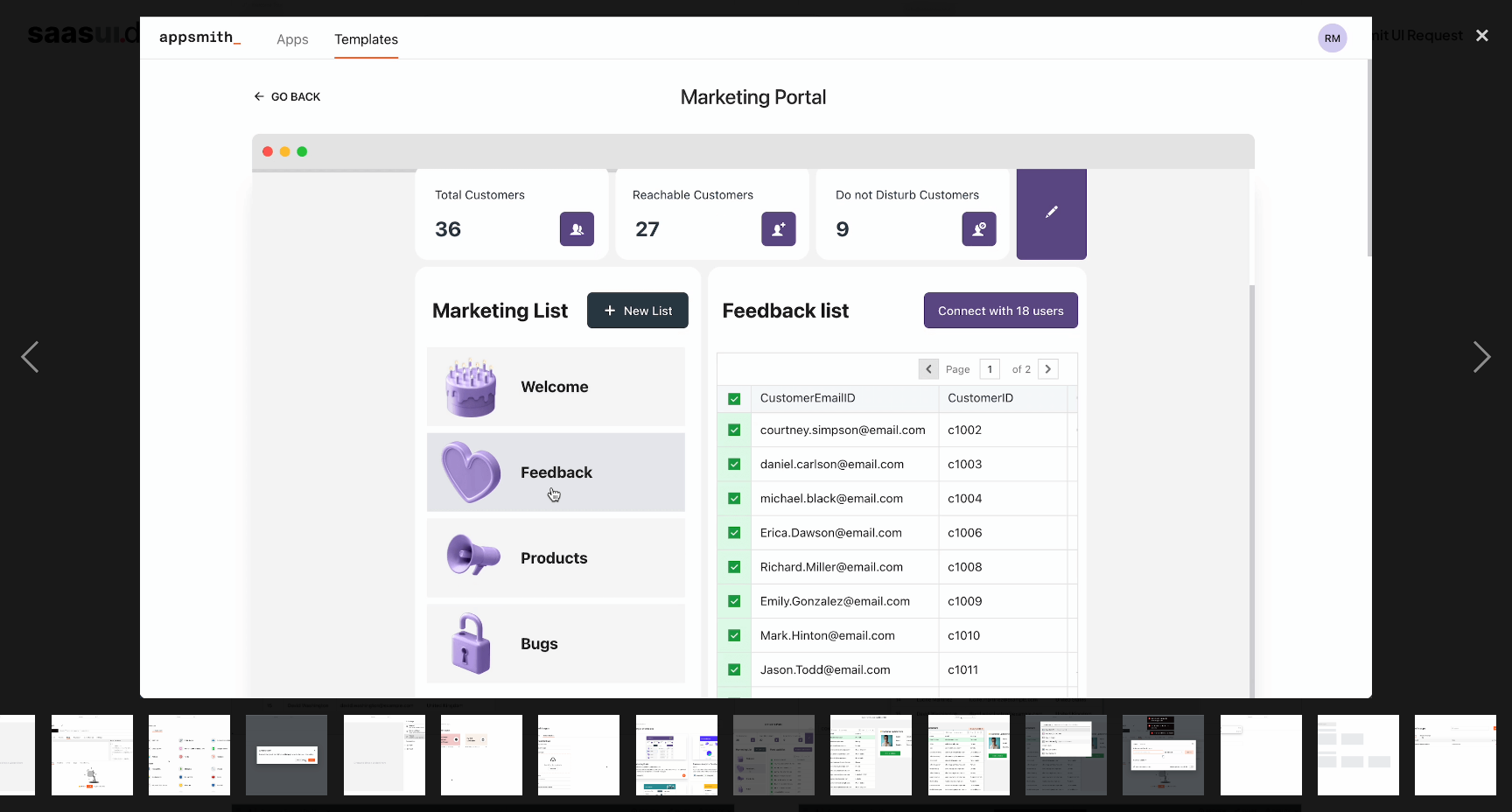
scroll to position [0, 940]
click at [1478, 35] on div "close lightbox" at bounding box center [1482, 36] width 59 height 39
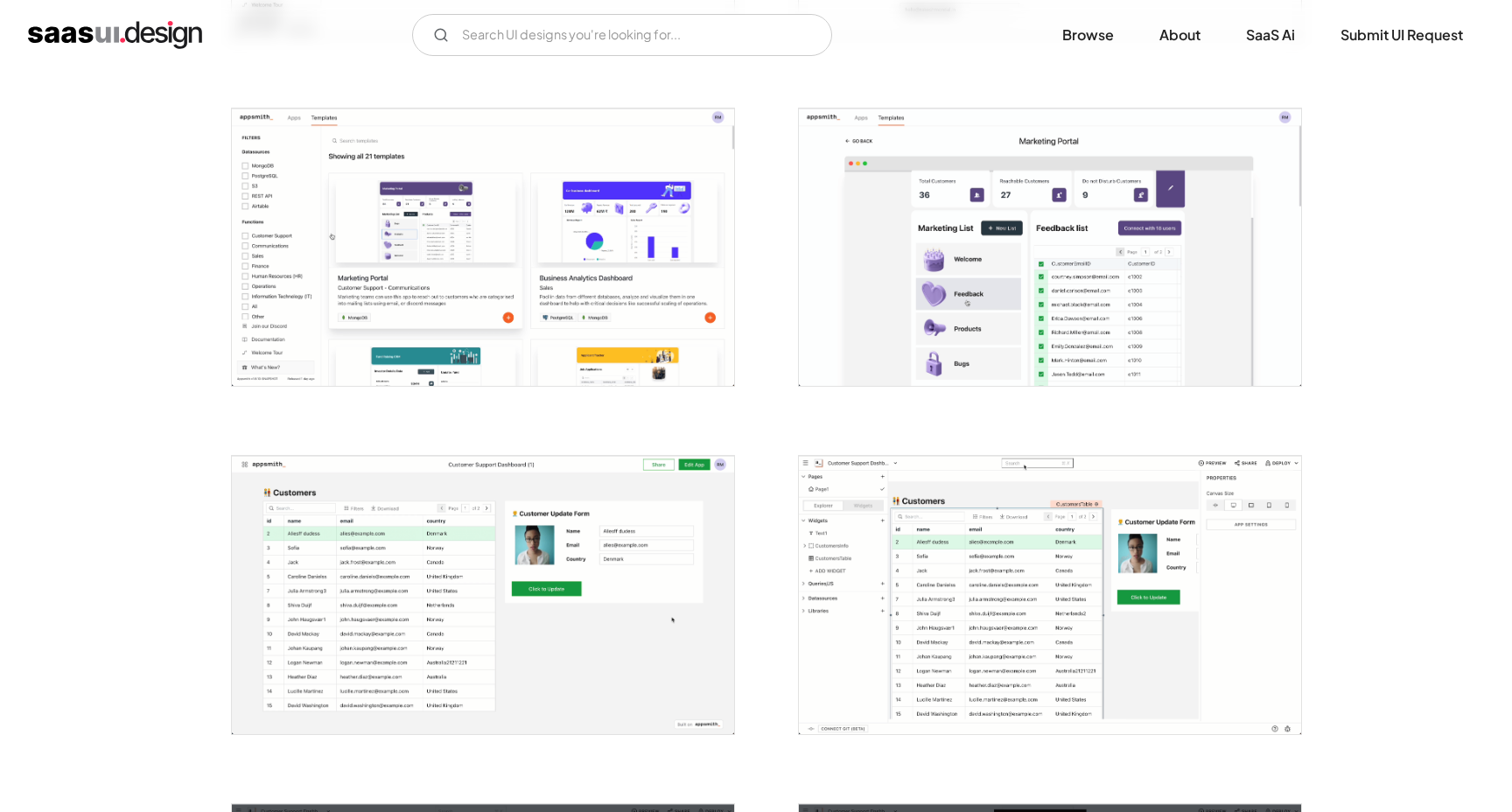
scroll to position [0, 0]
click at [1061, 289] on img "open lightbox" at bounding box center [1050, 247] width 502 height 278
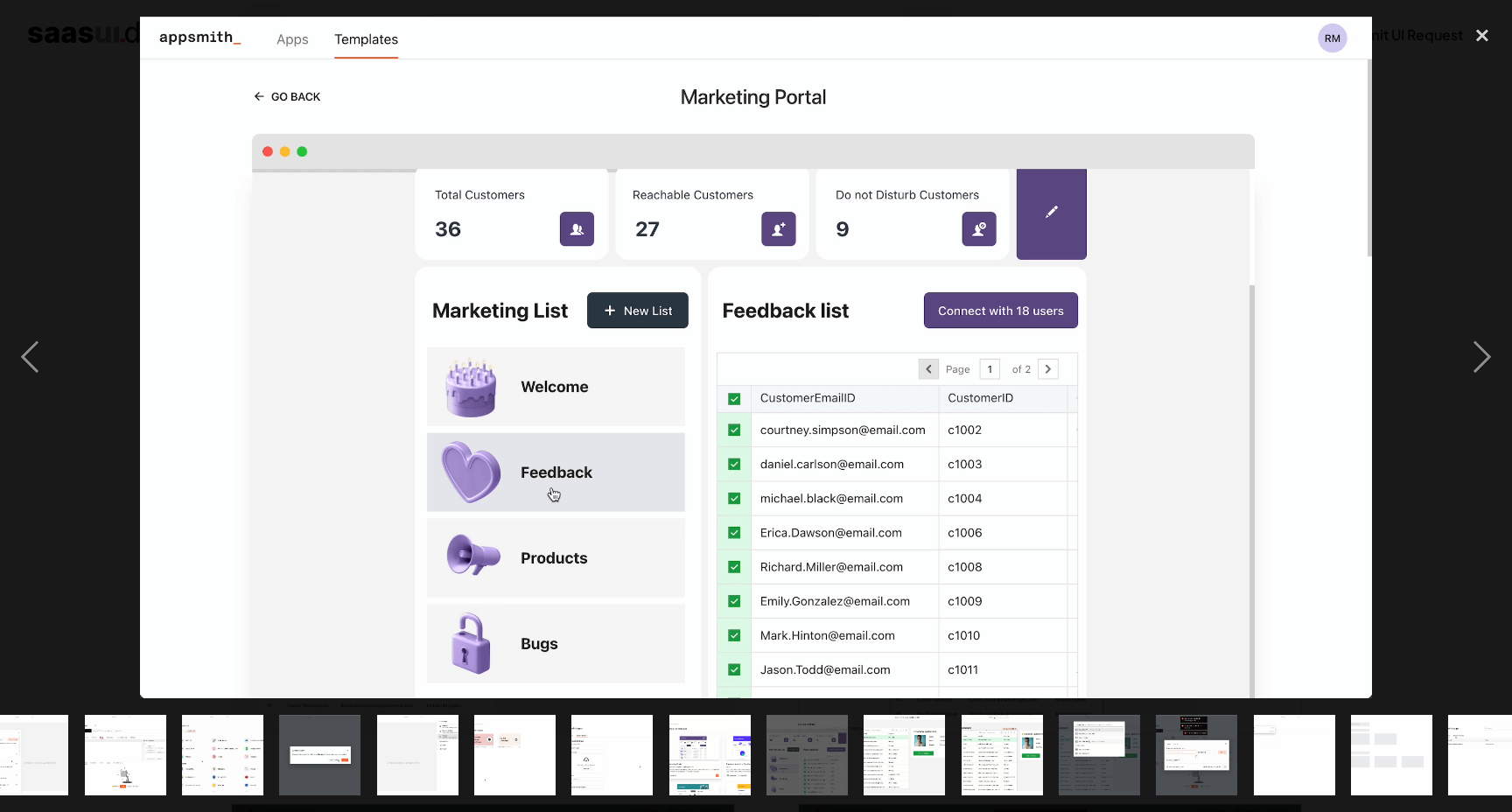
scroll to position [0, 940]
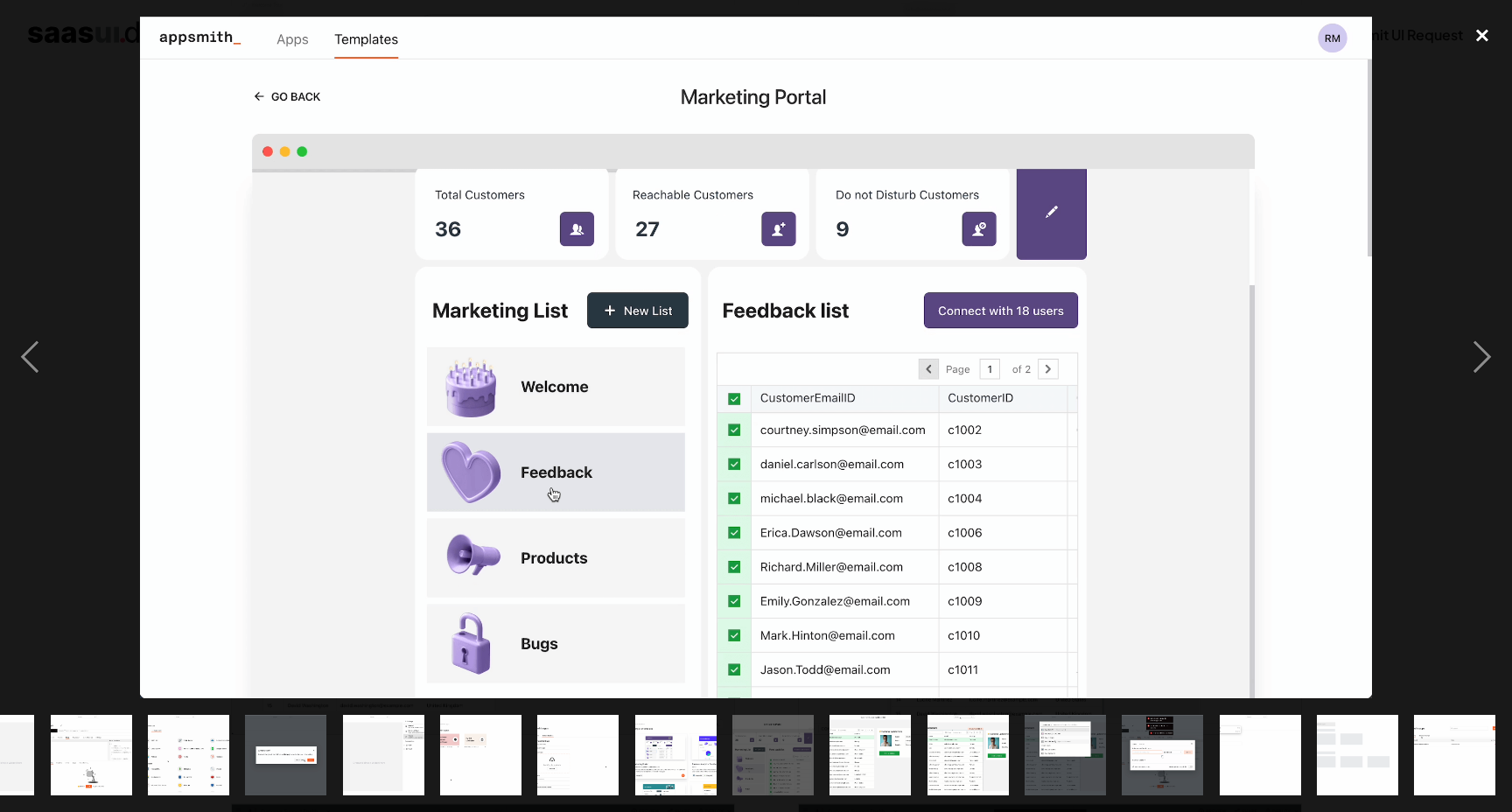
click at [1483, 35] on div "close lightbox" at bounding box center [1482, 36] width 59 height 39
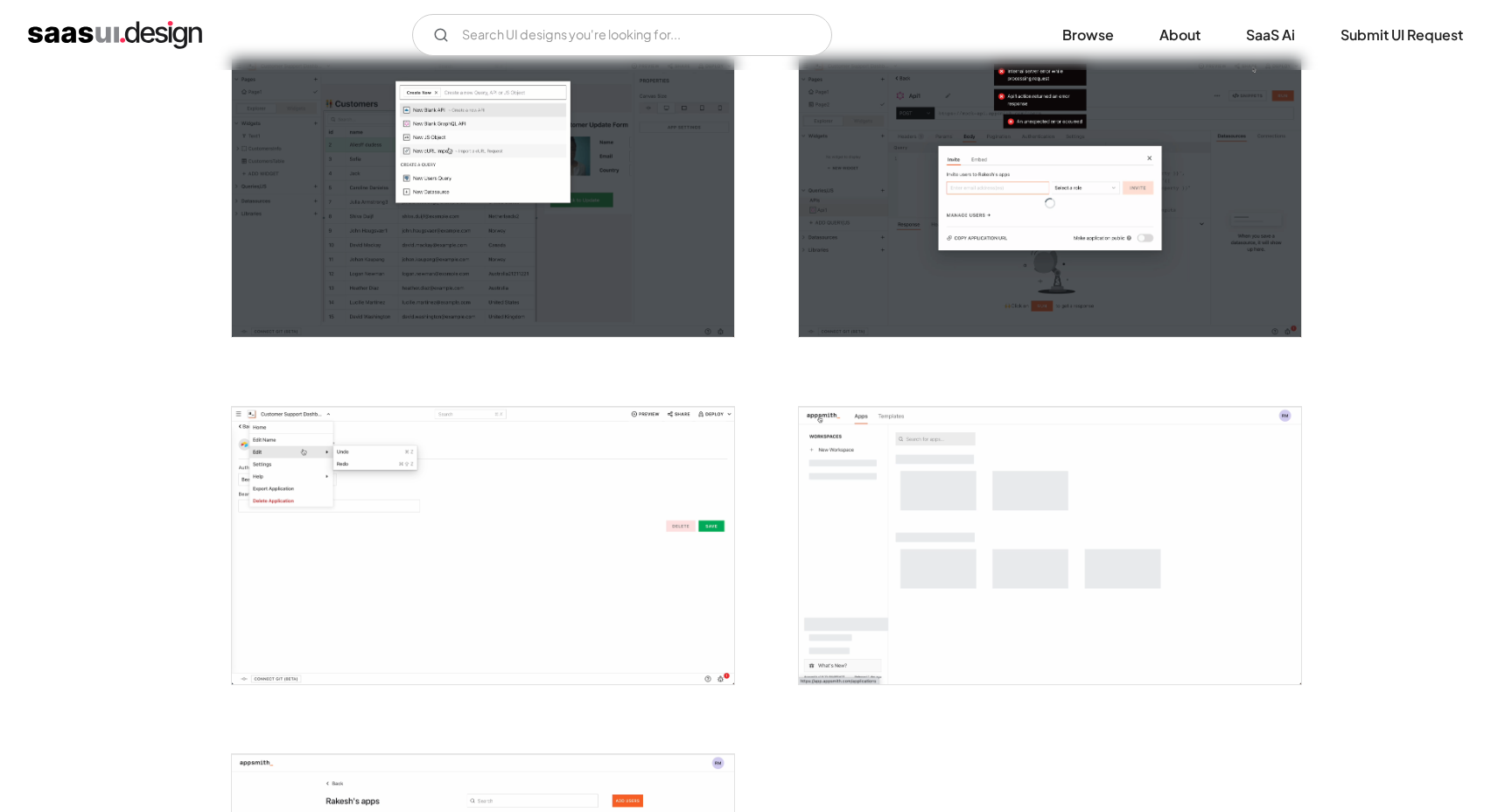
scroll to position [3774, 0]
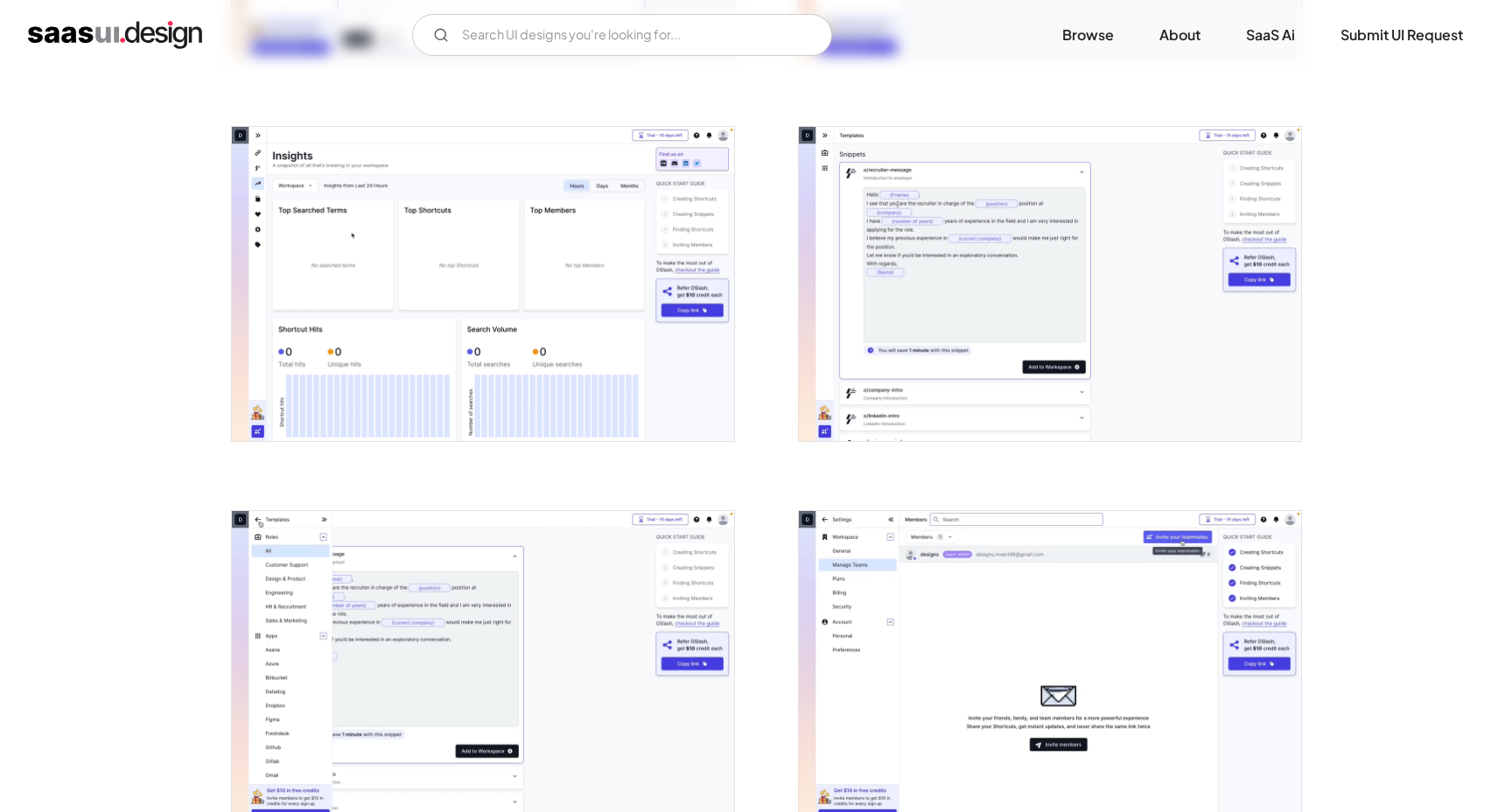
scroll to position [2146, 0]
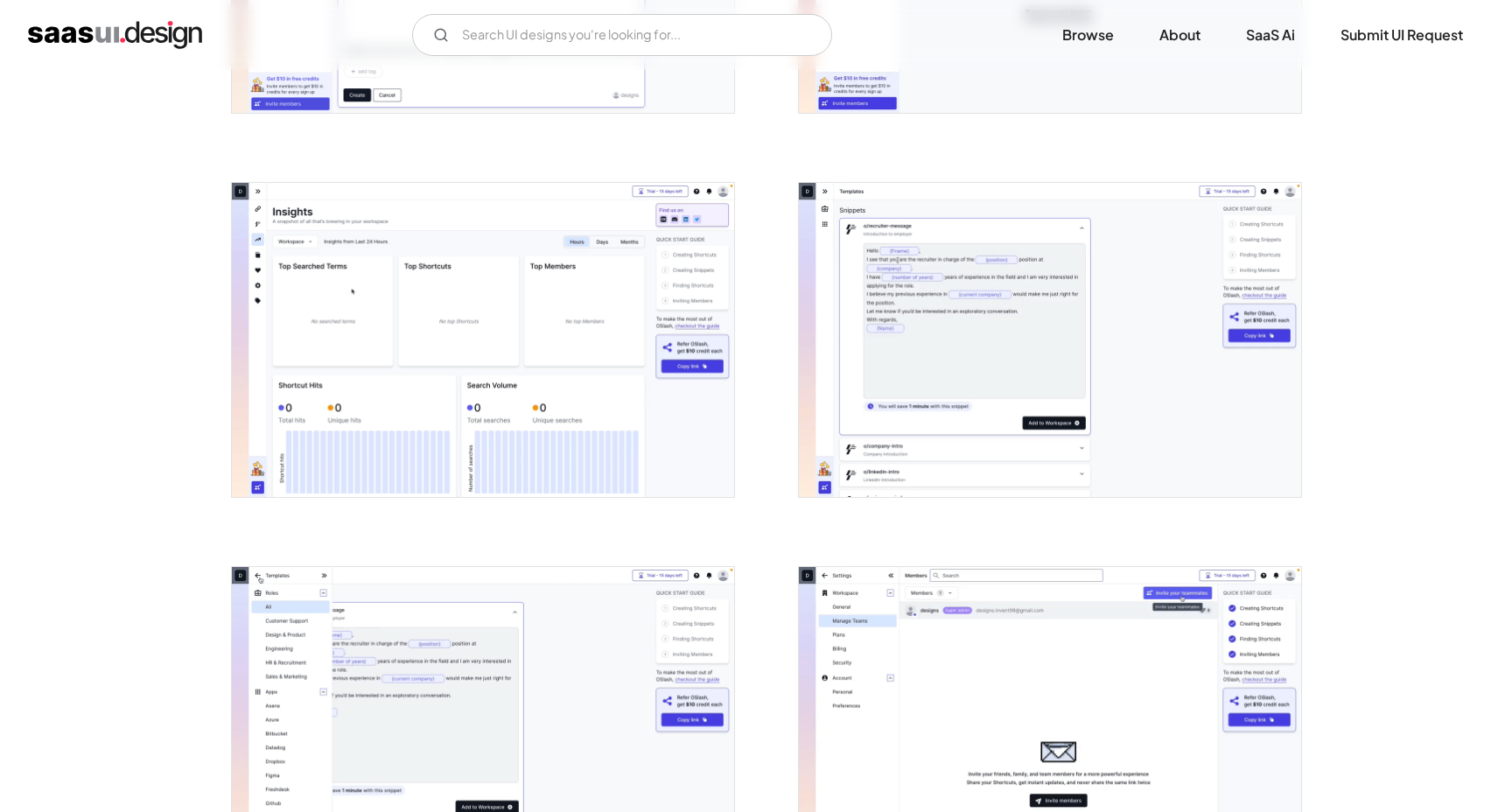
click at [517, 329] on img "open lightbox" at bounding box center [483, 340] width 502 height 314
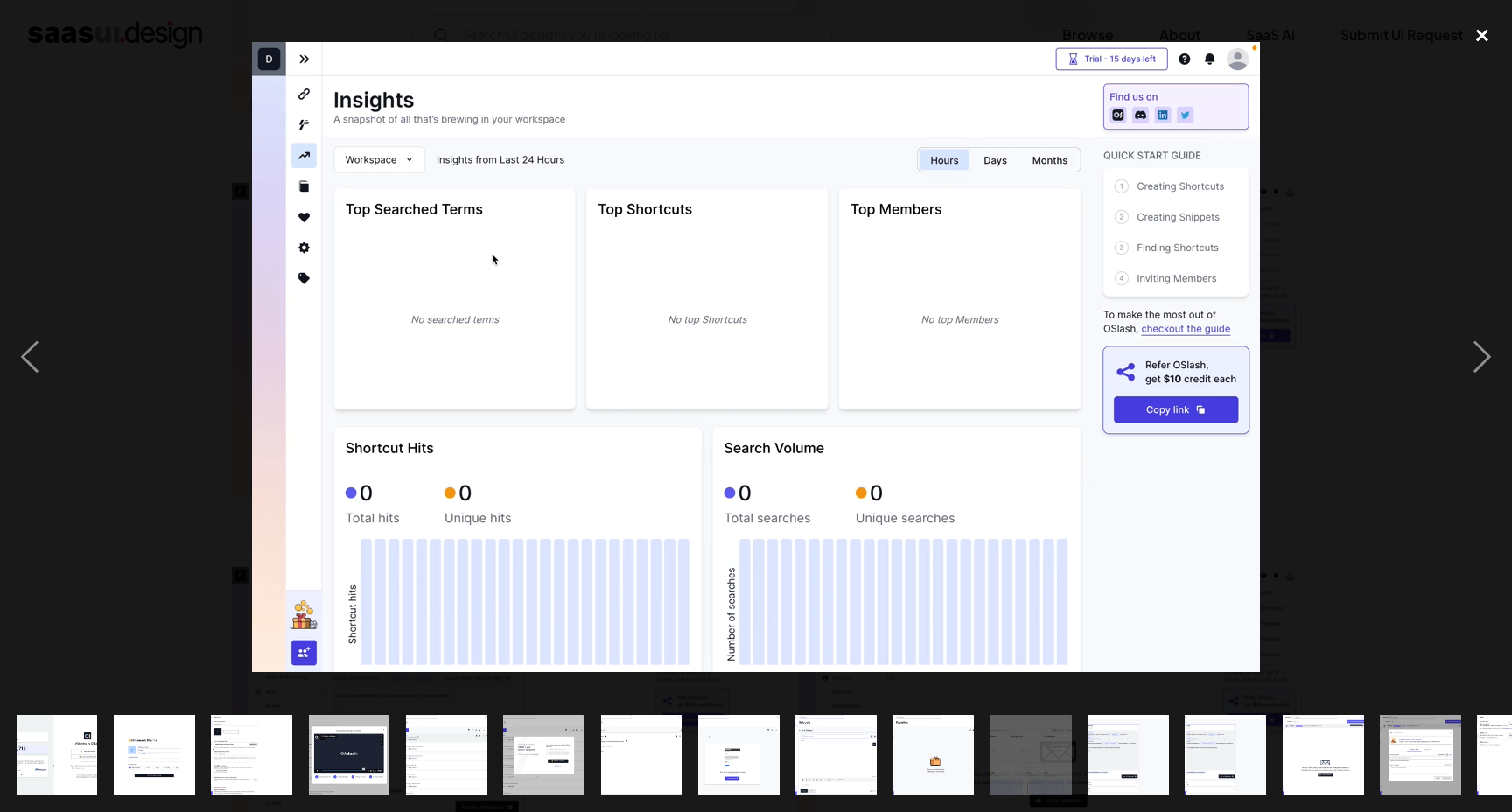
click at [1479, 37] on div "close lightbox" at bounding box center [1482, 36] width 59 height 39
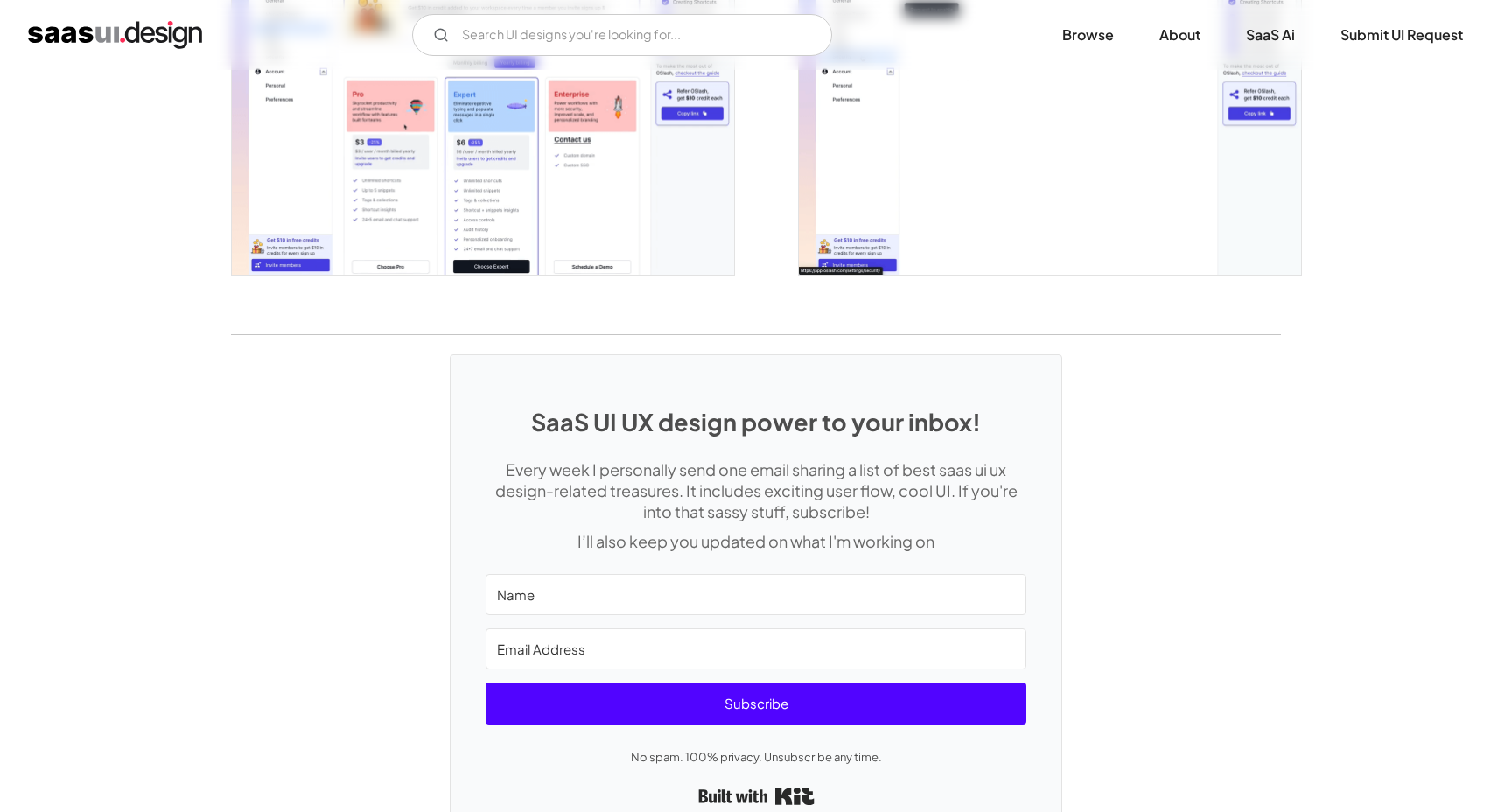
scroll to position [3996, 0]
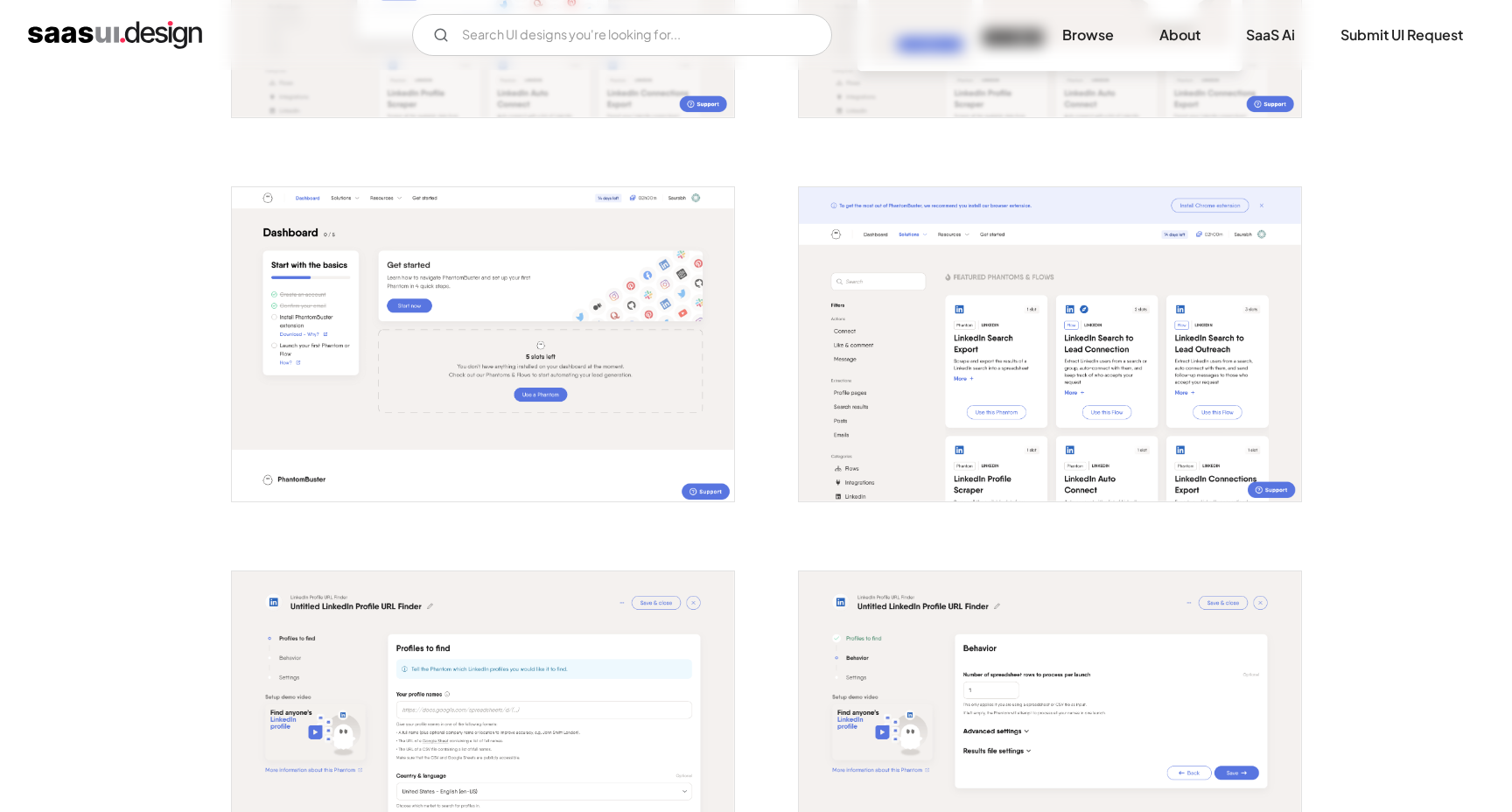
scroll to position [824, 0]
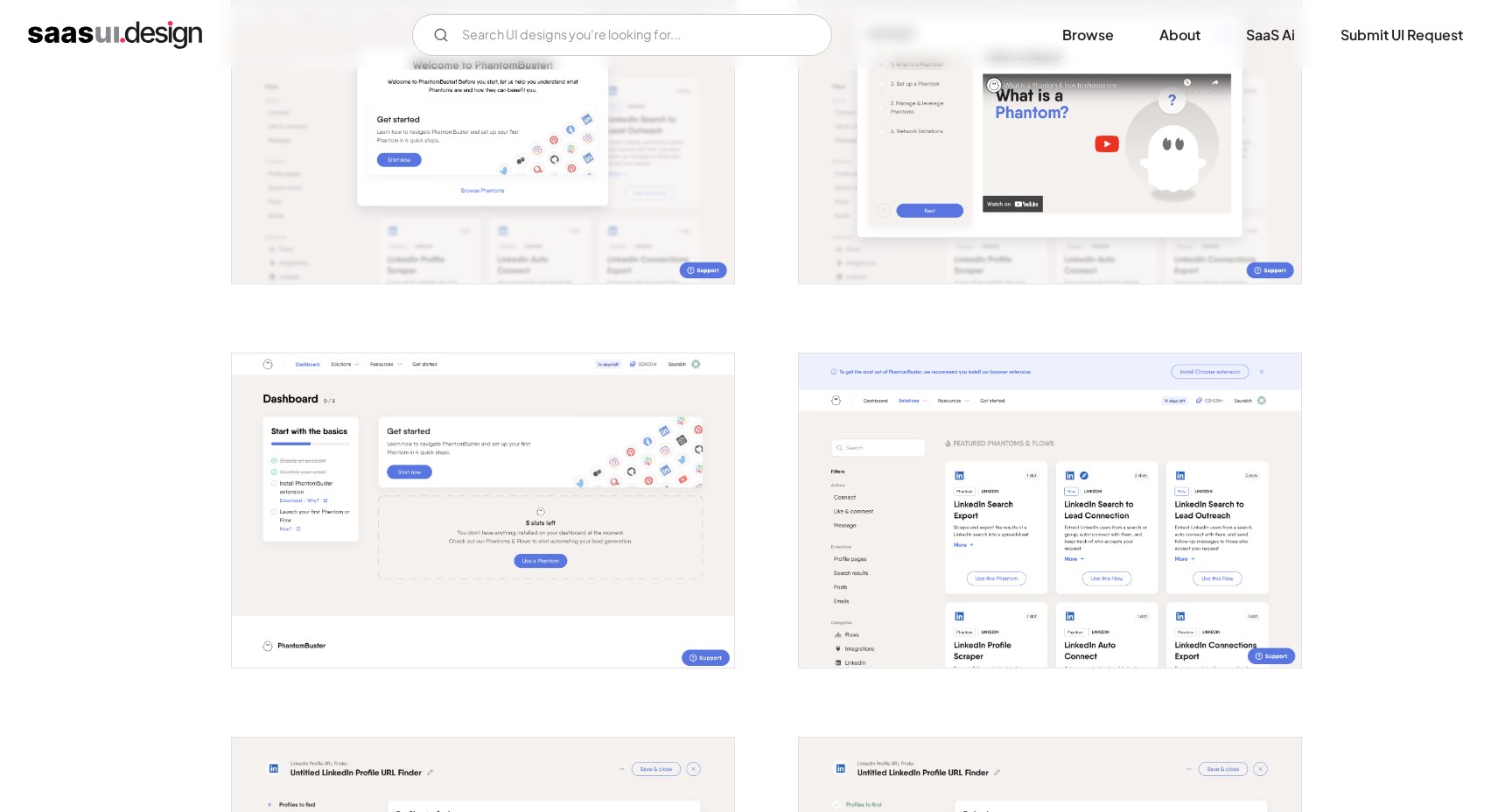
click at [476, 439] on img "open lightbox" at bounding box center [483, 510] width 502 height 314
